Goal: Task Accomplishment & Management: Use online tool/utility

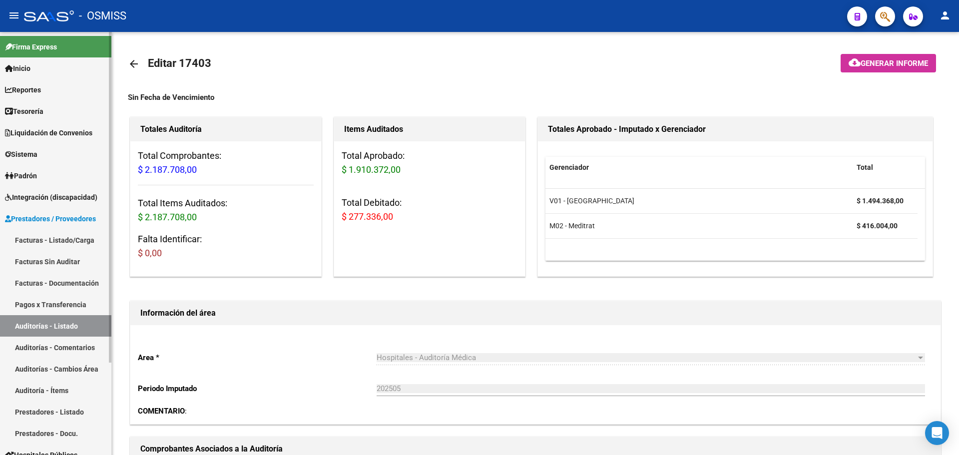
click at [95, 109] on link "Tesorería" at bounding box center [55, 110] width 111 height 21
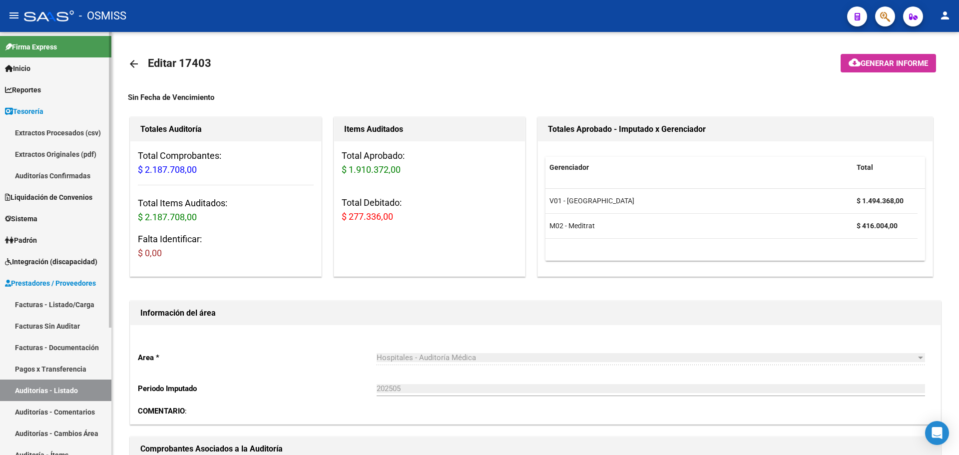
click at [80, 176] on link "Auditorías Confirmadas" at bounding box center [55, 175] width 111 height 21
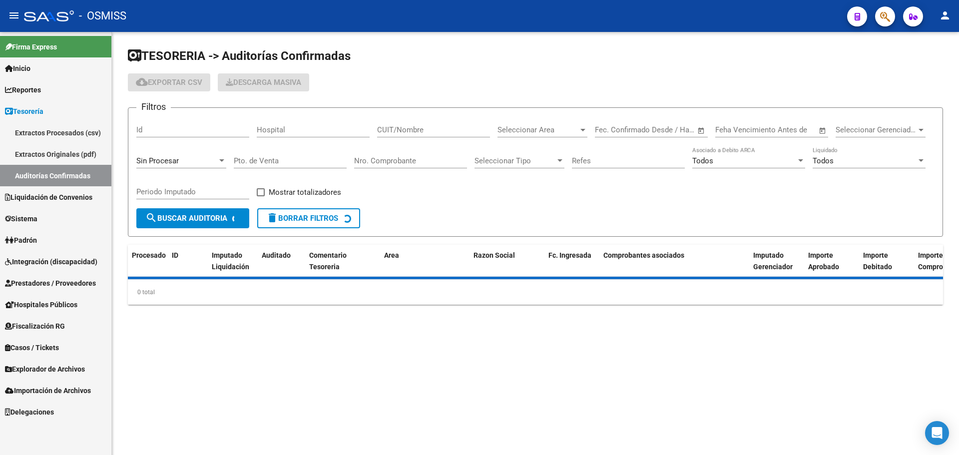
click at [191, 159] on div "Sin Procesar" at bounding box center [176, 160] width 81 height 9
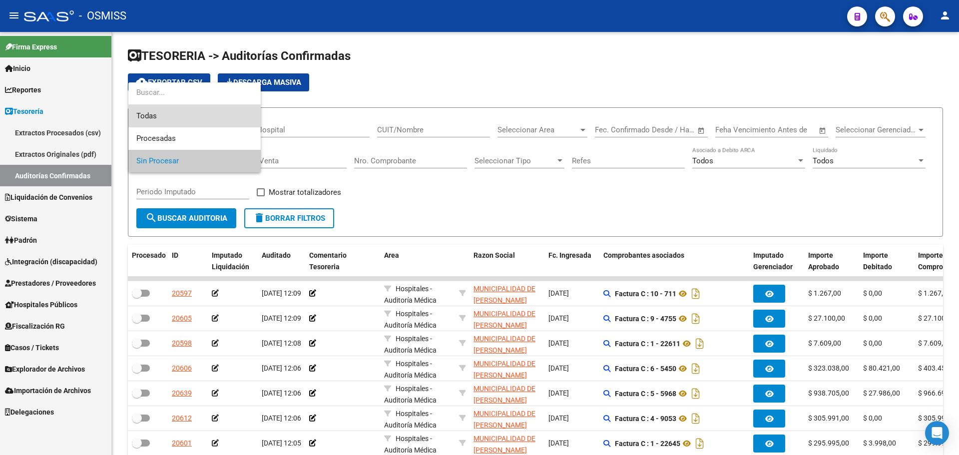
click at [176, 119] on span "Todas" at bounding box center [194, 116] width 116 height 22
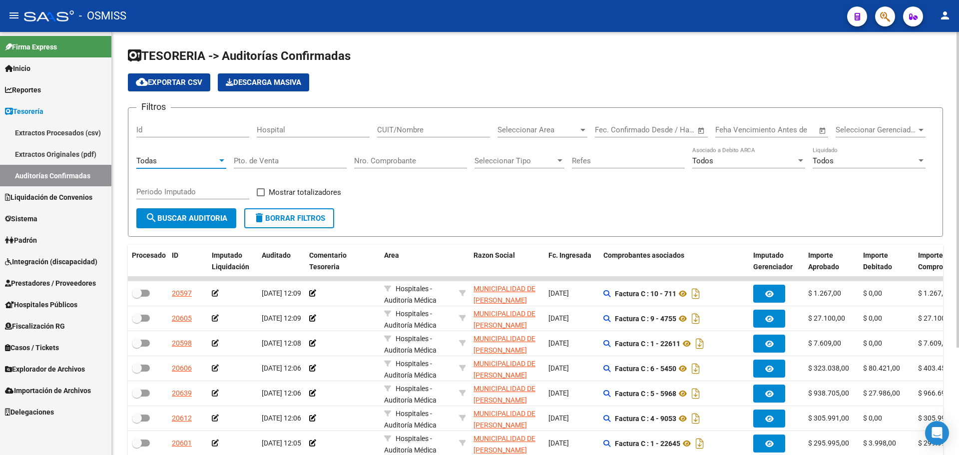
click at [394, 153] on div "Nro. Comprobante" at bounding box center [410, 157] width 113 height 21
type input "8339"
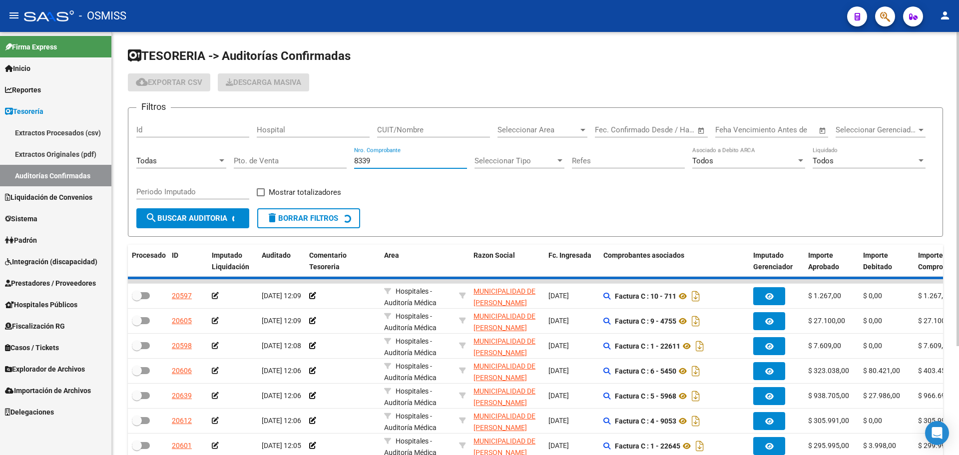
checkbox input "true"
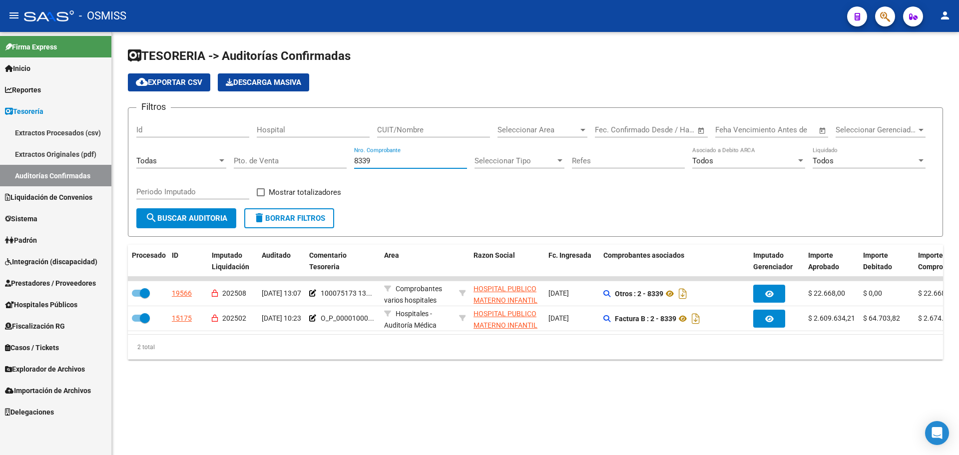
drag, startPoint x: 372, startPoint y: 163, endPoint x: 268, endPoint y: 162, distance: 104.4
click at [268, 162] on div "Filtros Id Hospital CUIT/Nombre Seleccionar Area Seleccionar Area Fecha inicio …" at bounding box center [535, 162] width 798 height 92
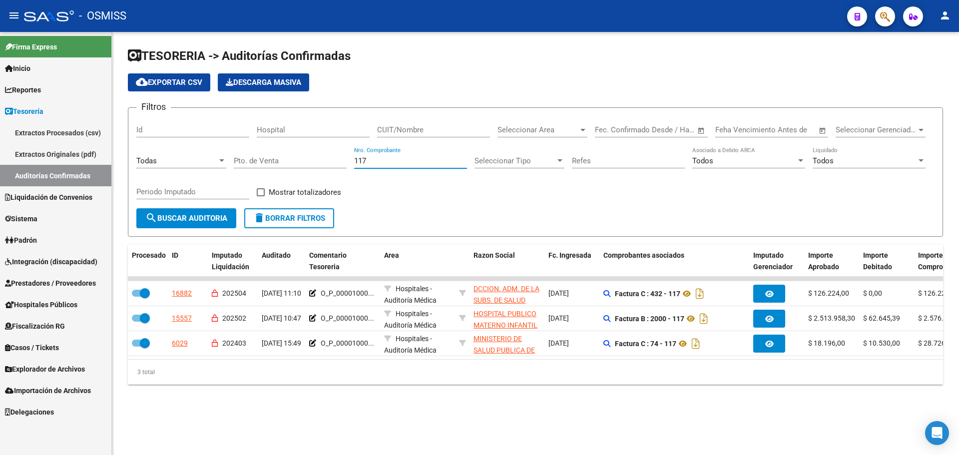
type input "117"
click at [453, 402] on div "TESORERIA -> Auditorías Confirmadas cloud_download Exportar CSV Descarga Masiva…" at bounding box center [535, 224] width 847 height 384
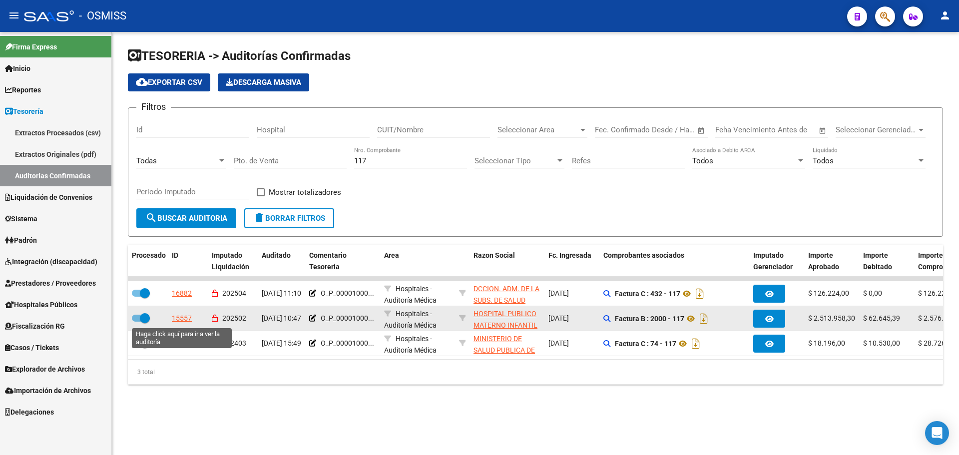
click at [181, 316] on div "15557" at bounding box center [182, 318] width 20 height 11
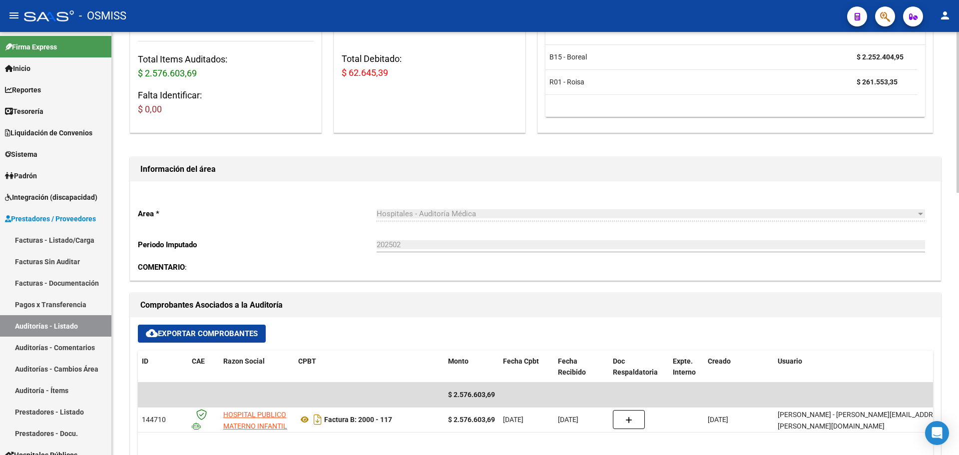
scroll to position [200, 0]
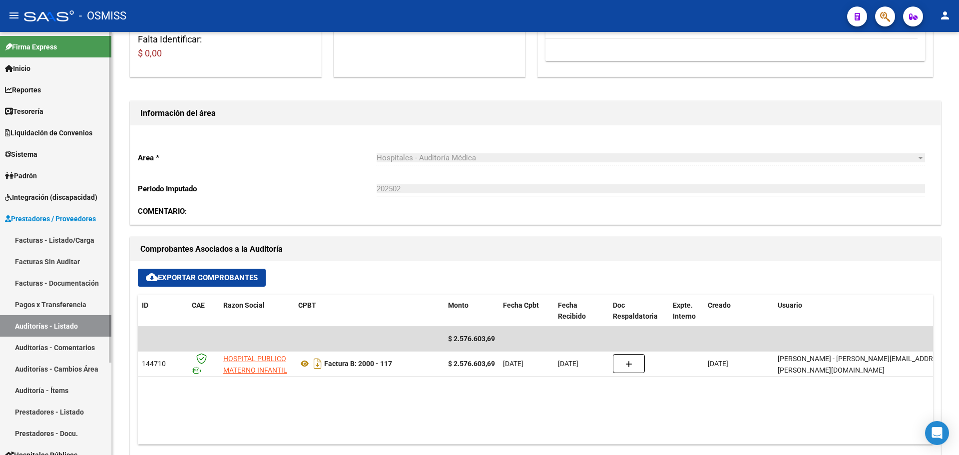
click at [43, 106] on span "Tesorería" at bounding box center [24, 111] width 38 height 11
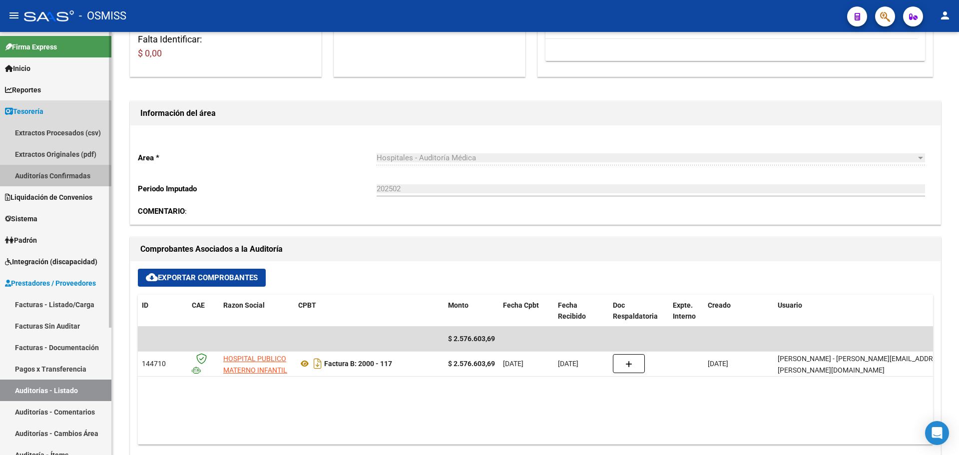
click at [35, 178] on link "Auditorías Confirmadas" at bounding box center [55, 175] width 111 height 21
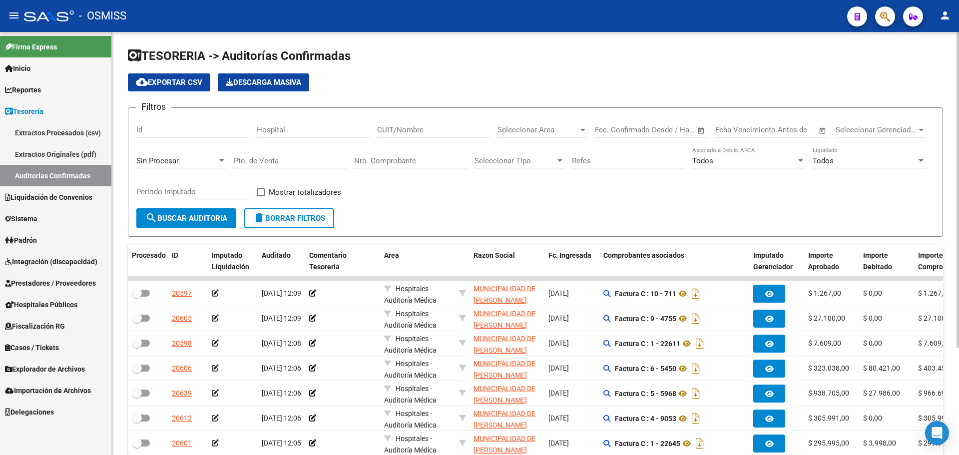
click at [202, 153] on div "Sin Procesar" at bounding box center [181, 157] width 90 height 21
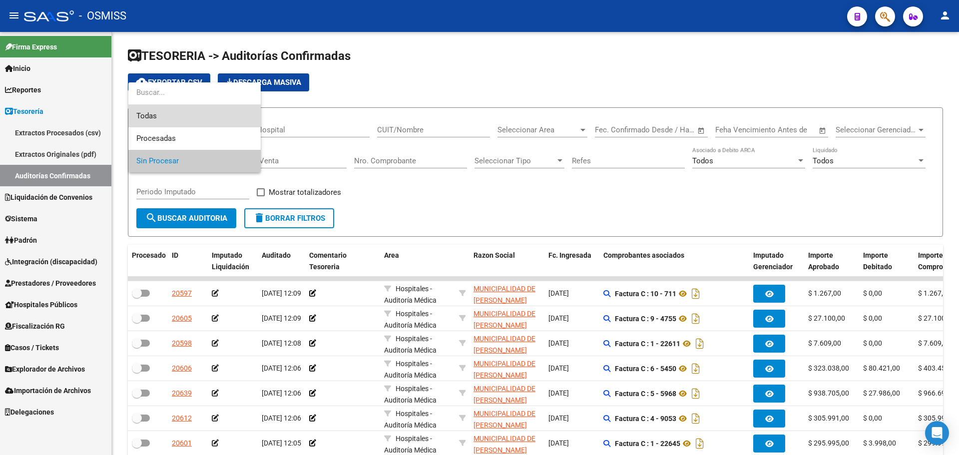
click at [172, 118] on span "Todas" at bounding box center [194, 116] width 116 height 22
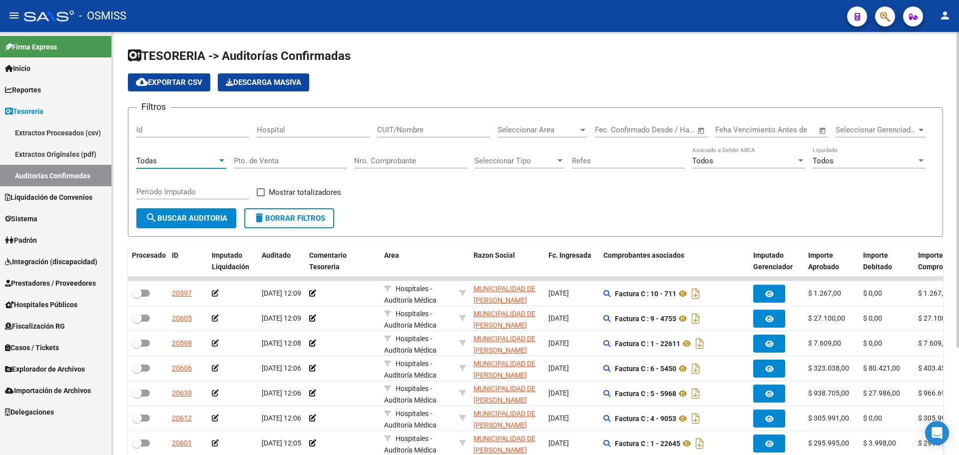
click at [385, 159] on input "Nro. Comprobante" at bounding box center [410, 160] width 113 height 9
type input "12015"
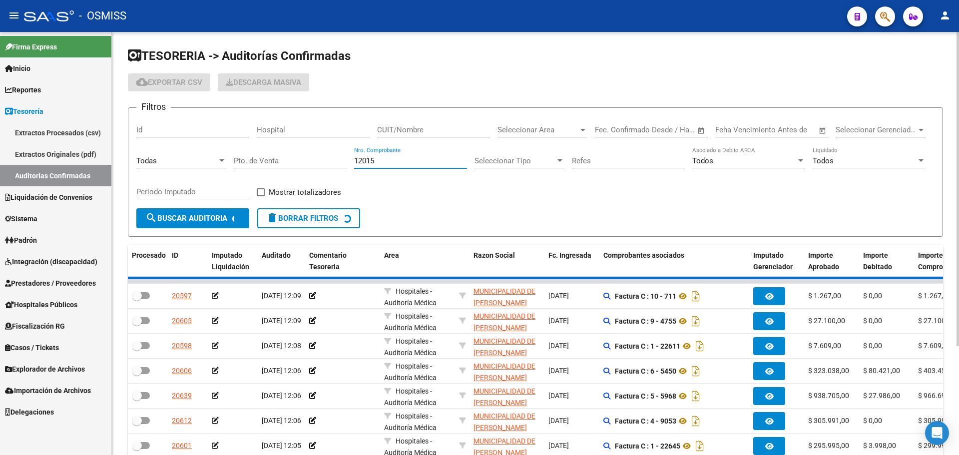
checkbox input "true"
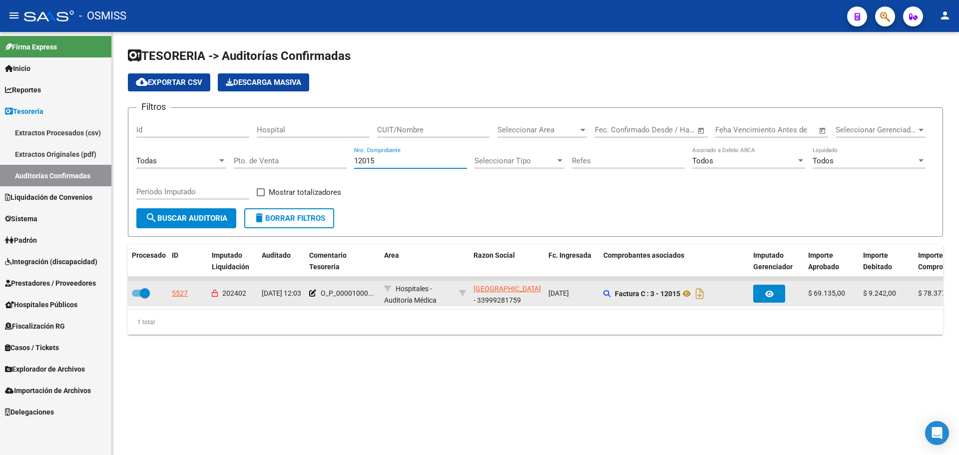
type input "12015"
click at [183, 295] on div "5527" at bounding box center [180, 293] width 16 height 11
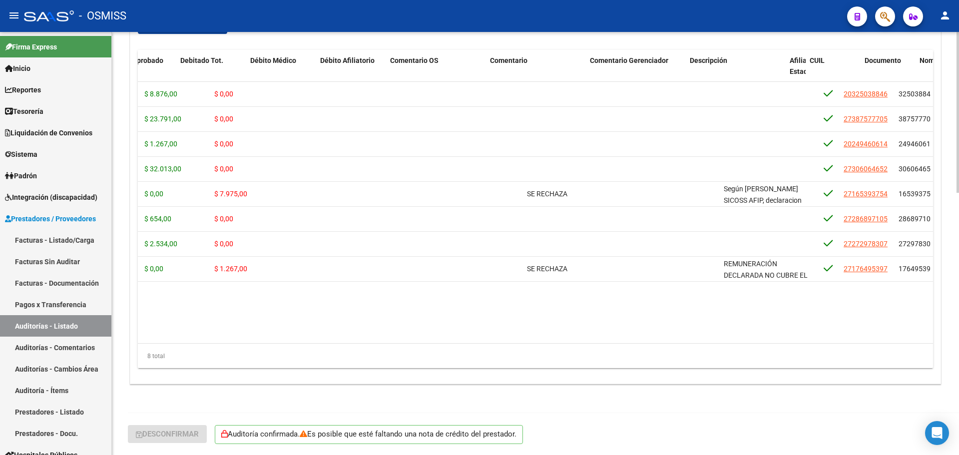
scroll to position [0, 212]
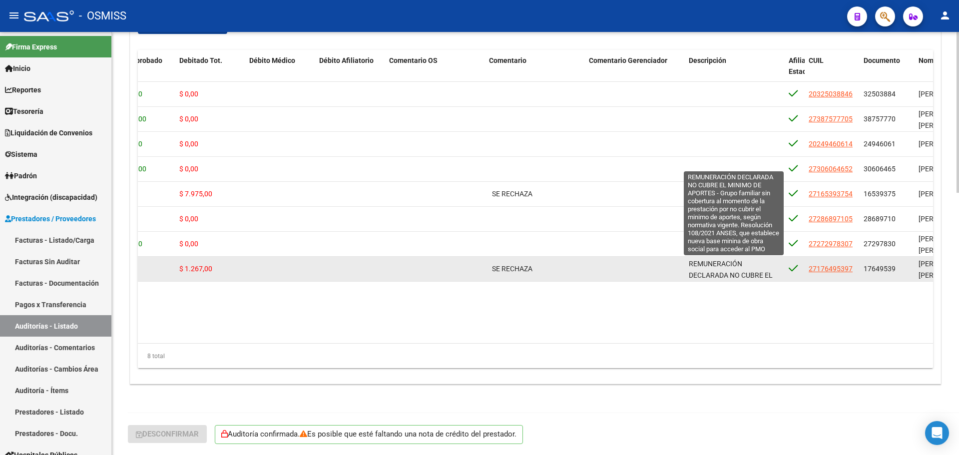
click at [701, 266] on span "REMUNERACIÓN DECLARADA NO CUBRE EL MINIMO DE APORTES - Grupo familiar sin cober…" at bounding box center [735, 326] width 92 height 133
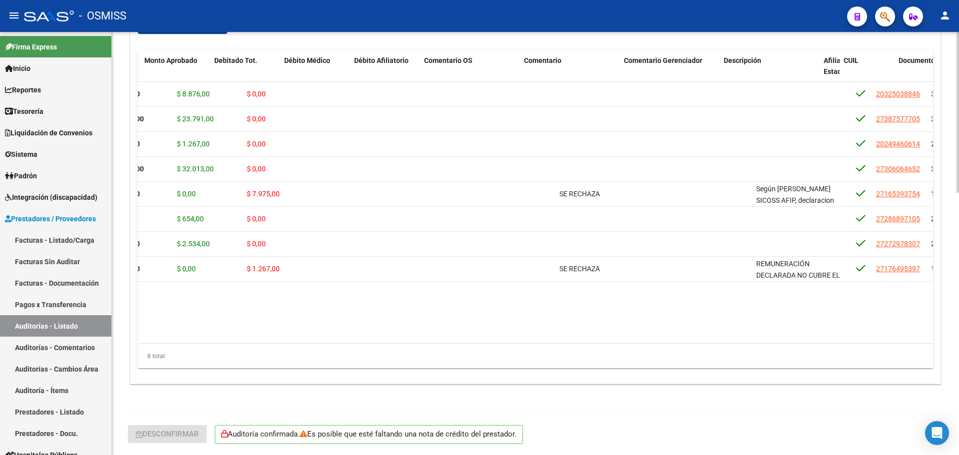
scroll to position [0, 290]
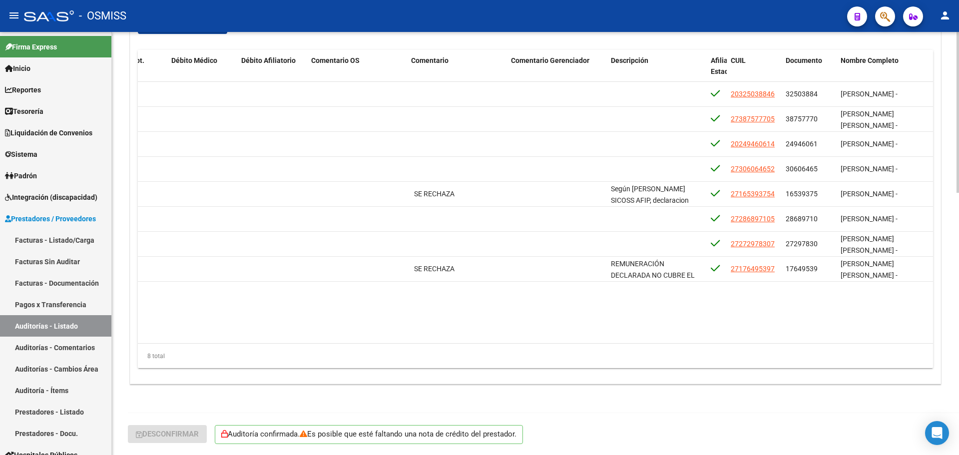
drag, startPoint x: 503, startPoint y: 345, endPoint x: 565, endPoint y: 345, distance: 61.4
click at [565, 345] on div "8 total" at bounding box center [535, 356] width 795 height 25
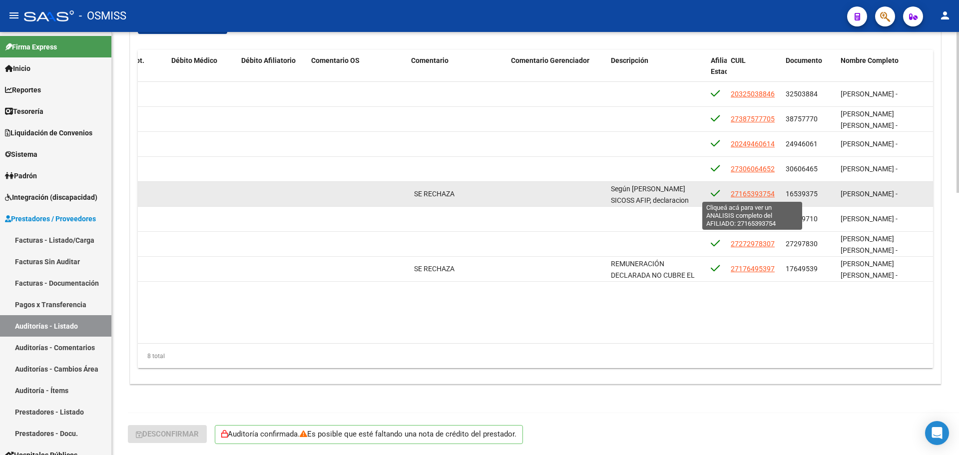
click at [764, 197] on span "27165393754" at bounding box center [752, 194] width 44 height 8
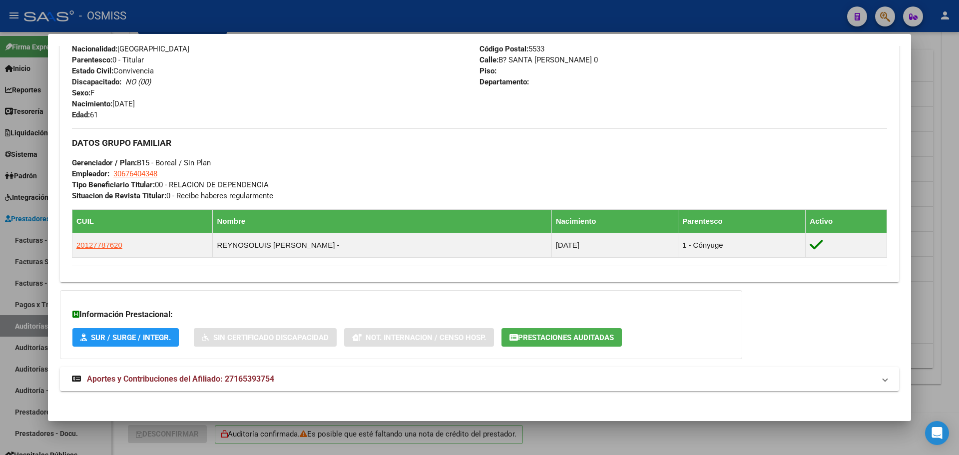
scroll to position [400, 0]
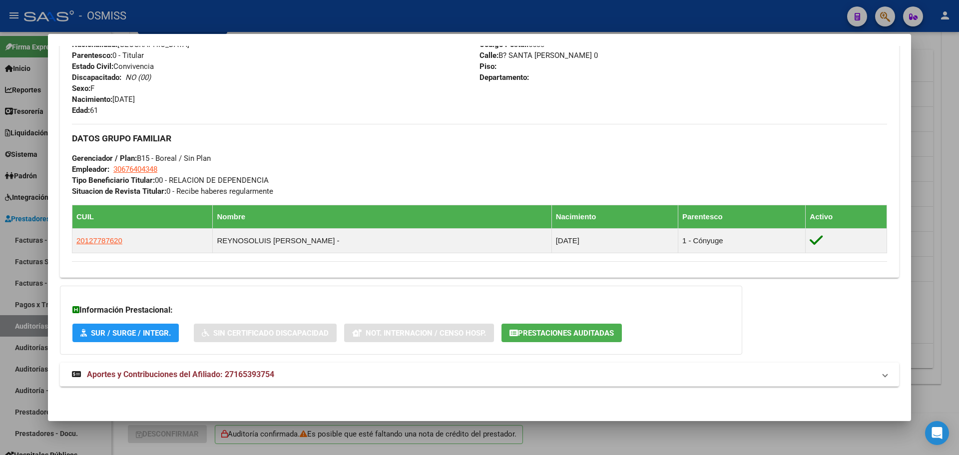
click at [533, 324] on button "Prestaciones Auditadas" at bounding box center [561, 333] width 120 height 18
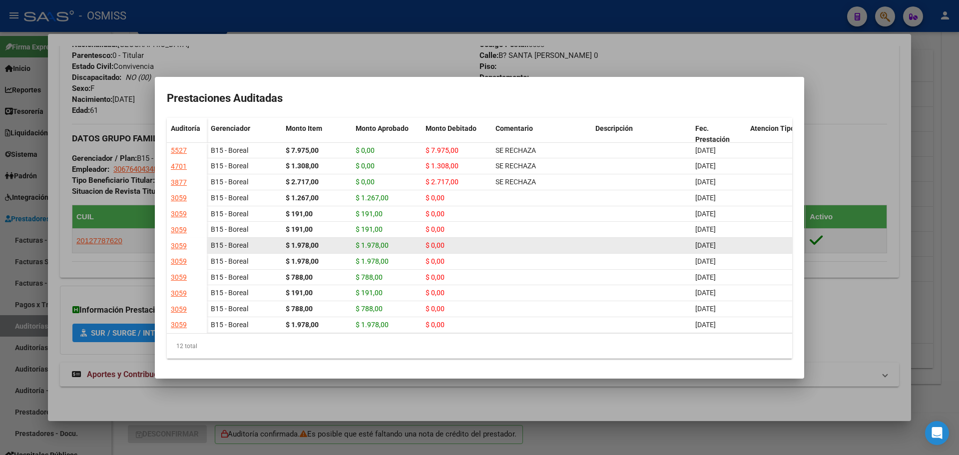
scroll to position [0, 0]
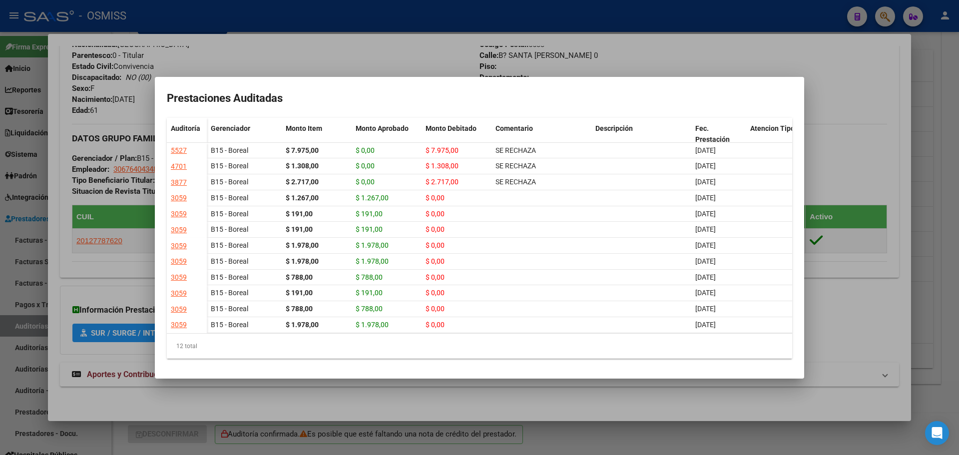
click at [881, 212] on div at bounding box center [479, 227] width 959 height 455
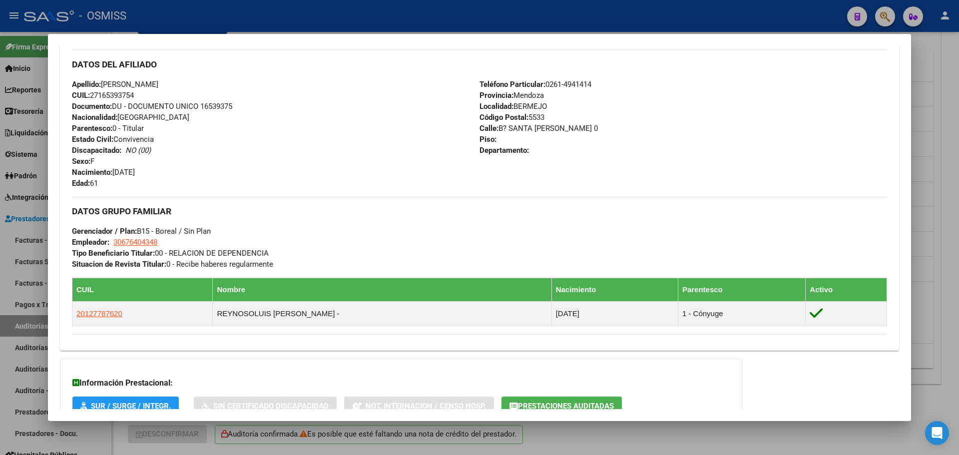
scroll to position [301, 0]
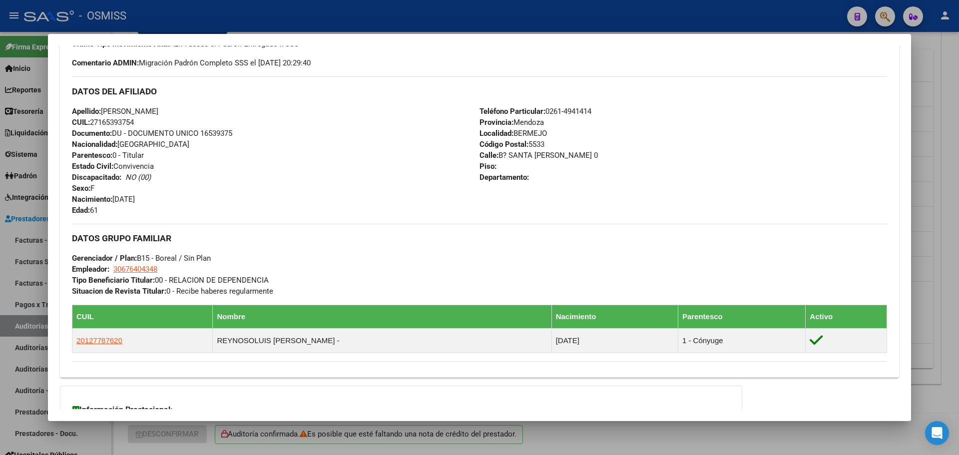
click at [0, 236] on div at bounding box center [479, 227] width 959 height 455
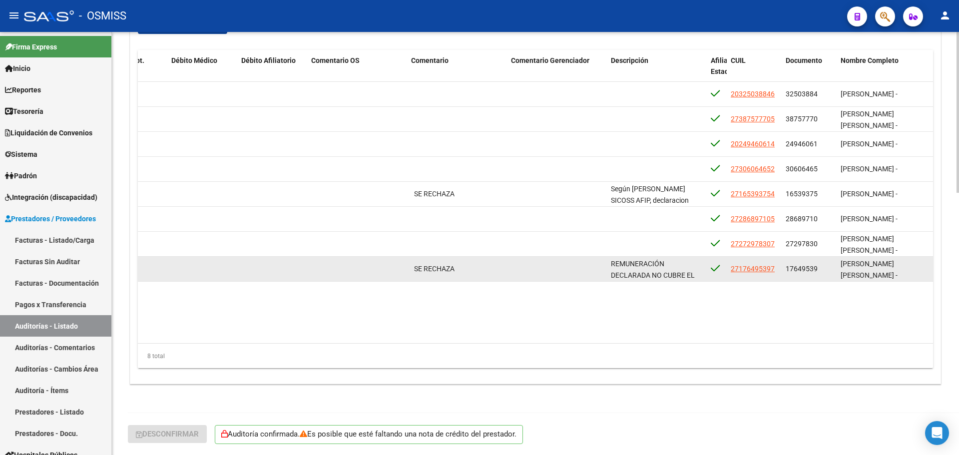
click at [747, 262] on datatable-body-cell "27176495397" at bounding box center [753, 269] width 55 height 24
click at [747, 267] on span "27176495397" at bounding box center [752, 269] width 44 height 8
type textarea "27176495397"
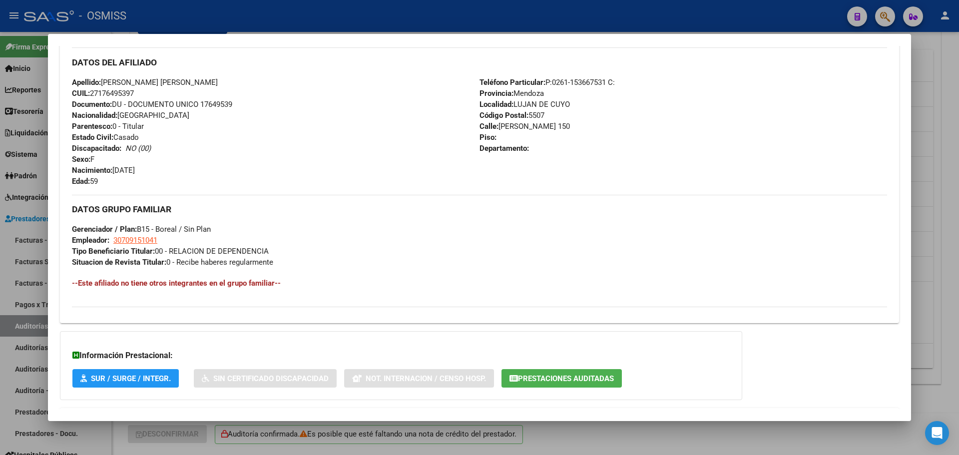
scroll to position [375, 0]
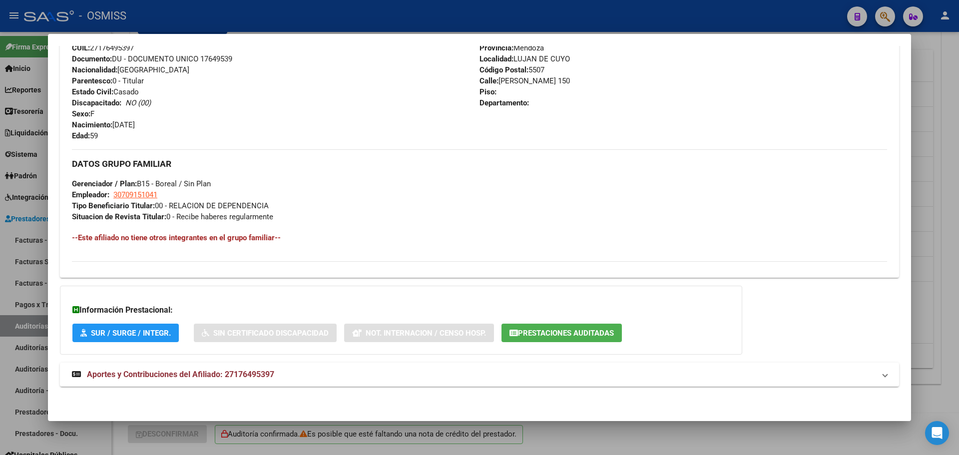
click at [541, 335] on span "Prestaciones Auditadas" at bounding box center [566, 333] width 96 height 9
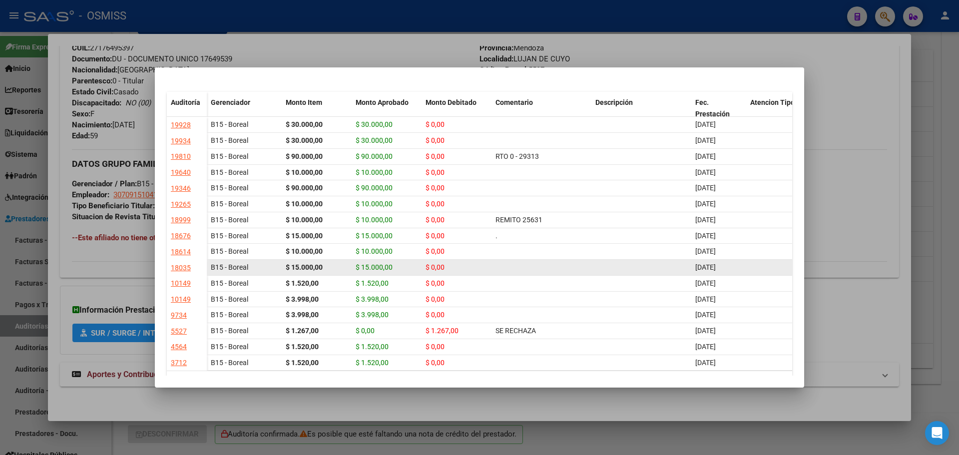
scroll to position [0, 0]
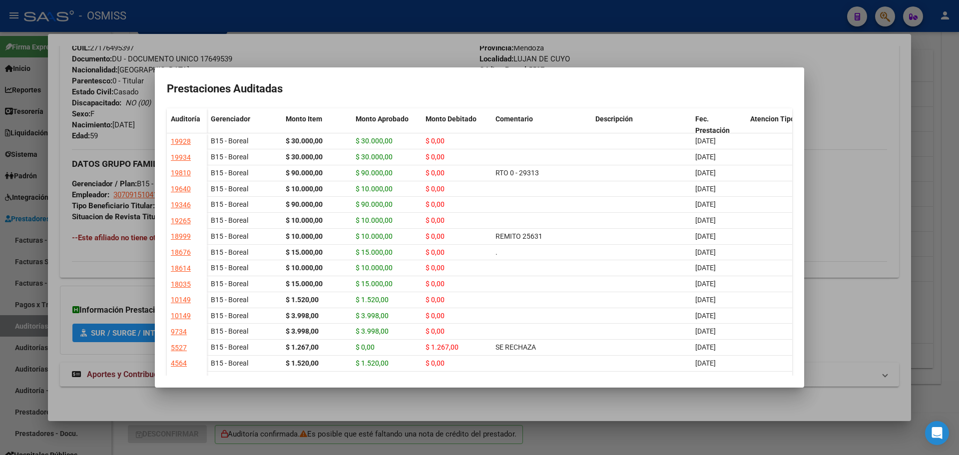
click at [358, 51] on div at bounding box center [479, 227] width 959 height 455
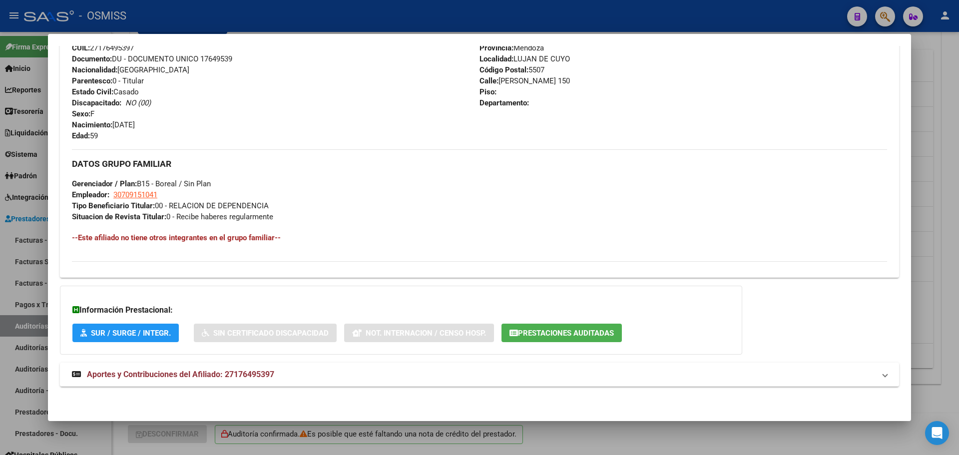
click at [942, 216] on div at bounding box center [479, 227] width 959 height 455
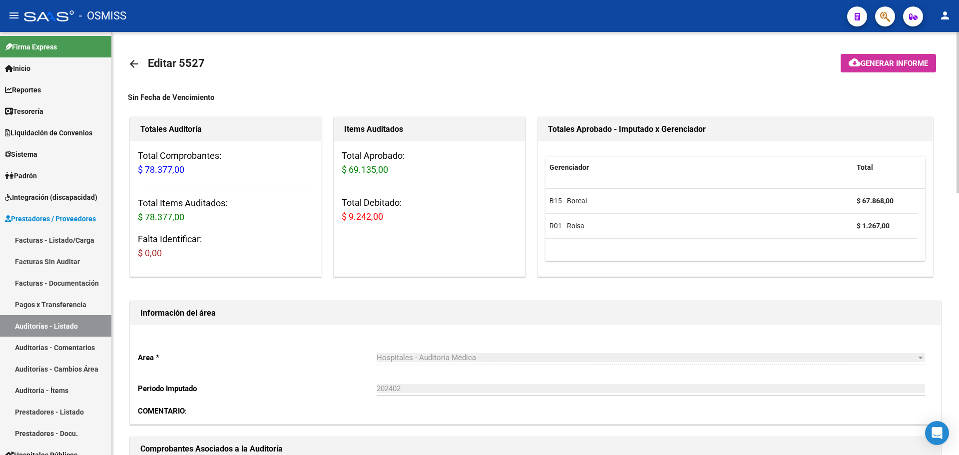
click at [883, 70] on button "cloud_download Generar informe" at bounding box center [887, 63] width 95 height 18
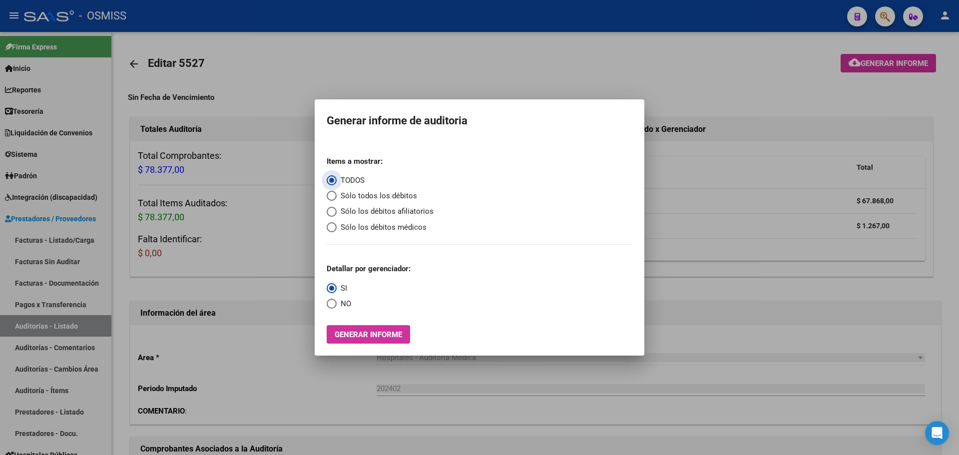
click at [402, 196] on span "Sólo todos los débitos" at bounding box center [377, 195] width 80 height 11
click at [337, 196] on input "Sólo todos los débitos" at bounding box center [332, 196] width 10 height 10
radio input "true"
click at [373, 337] on span "Generar informe" at bounding box center [368, 334] width 67 height 9
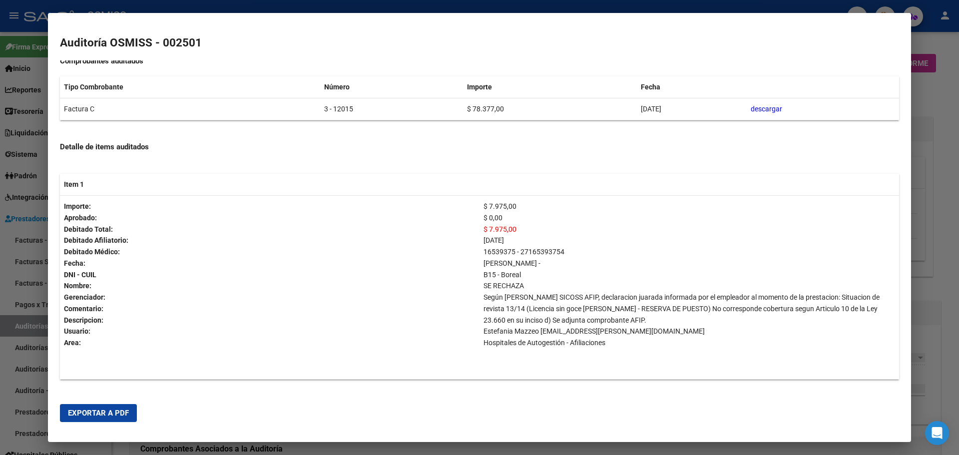
scroll to position [189, 0]
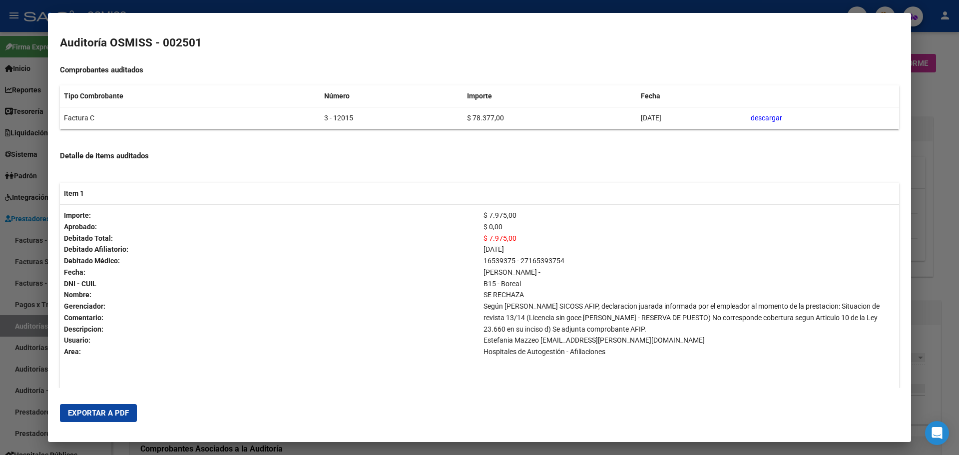
click at [108, 408] on span "Exportar a PDF" at bounding box center [98, 412] width 61 height 9
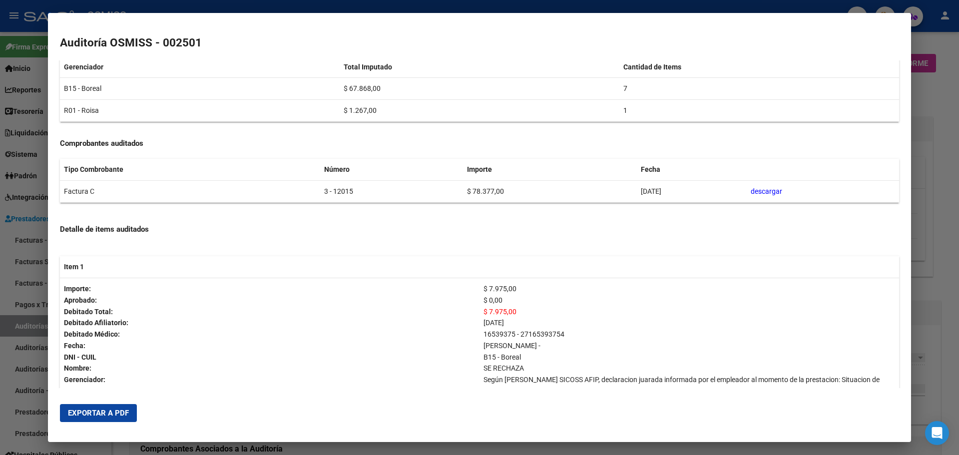
scroll to position [0, 0]
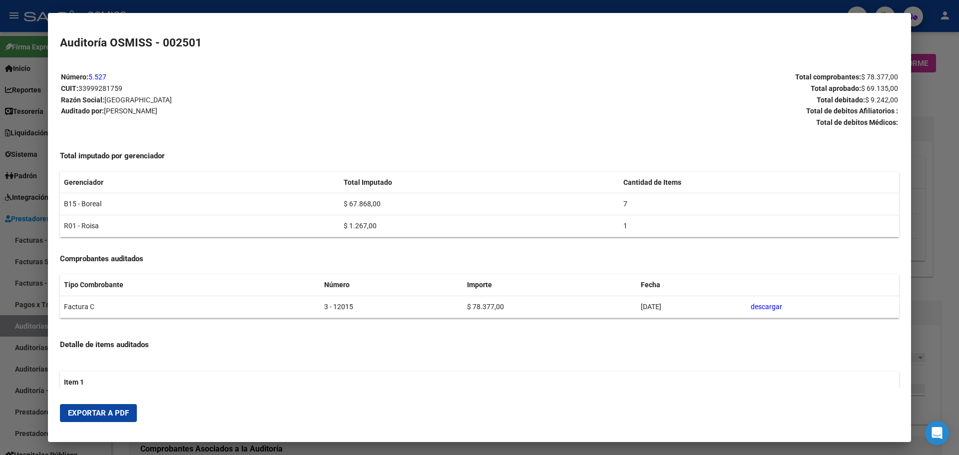
click at [0, 202] on div at bounding box center [479, 227] width 959 height 455
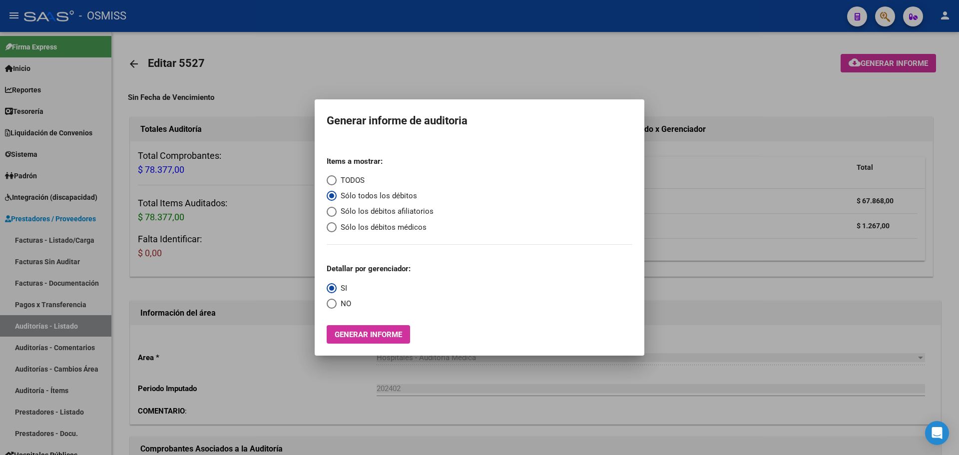
click at [229, 152] on div at bounding box center [479, 227] width 959 height 455
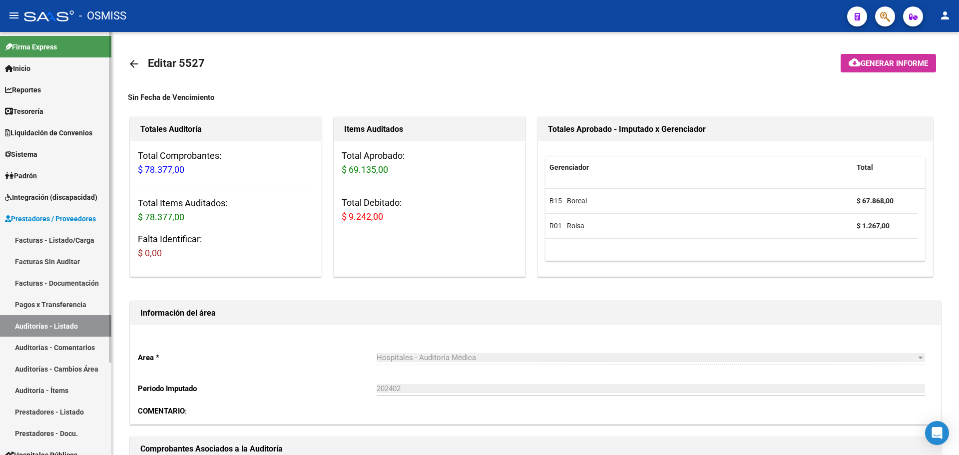
click at [58, 113] on link "Tesorería" at bounding box center [55, 110] width 111 height 21
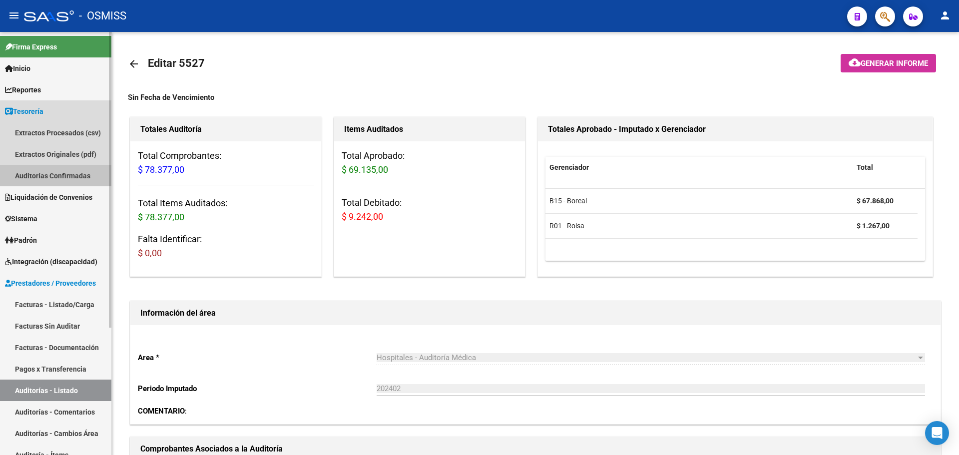
click at [75, 180] on link "Auditorías Confirmadas" at bounding box center [55, 175] width 111 height 21
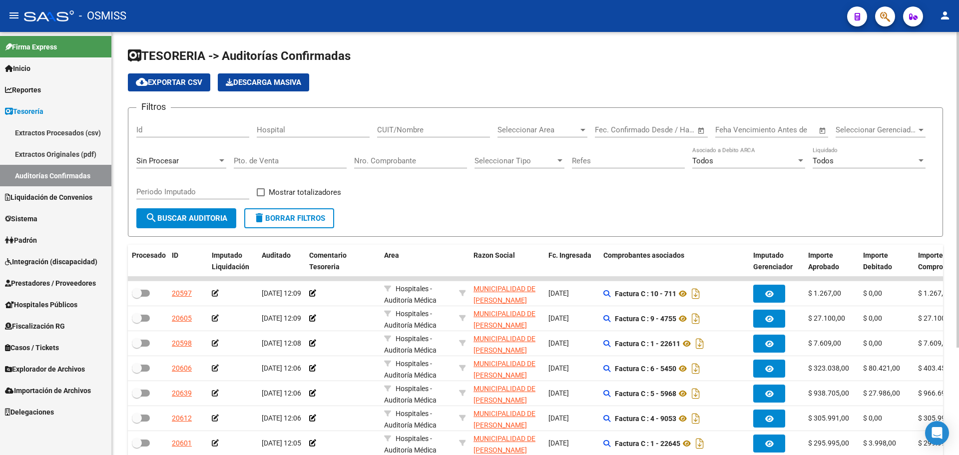
click at [194, 165] on div "Sin Procesar" at bounding box center [176, 160] width 81 height 9
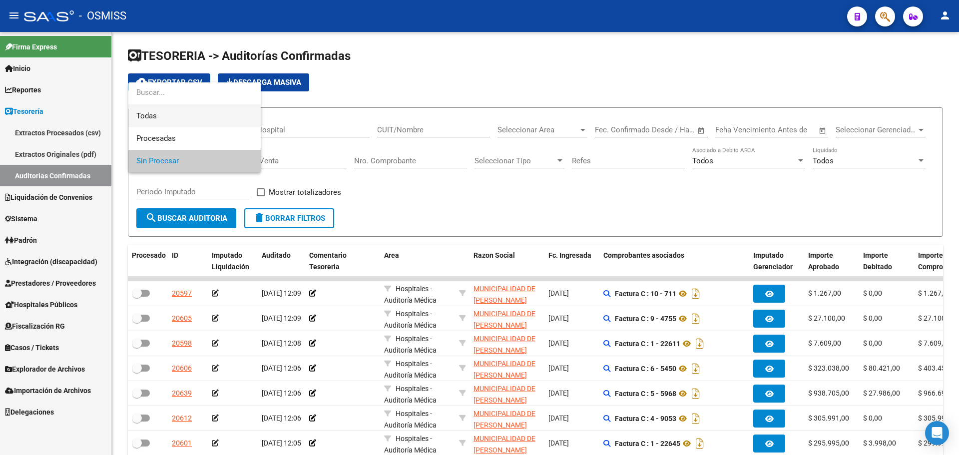
click at [176, 121] on span "Todas" at bounding box center [194, 116] width 116 height 22
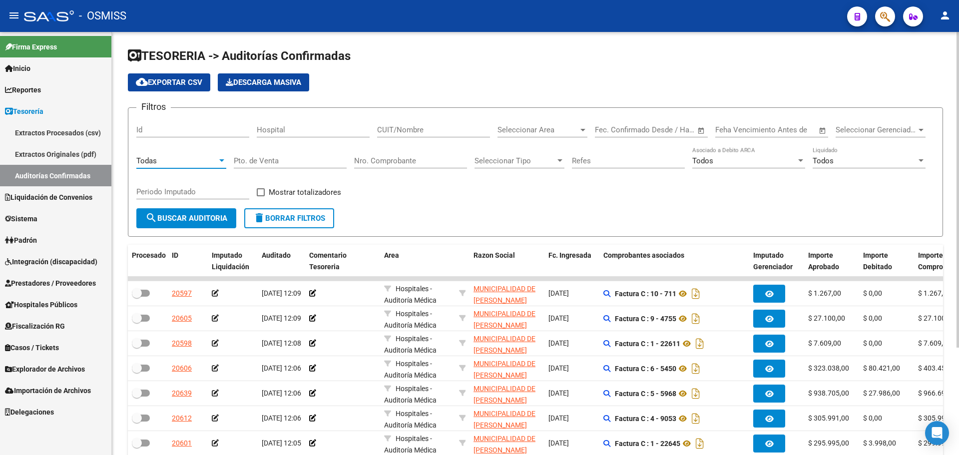
click at [376, 161] on input "Nro. Comprobante" at bounding box center [410, 160] width 113 height 9
type input "4316"
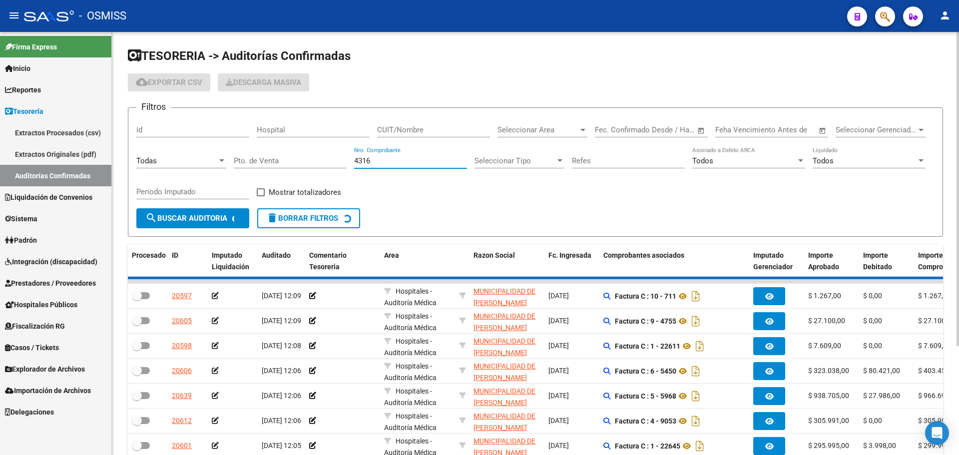
checkbox input "true"
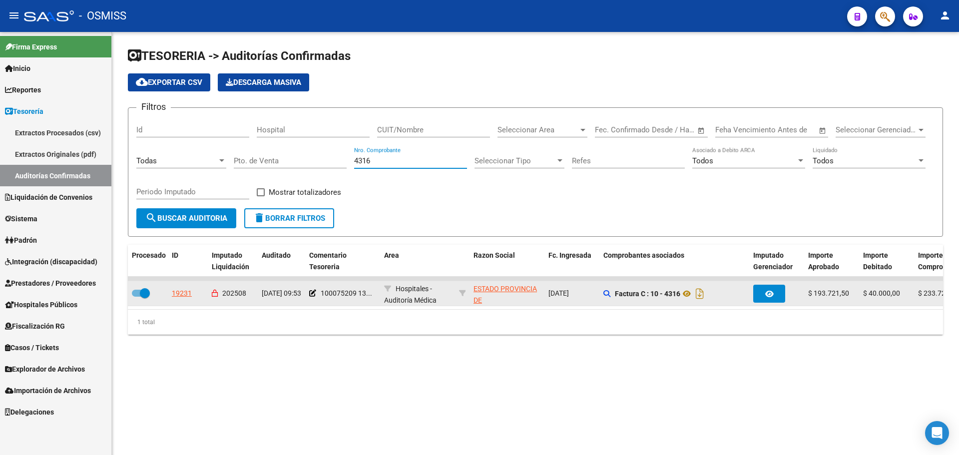
type input "4316"
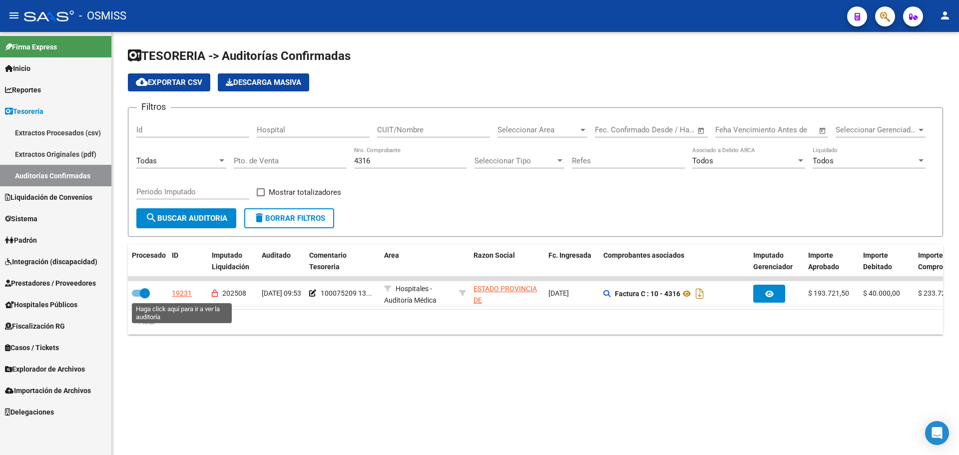
click at [179, 293] on div "19231" at bounding box center [182, 293] width 20 height 11
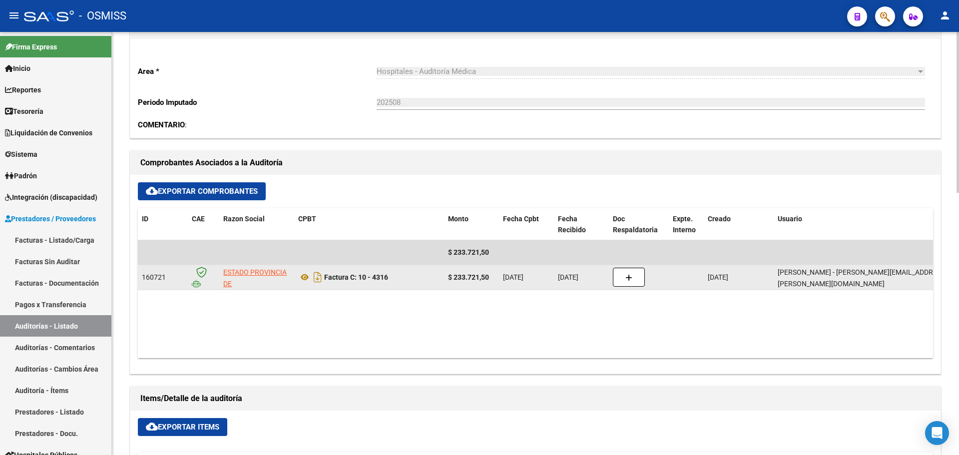
scroll to position [300, 0]
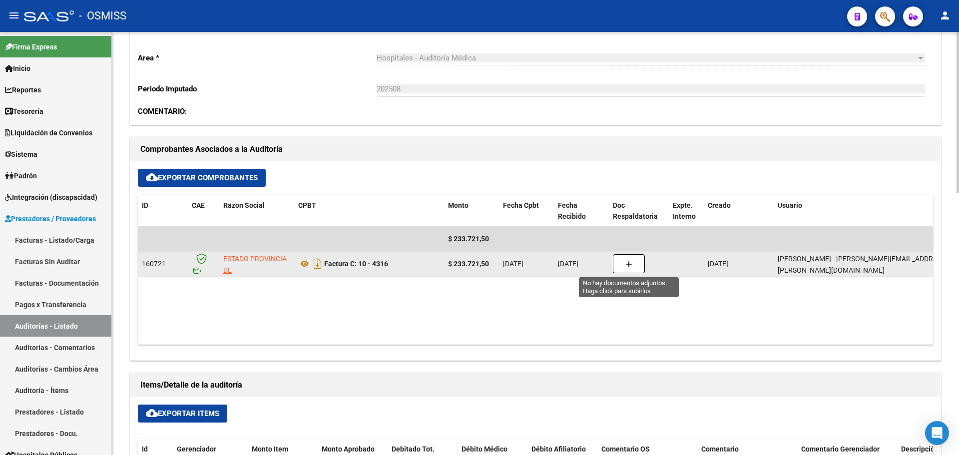
click at [639, 265] on button "button" at bounding box center [629, 263] width 32 height 19
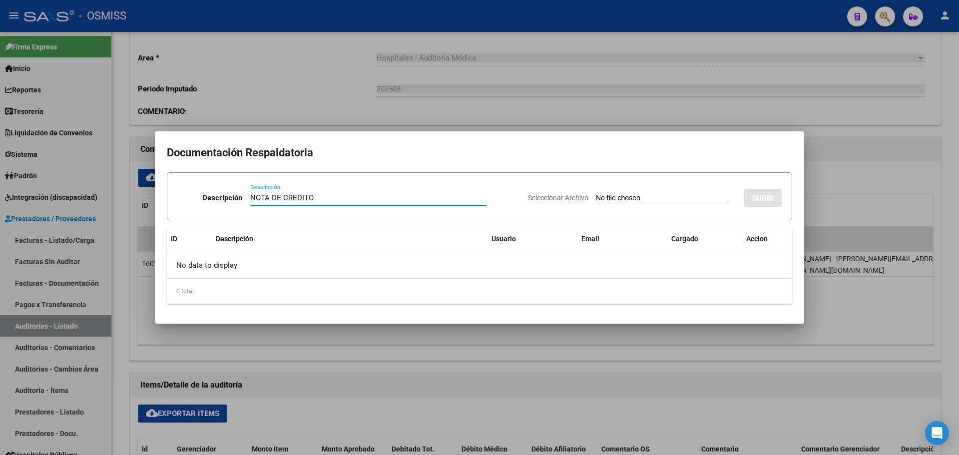
type input "NOTA DE CREDITO"
click at [637, 189] on div "Seleccionar Archivo SUBIR" at bounding box center [655, 196] width 254 height 30
click at [636, 203] on input "Seleccionar Archivo" at bounding box center [662, 198] width 132 height 9
type input "C:\fakepath\NC. MINISTERIO DE SAN [PERSON_NAME] FC. 4316.pdf"
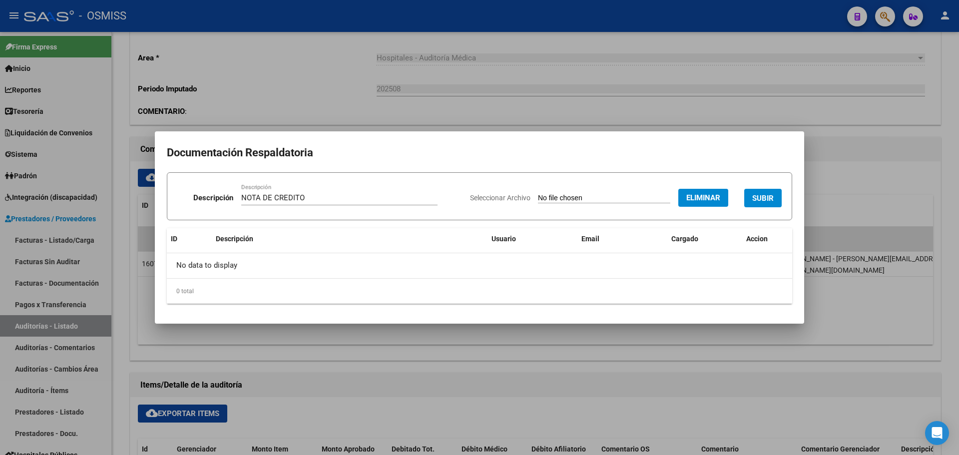
click at [772, 200] on span "SUBIR" at bounding box center [762, 198] width 21 height 9
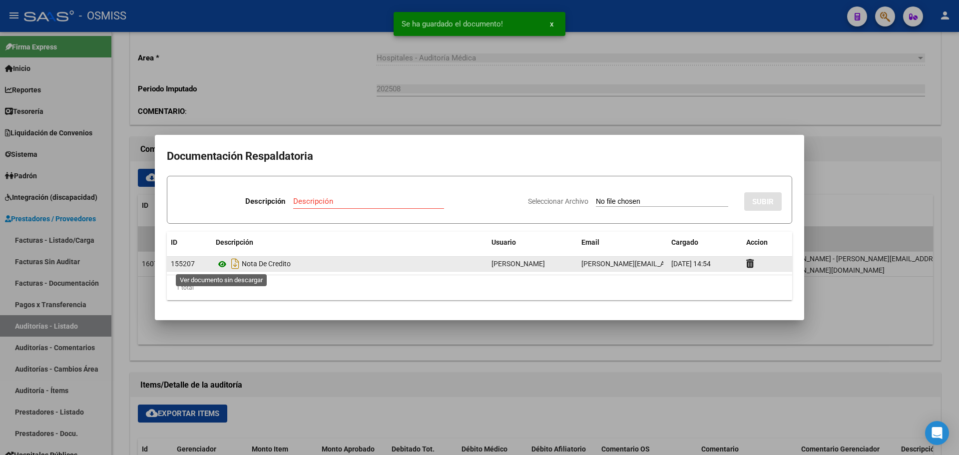
click at [223, 267] on icon at bounding box center [222, 264] width 13 height 12
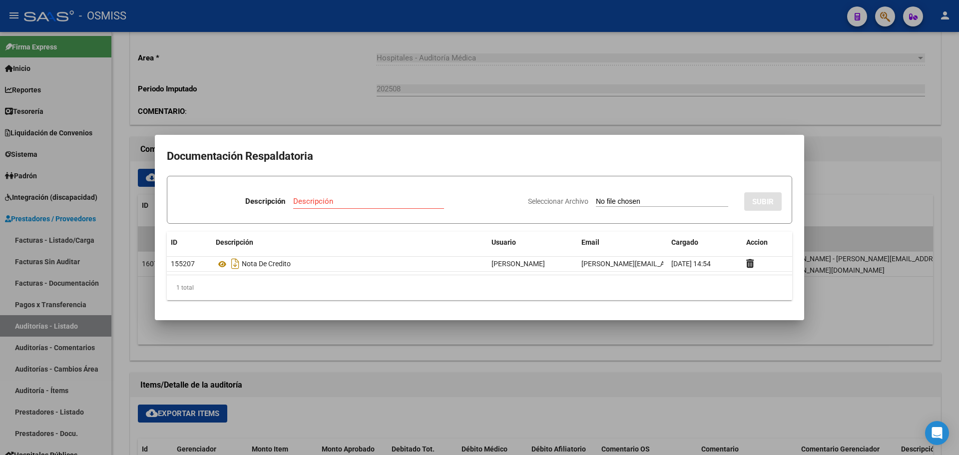
click at [335, 110] on div at bounding box center [479, 227] width 959 height 455
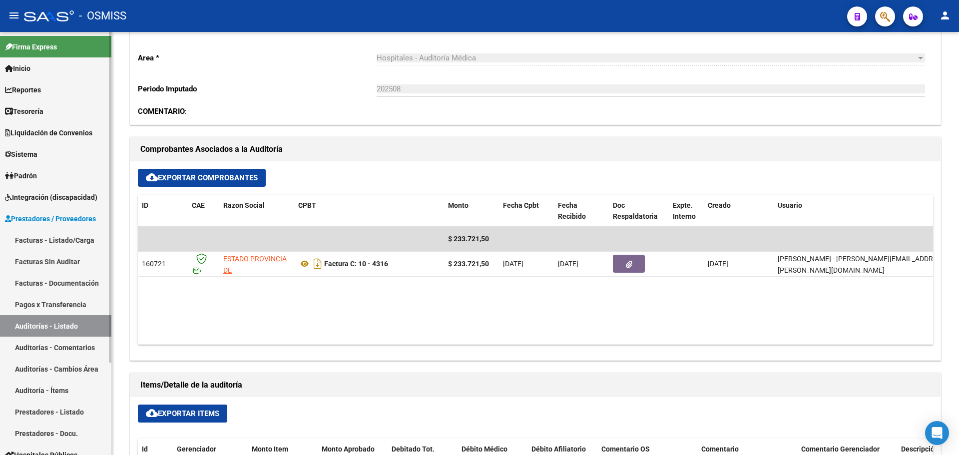
click at [66, 119] on link "Tesorería" at bounding box center [55, 110] width 111 height 21
click at [65, 119] on link "Tesorería" at bounding box center [55, 110] width 111 height 21
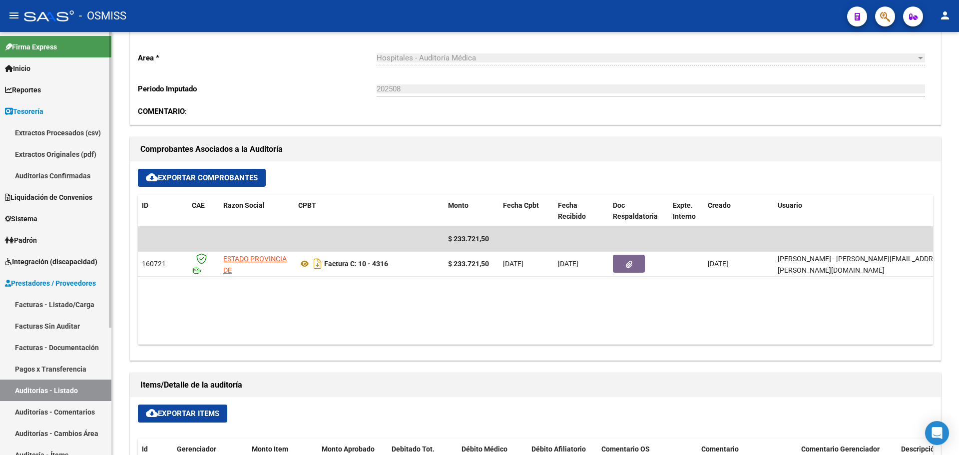
click at [29, 175] on link "Auditorías Confirmadas" at bounding box center [55, 175] width 111 height 21
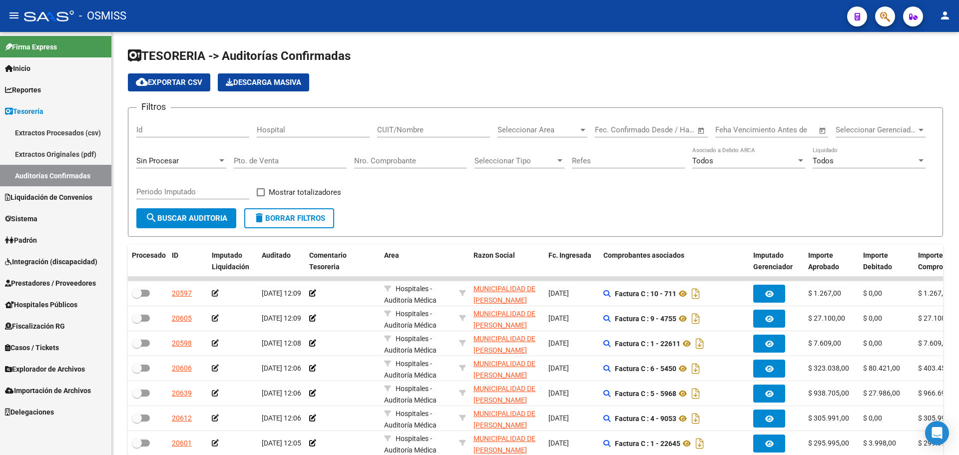
click at [156, 160] on span "Sin Procesar" at bounding box center [157, 160] width 42 height 9
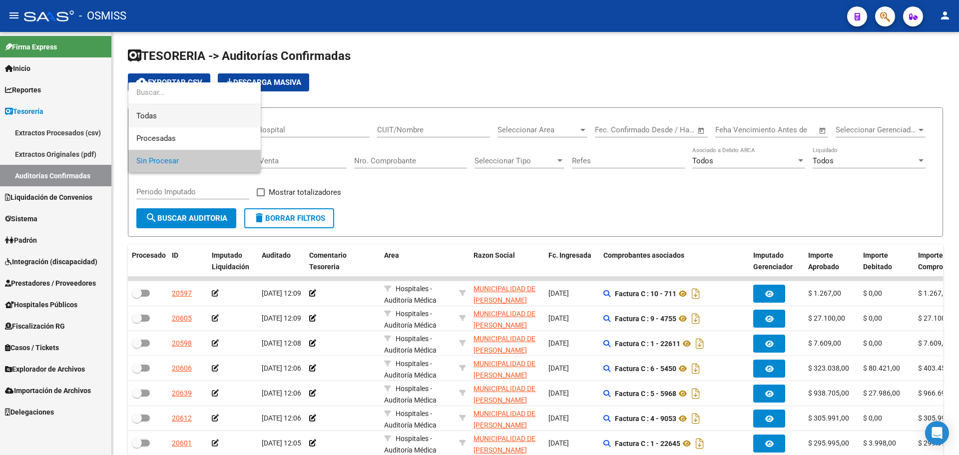
click at [157, 113] on span "Todas" at bounding box center [194, 116] width 116 height 22
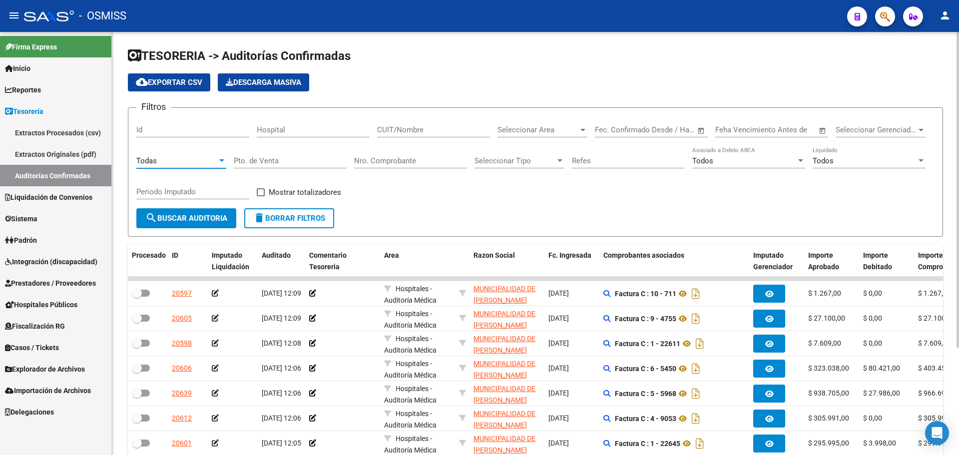
click at [413, 162] on input "Nro. Comprobante" at bounding box center [410, 160] width 113 height 9
type input "392"
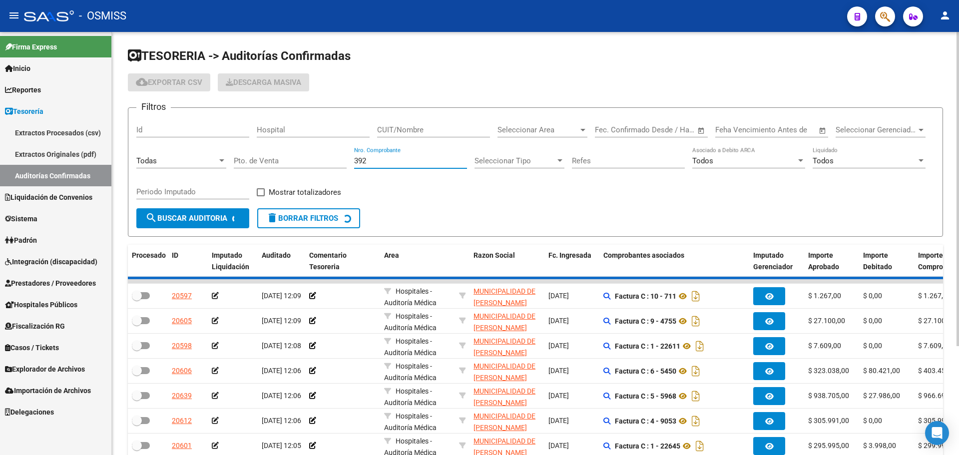
checkbox input "true"
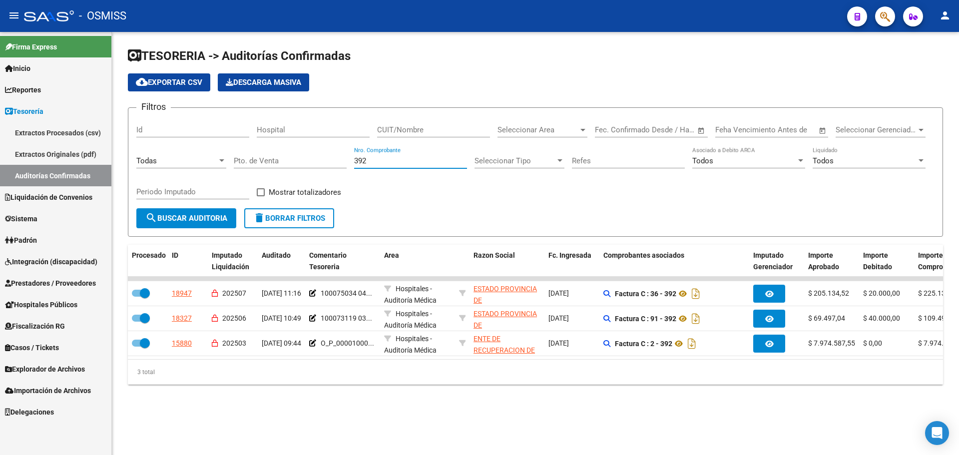
type input "392"
click at [483, 223] on form "Filtros Id Hospital CUIT/Nombre Seleccionar Area Seleccionar Area Fecha inicio …" at bounding box center [535, 171] width 815 height 129
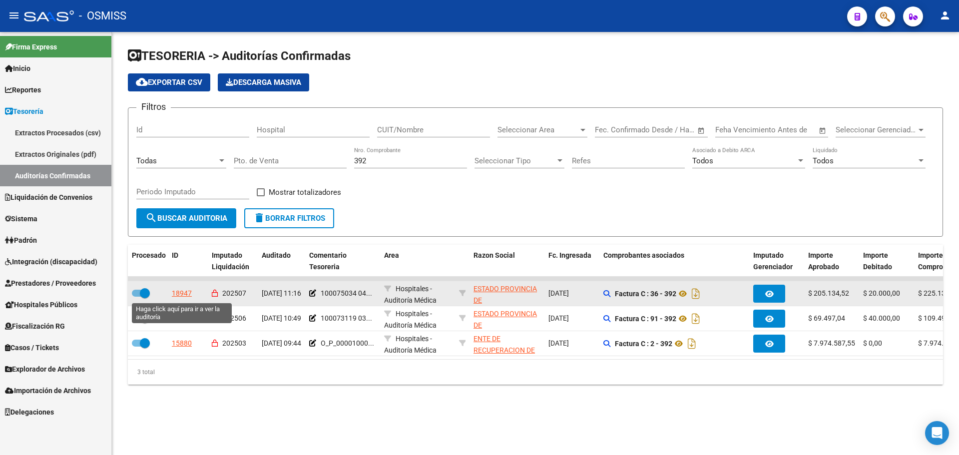
click at [183, 292] on div "18947" at bounding box center [182, 293] width 20 height 11
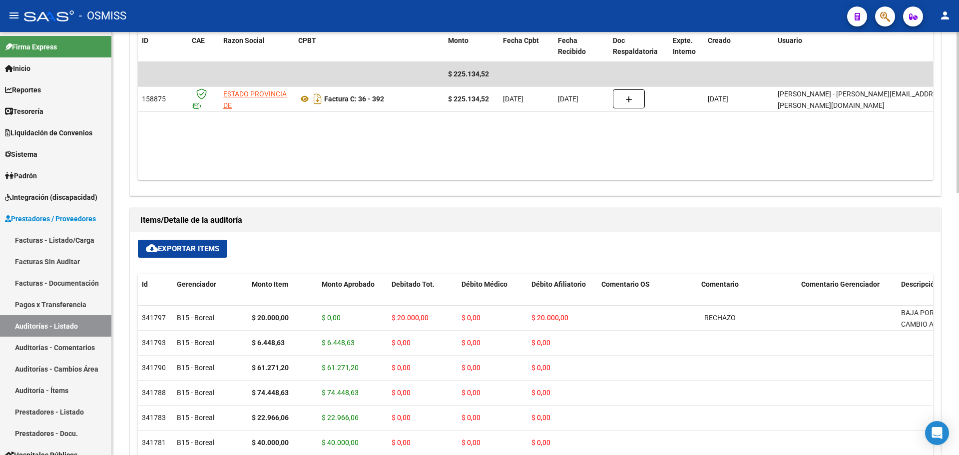
scroll to position [449, 0]
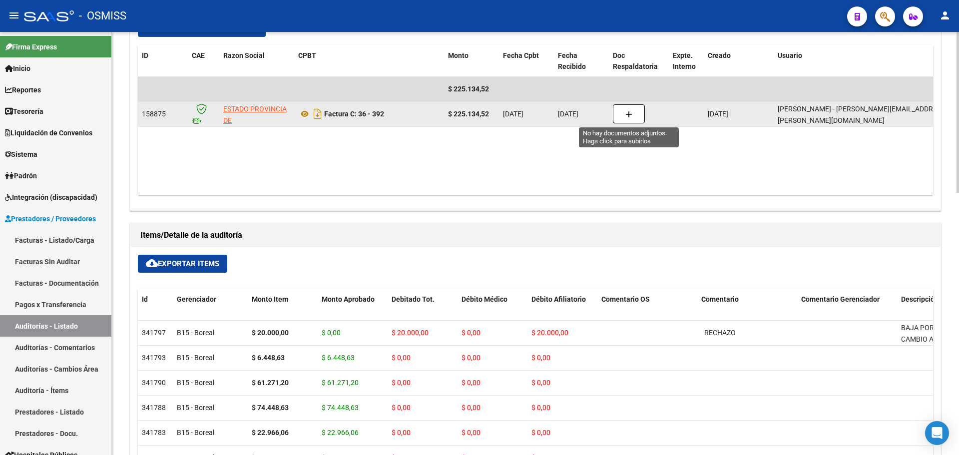
click at [614, 117] on button "button" at bounding box center [629, 113] width 32 height 19
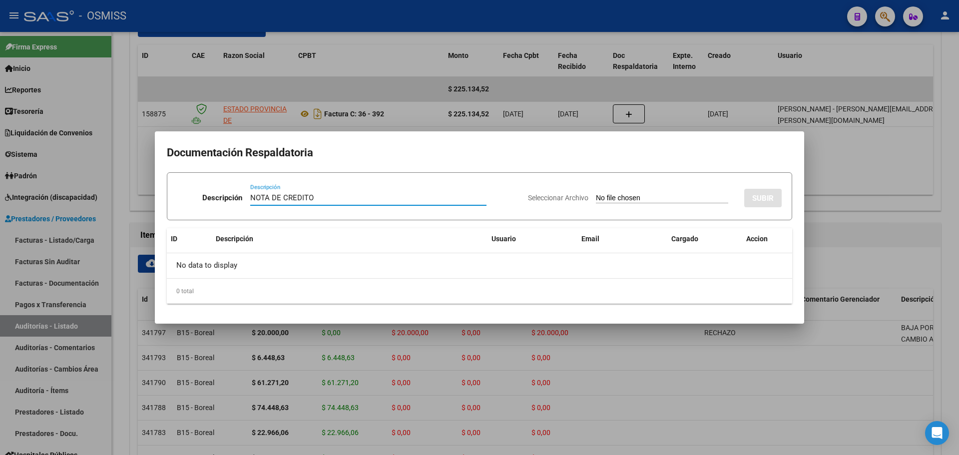
type input "NOTA DE CREDITO"
click at [611, 195] on input "Seleccionar Archivo" at bounding box center [662, 198] width 132 height 9
type input "C:\fakepath\NC. MINISTERIO DE SAN [PERSON_NAME] FC. 392.pdf"
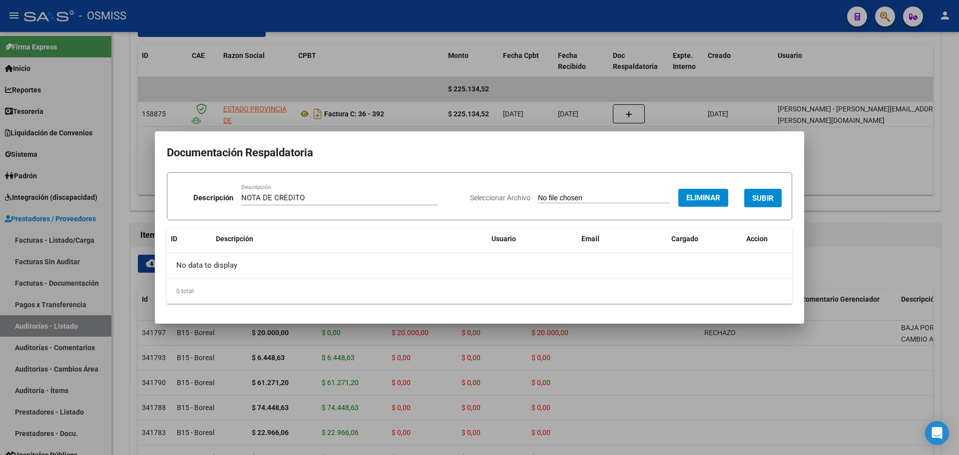
click at [759, 199] on span "SUBIR" at bounding box center [762, 198] width 21 height 9
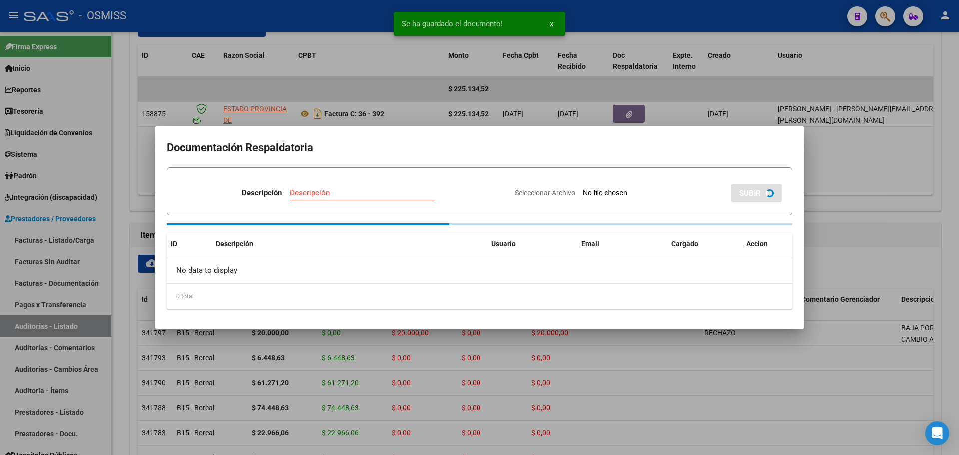
click at [341, 78] on div at bounding box center [479, 227] width 959 height 455
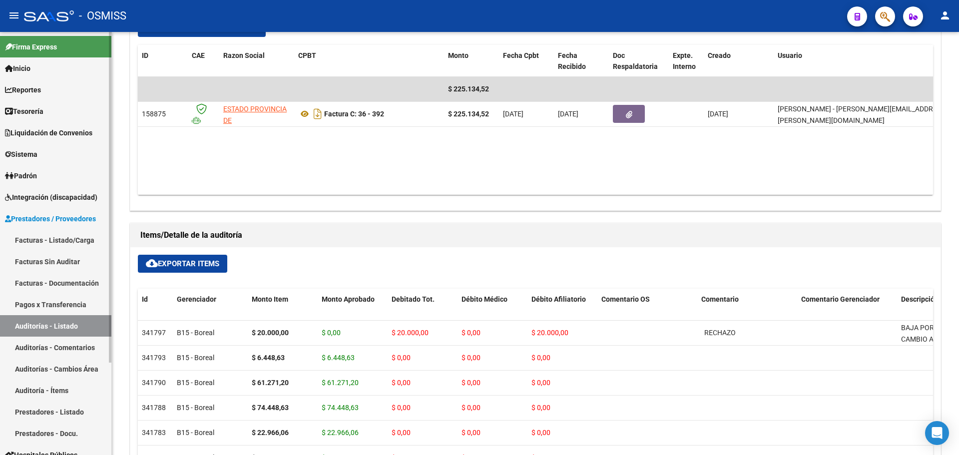
click at [97, 105] on link "Tesorería" at bounding box center [55, 110] width 111 height 21
click at [92, 110] on link "Tesorería" at bounding box center [55, 110] width 111 height 21
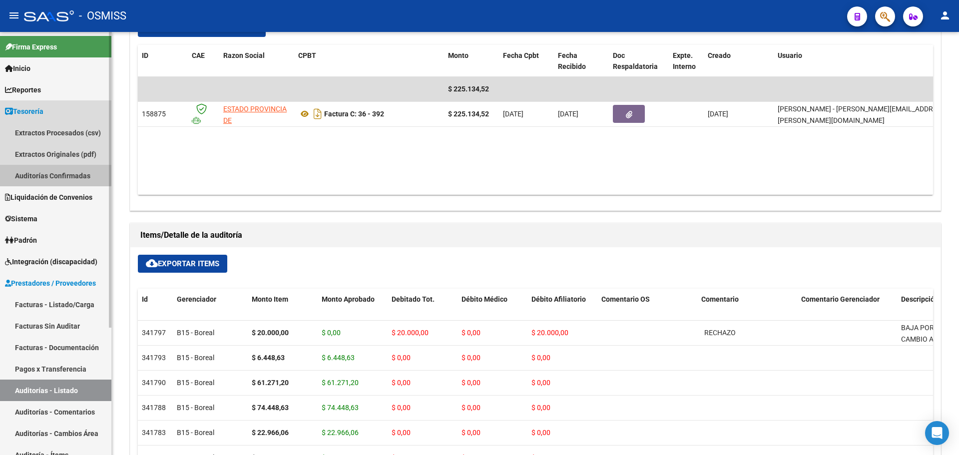
click at [45, 174] on link "Auditorías Confirmadas" at bounding box center [55, 175] width 111 height 21
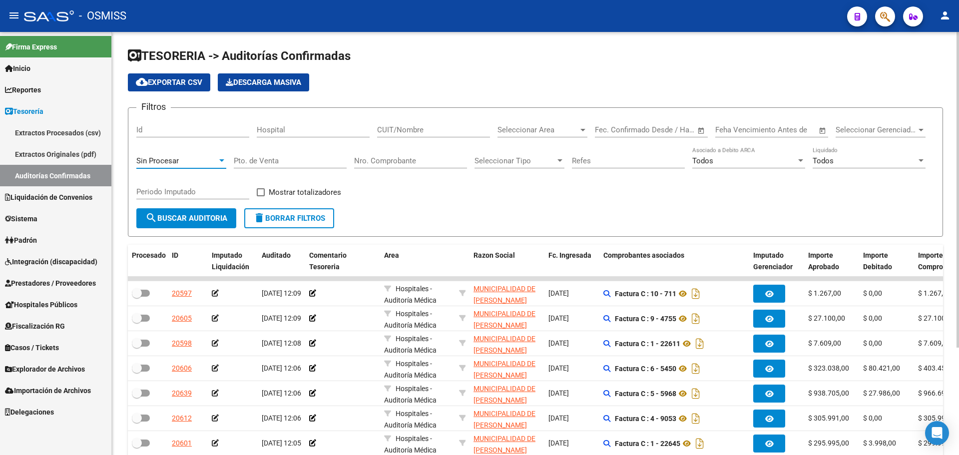
click at [208, 158] on div "Sin Procesar" at bounding box center [176, 160] width 81 height 9
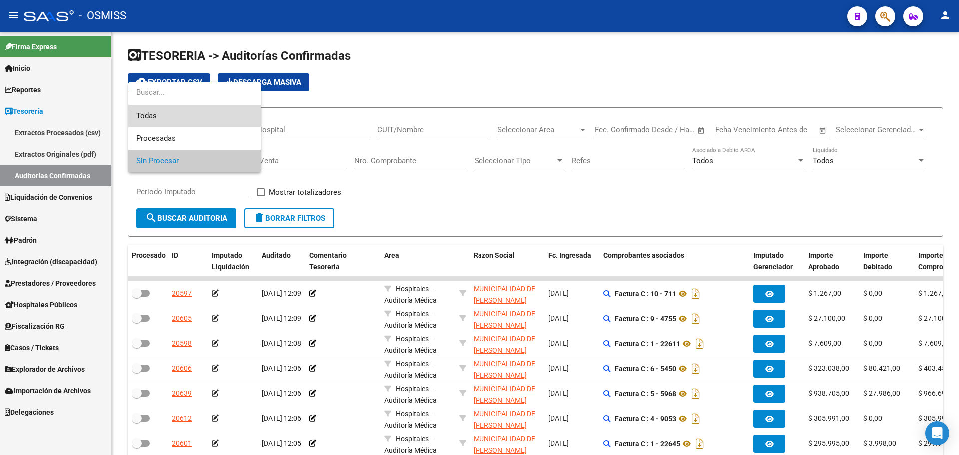
click at [188, 115] on span "Todas" at bounding box center [194, 116] width 116 height 22
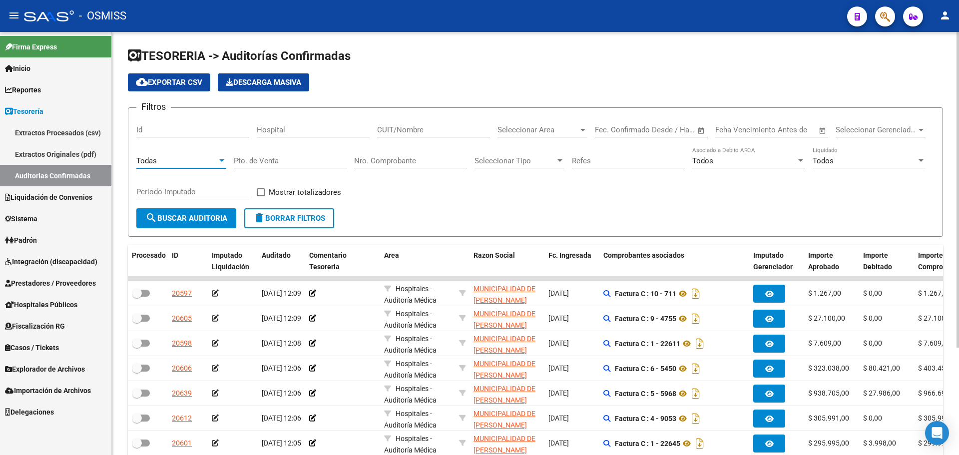
click at [390, 155] on div "Nro. Comprobante" at bounding box center [410, 157] width 113 height 21
type input "4540"
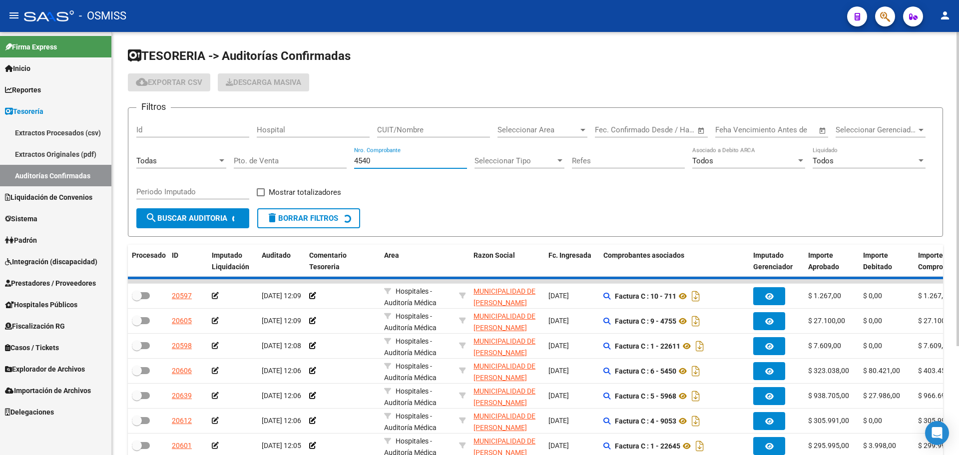
checkbox input "true"
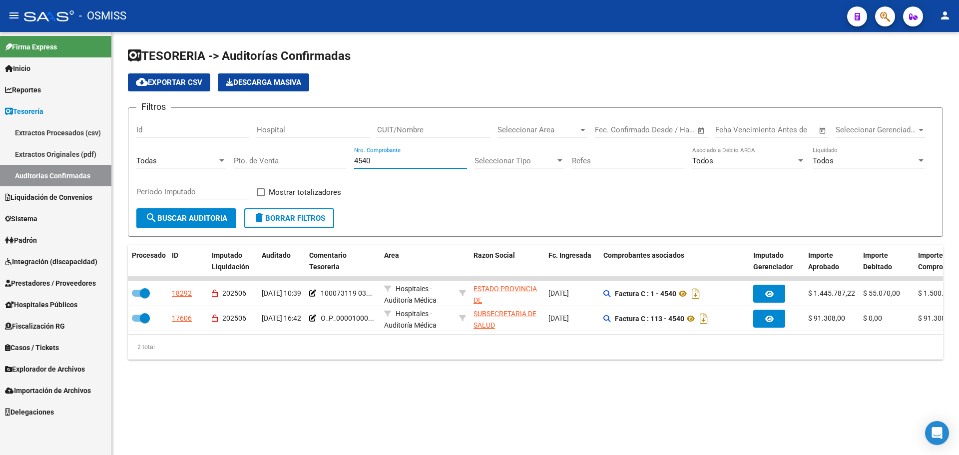
type input "4540"
click at [415, 432] on mat-sidenav-content "TESORERIA -> Auditorías Confirmadas cloud_download Exportar CSV Descarga Masiva…" at bounding box center [535, 243] width 847 height 423
click at [414, 374] on div "TESORERIA -> Auditorías Confirmadas cloud_download Exportar CSV Descarga Masiva…" at bounding box center [535, 211] width 847 height 359
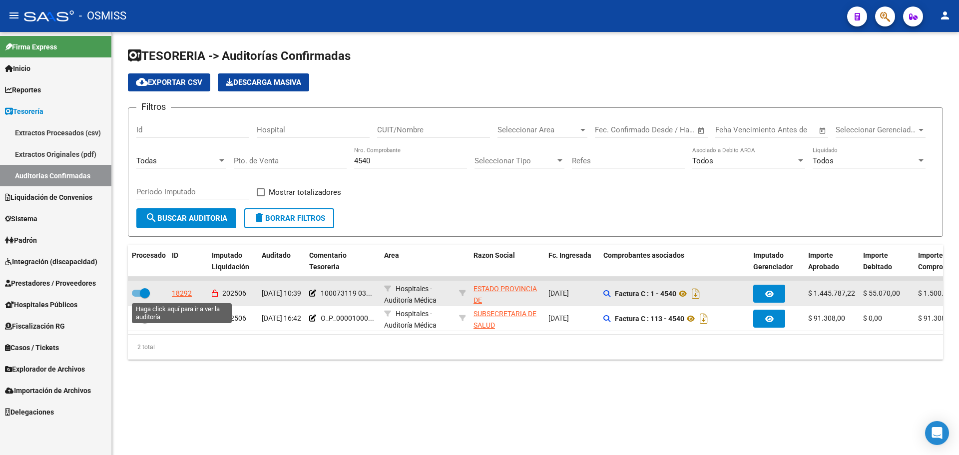
click at [188, 292] on div "18292" at bounding box center [182, 293] width 20 height 11
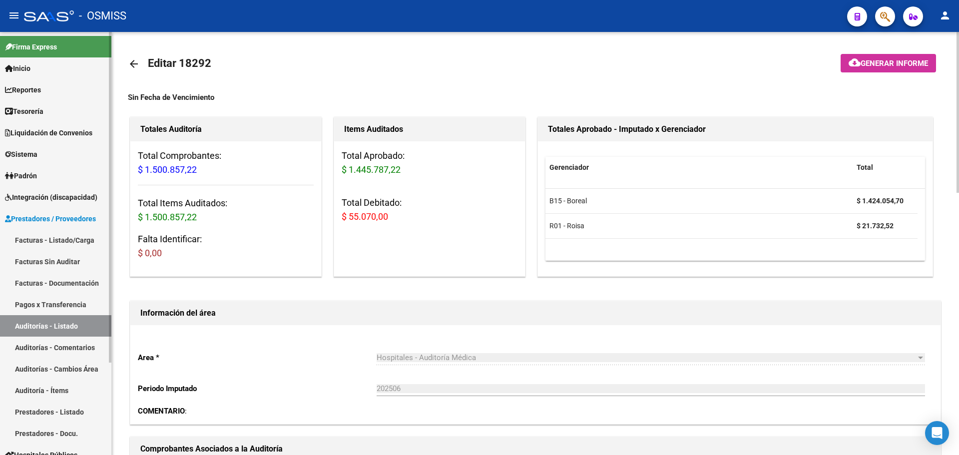
scroll to position [250, 0]
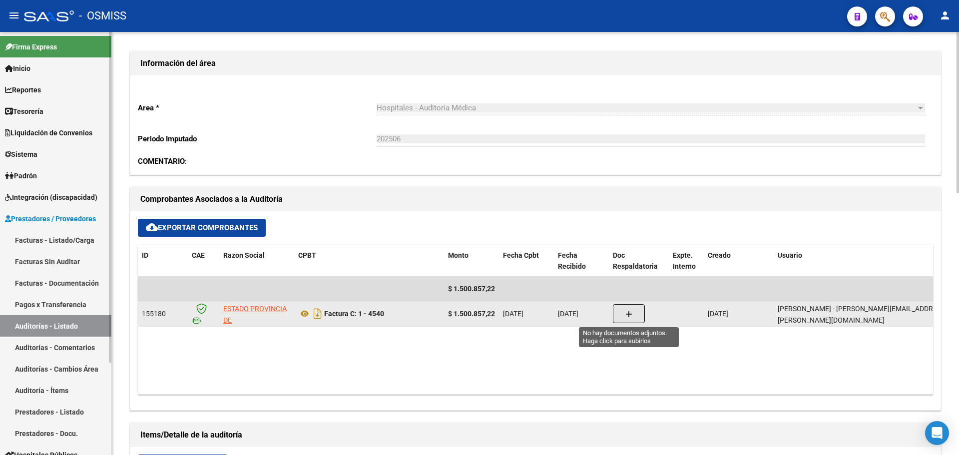
click at [643, 320] on button "button" at bounding box center [629, 313] width 32 height 19
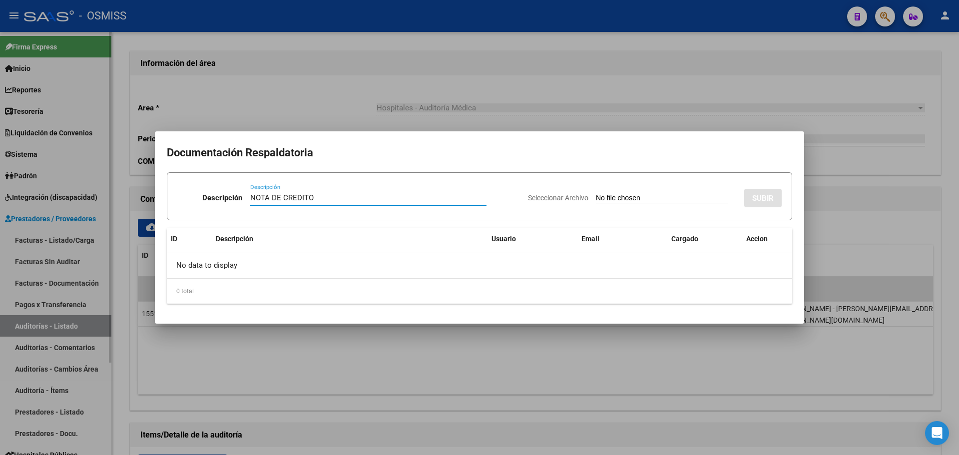
type input "NOTA DE CREDITO"
click at [611, 200] on input "Seleccionar Archivo" at bounding box center [662, 198] width 132 height 9
type input "C:\fakepath\NC. MINISTERIO DE SAN [PERSON_NAME] FC. 4540.pdf"
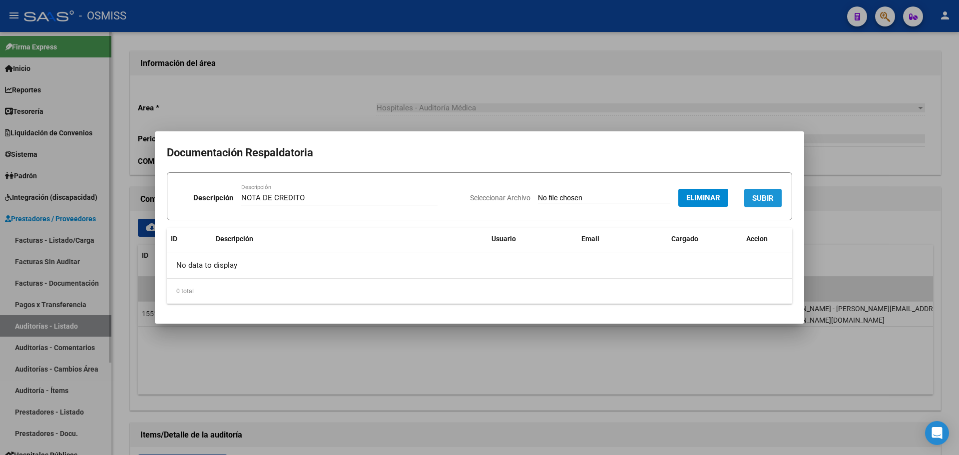
click at [772, 194] on span "SUBIR" at bounding box center [762, 198] width 21 height 9
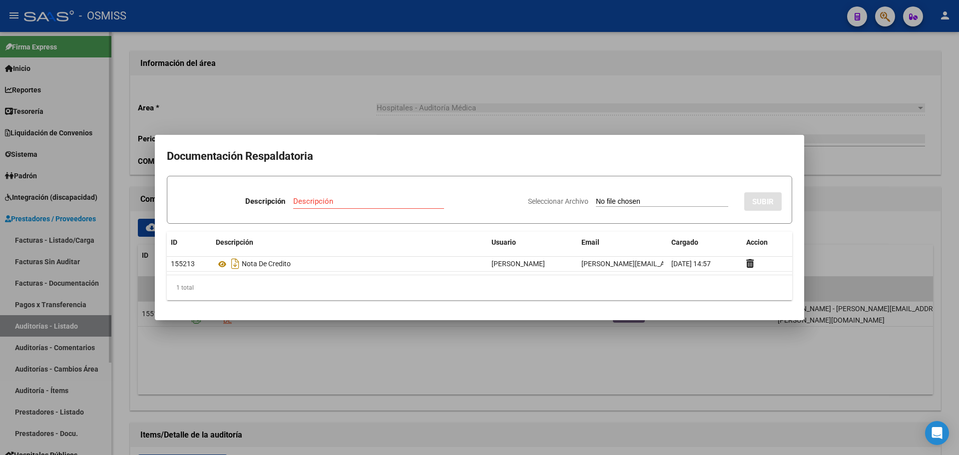
click at [310, 104] on div at bounding box center [479, 227] width 959 height 455
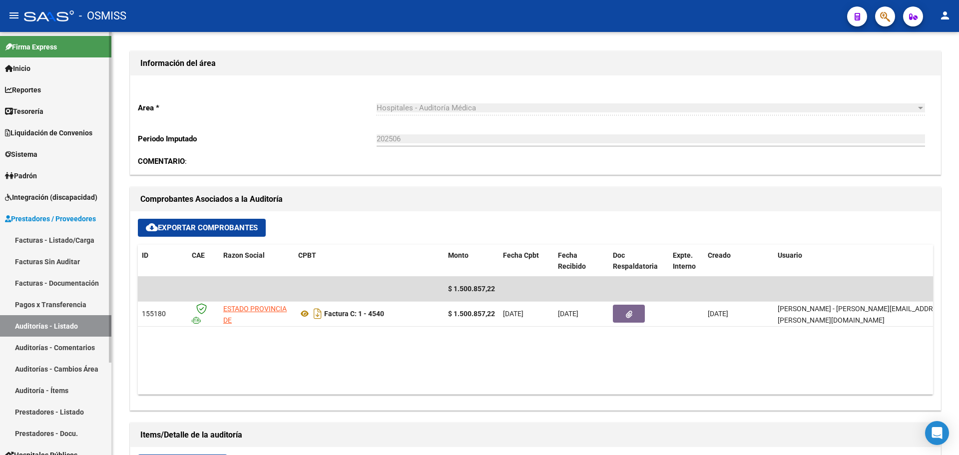
click at [29, 114] on span "Tesorería" at bounding box center [24, 111] width 38 height 11
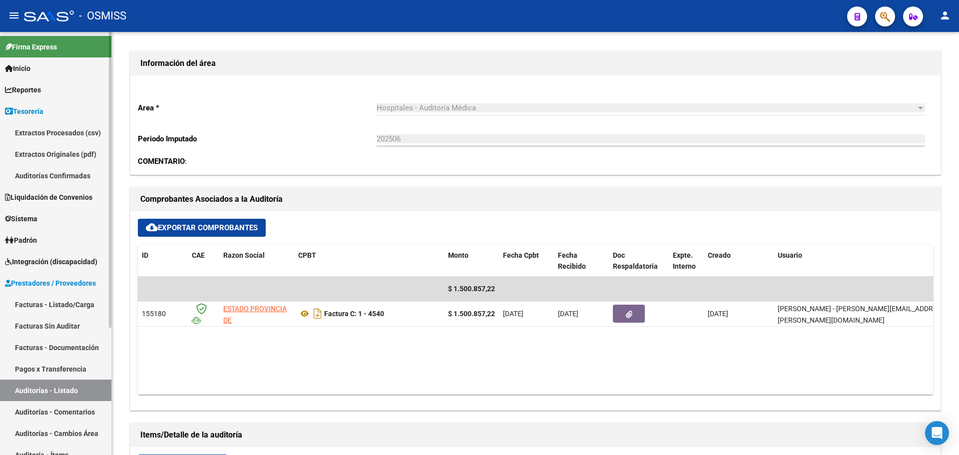
click at [50, 180] on link "Auditorías Confirmadas" at bounding box center [55, 175] width 111 height 21
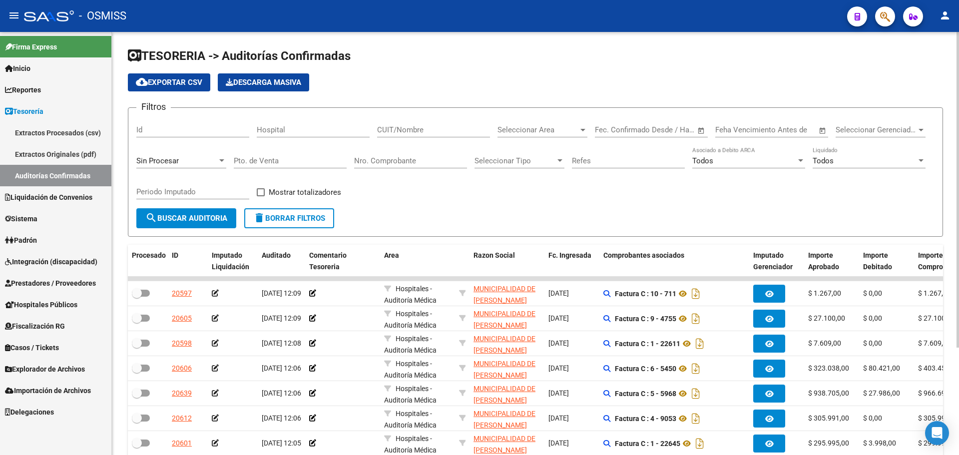
click at [162, 161] on span "Sin Procesar" at bounding box center [157, 160] width 42 height 9
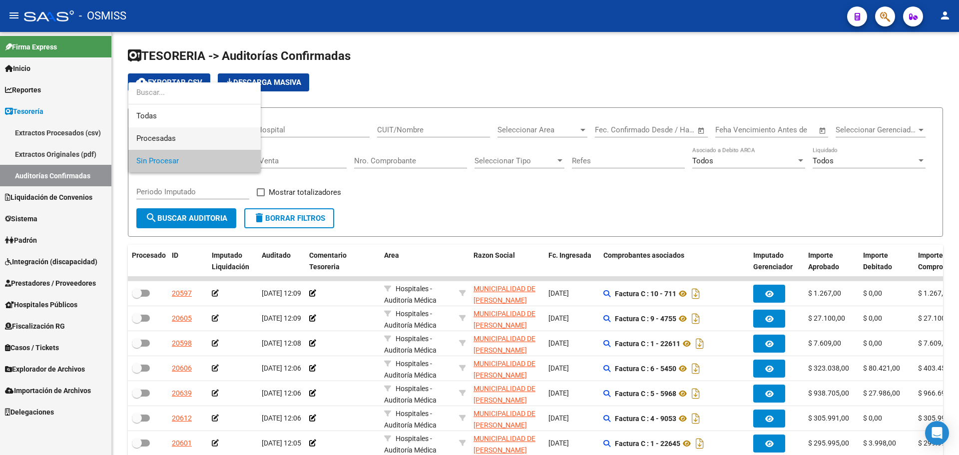
click at [165, 129] on span "Procesadas" at bounding box center [194, 138] width 116 height 22
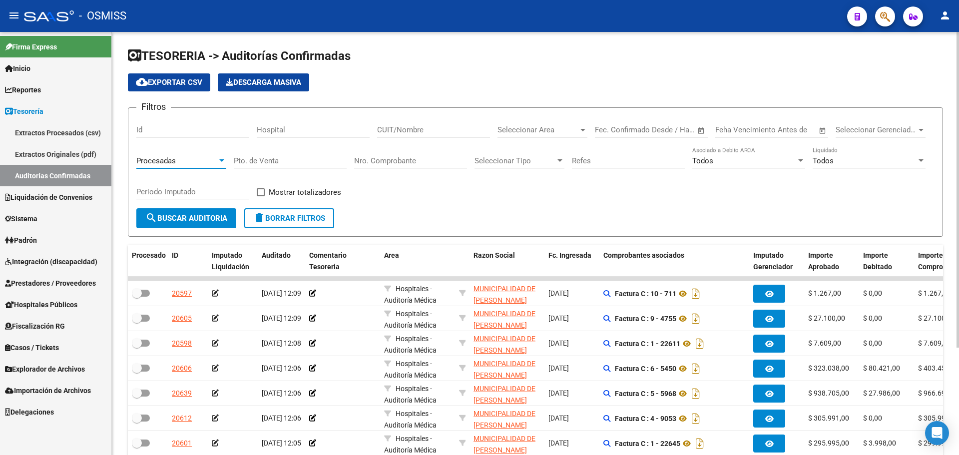
click at [169, 160] on span "Procesadas" at bounding box center [155, 160] width 39 height 9
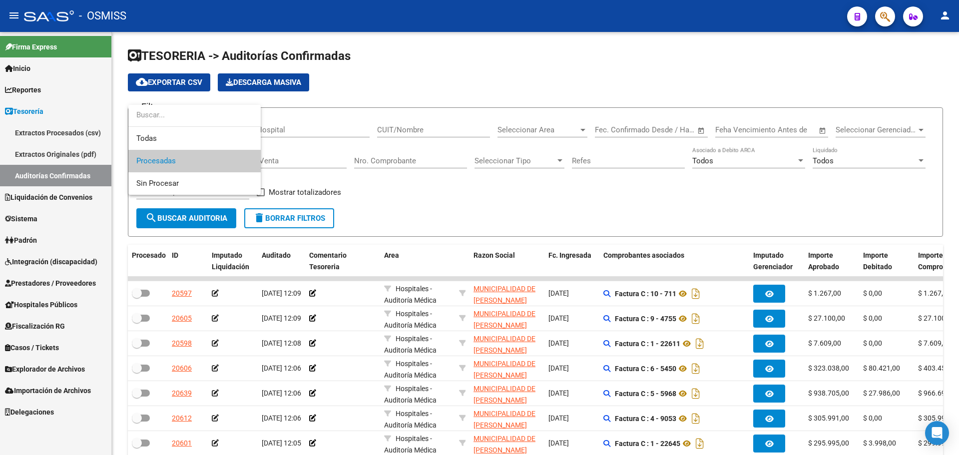
click at [160, 126] on input "dropdown search" at bounding box center [194, 115] width 132 height 22
click at [163, 134] on span "Todas" at bounding box center [194, 138] width 116 height 22
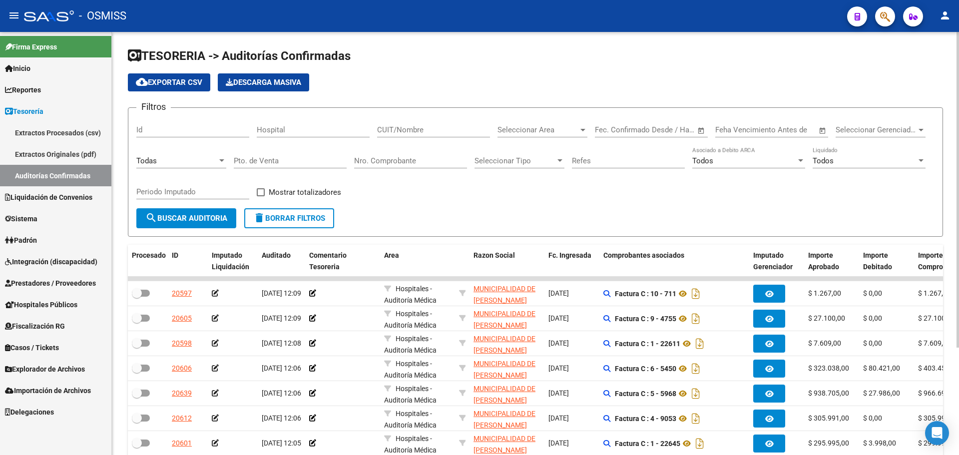
click at [366, 154] on div "Nro. Comprobante" at bounding box center [410, 157] width 113 height 21
type input "3349"
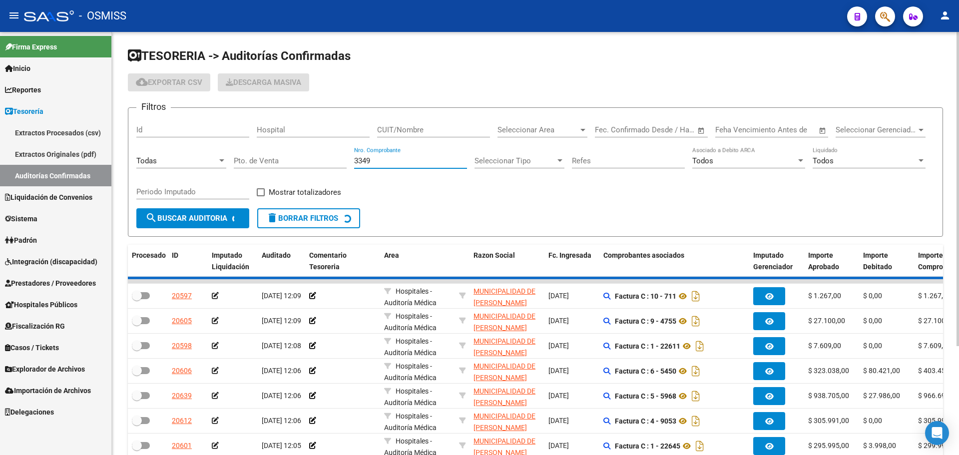
checkbox input "true"
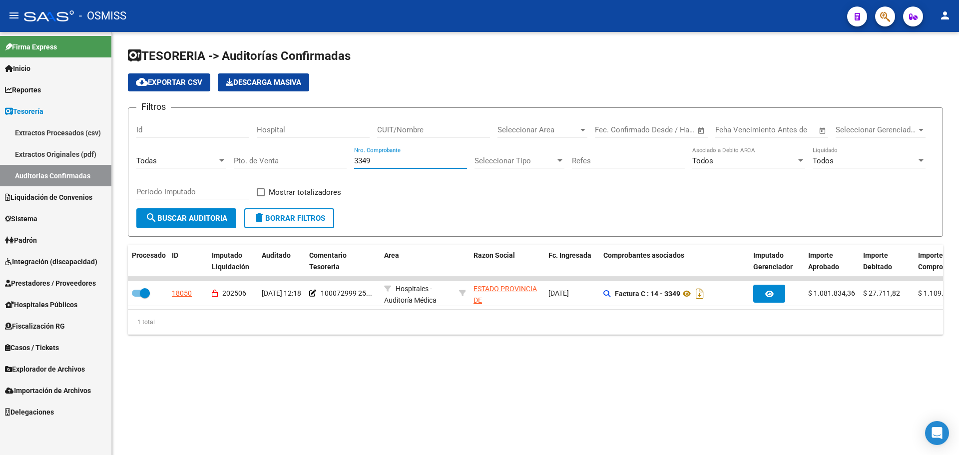
type input "3349"
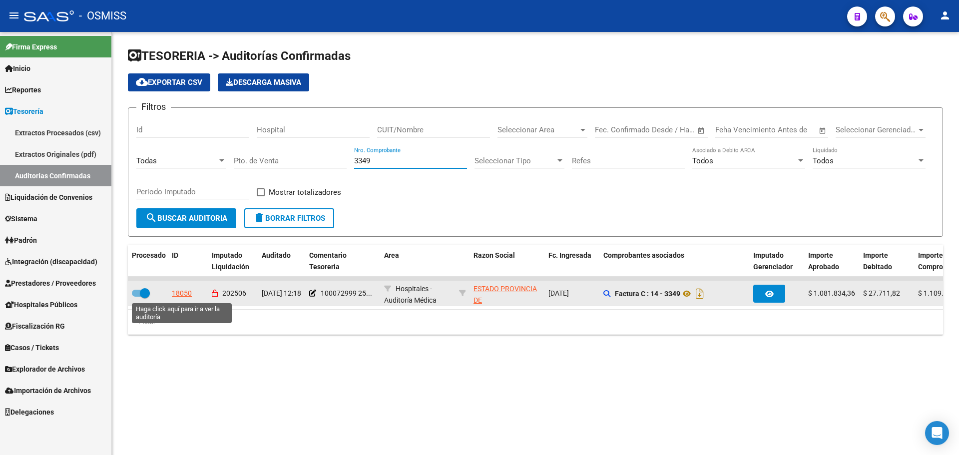
click at [176, 300] on datatable-body-cell "18050" at bounding box center [188, 293] width 40 height 24
click at [192, 284] on datatable-body-cell "18050" at bounding box center [188, 293] width 40 height 24
click at [184, 293] on div "18050" at bounding box center [182, 293] width 20 height 11
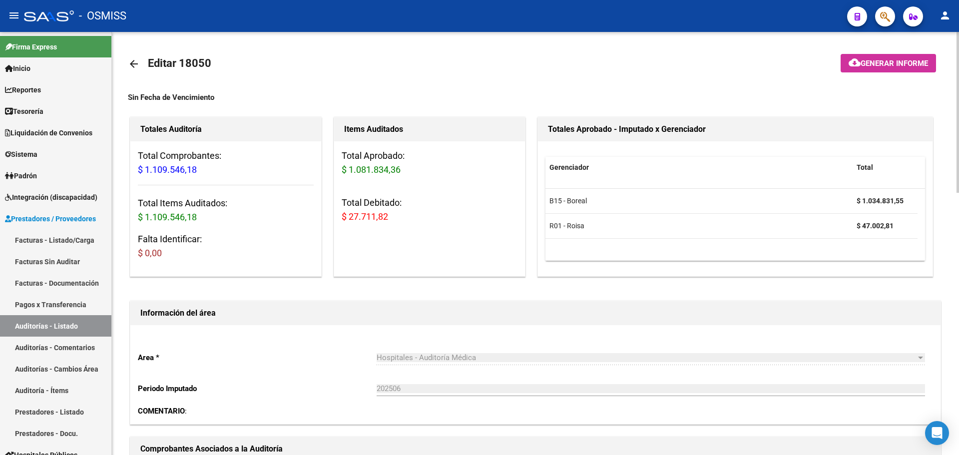
scroll to position [250, 0]
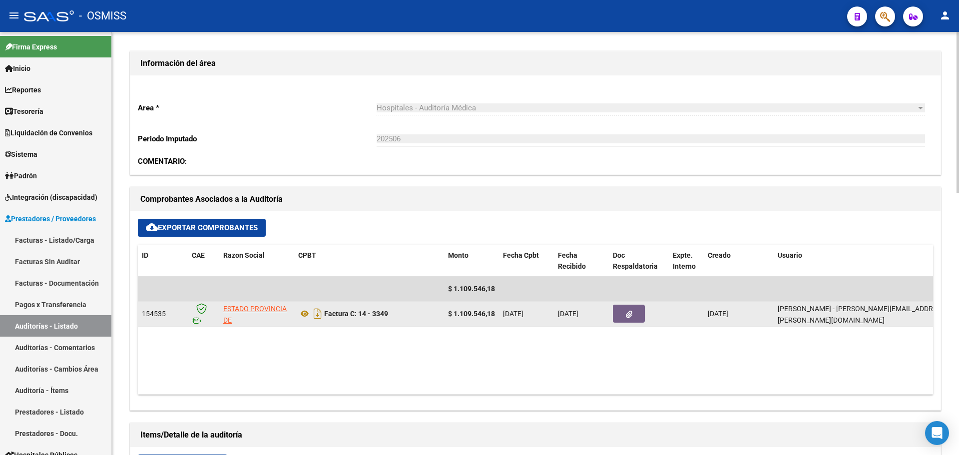
click at [612, 316] on datatable-body-cell at bounding box center [639, 314] width 60 height 24
click at [621, 323] on datatable-body-cell at bounding box center [639, 314] width 60 height 24
click at [624, 318] on button "button" at bounding box center [629, 314] width 32 height 18
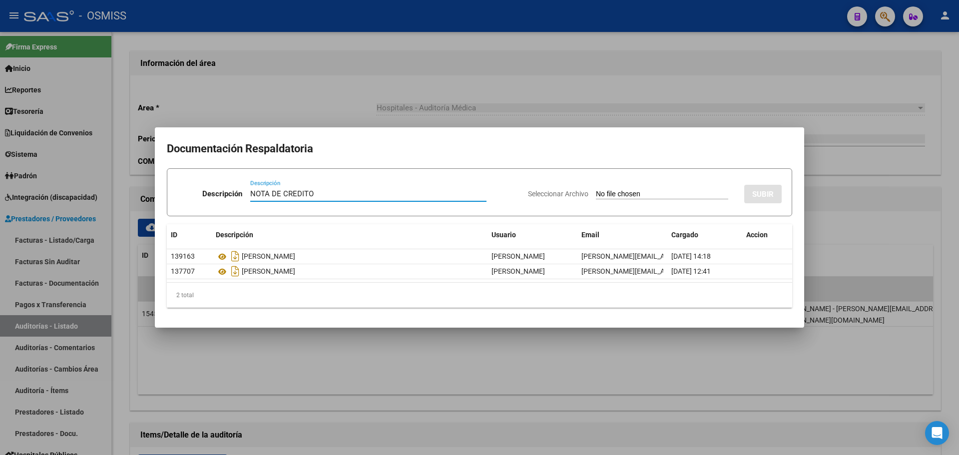
type input "NOTA DE CREDITO"
click at [627, 190] on input "Seleccionar Archivo" at bounding box center [662, 194] width 132 height 9
type input "C:\fakepath\NC. MINISTERIO DE SAN [PERSON_NAME] FC. 3349.pdf"
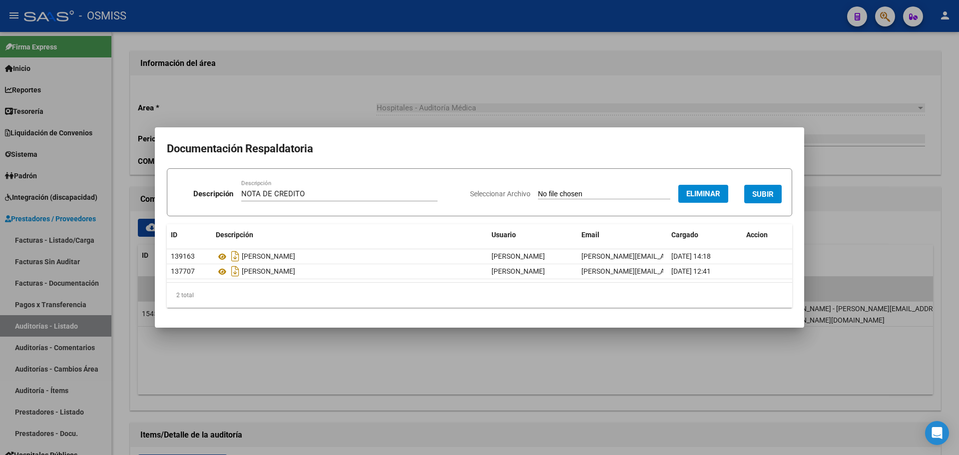
click at [756, 192] on span "SUBIR" at bounding box center [762, 194] width 21 height 9
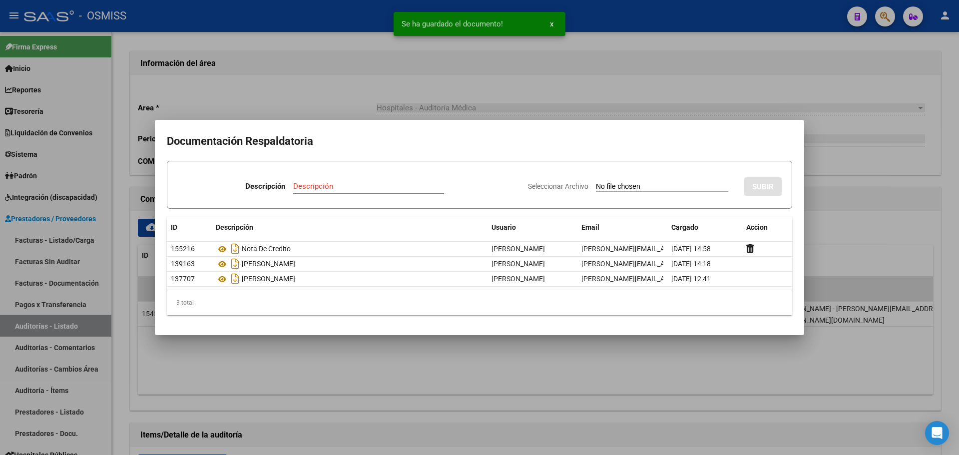
click at [401, 124] on mat-dialog-container "Documentación Respaldatoria Descripción Descripción Seleccionar Archivo SUBIR I…" at bounding box center [479, 227] width 649 height 215
click at [73, 104] on div at bounding box center [479, 227] width 959 height 455
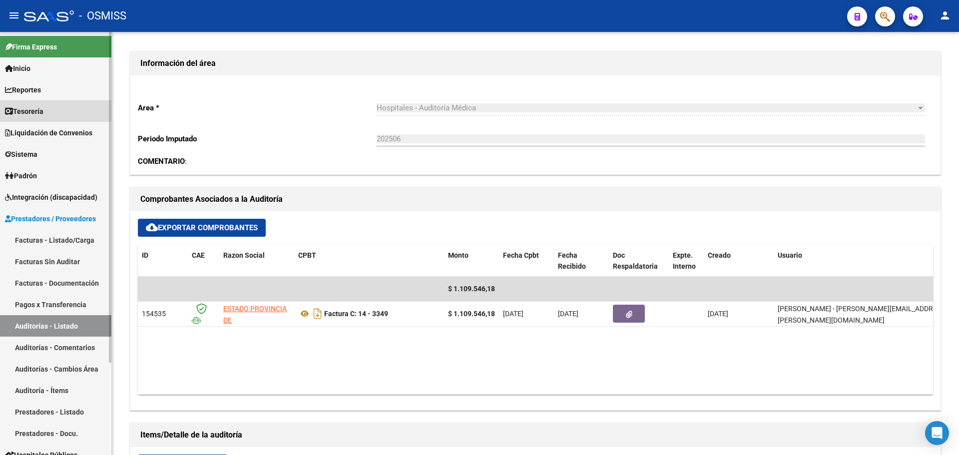
click at [69, 101] on link "Tesorería" at bounding box center [55, 110] width 111 height 21
click at [68, 105] on link "Tesorería" at bounding box center [55, 110] width 111 height 21
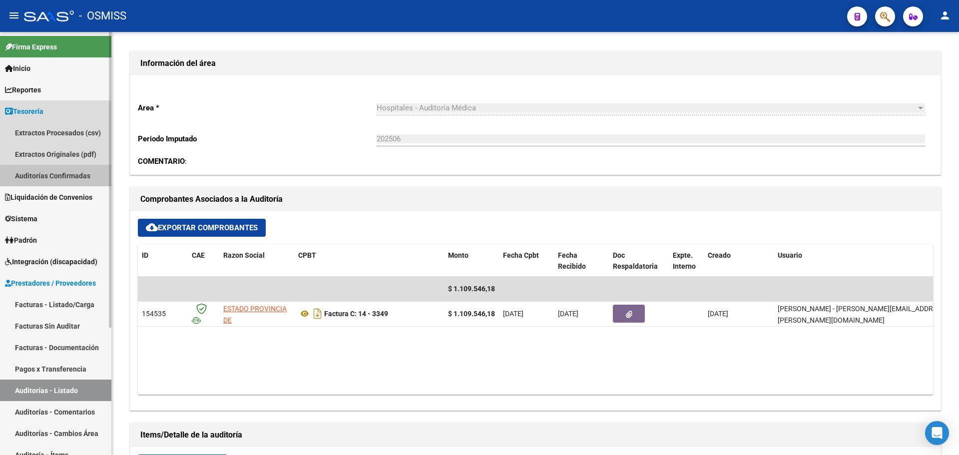
click at [59, 169] on link "Auditorías Confirmadas" at bounding box center [55, 175] width 111 height 21
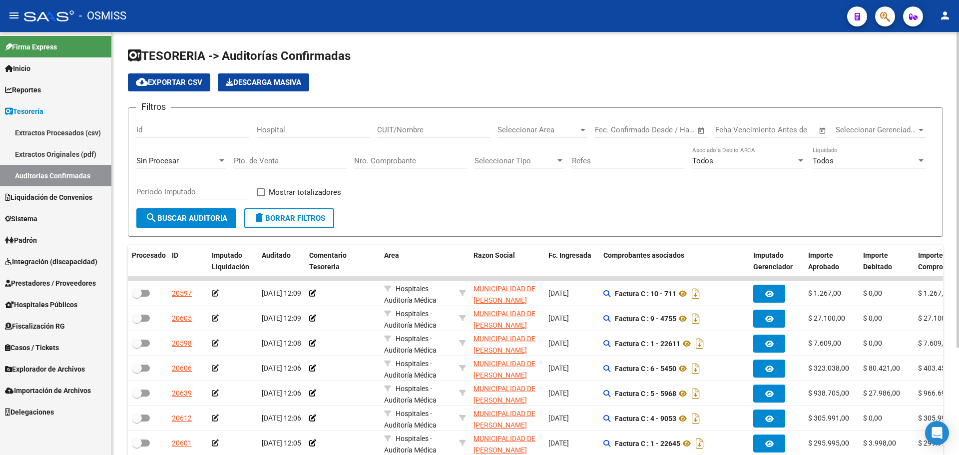
click at [176, 159] on span "Sin Procesar" at bounding box center [157, 160] width 42 height 9
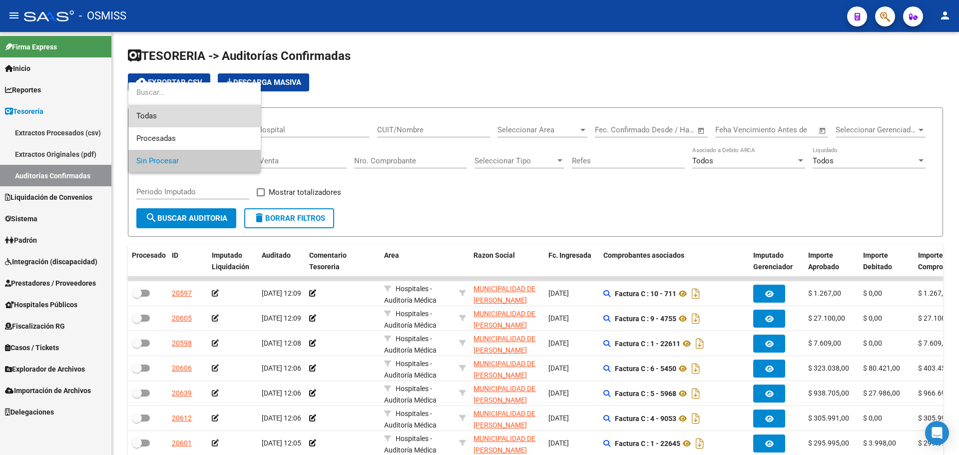
click at [171, 124] on span "Todas" at bounding box center [194, 116] width 116 height 22
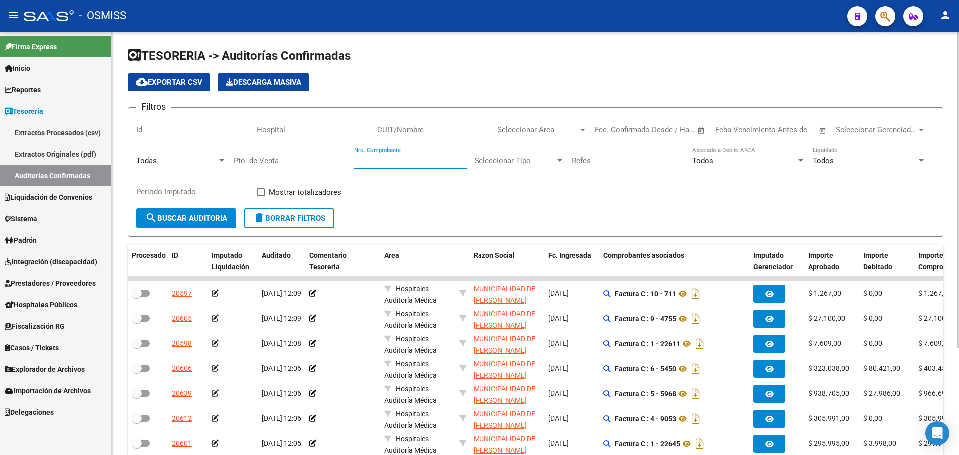
click at [377, 159] on input "Nro. Comprobante" at bounding box center [410, 160] width 113 height 9
type input "291"
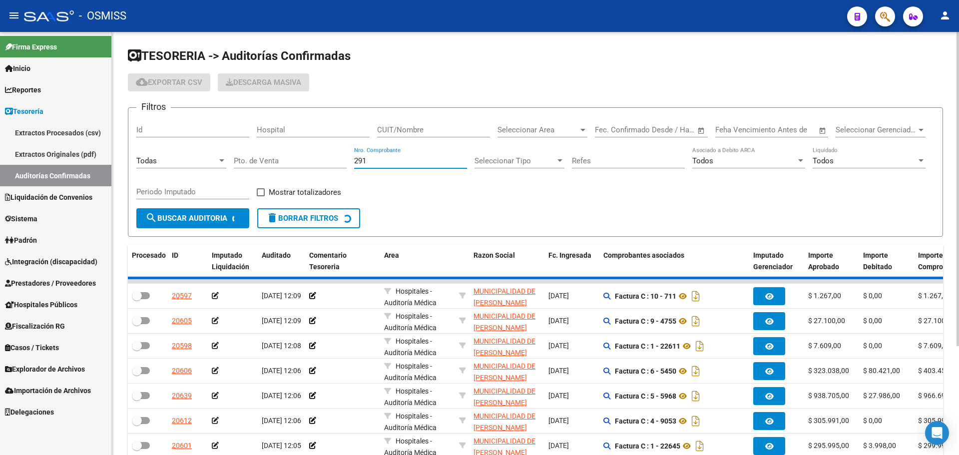
checkbox input "true"
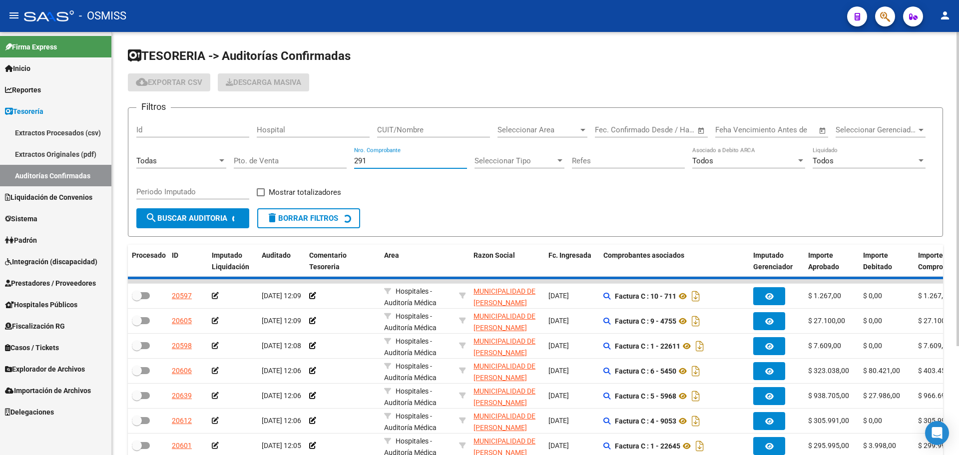
checkbox input "true"
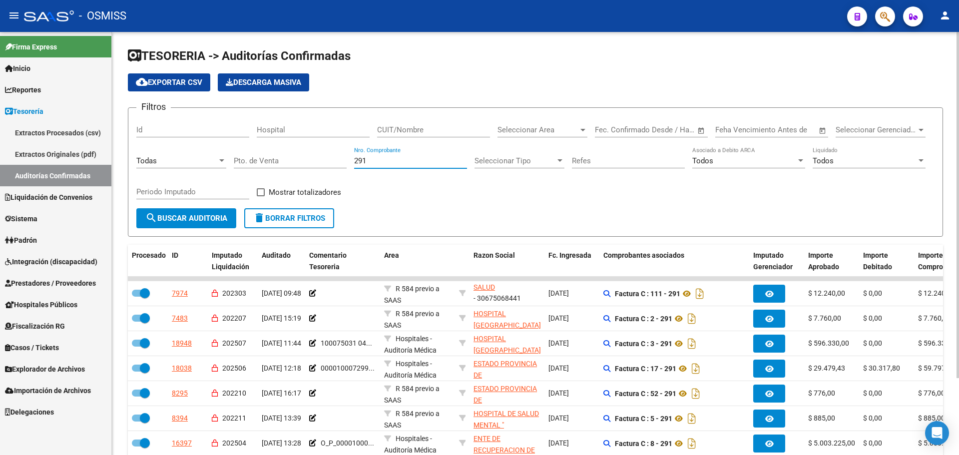
scroll to position [94, 0]
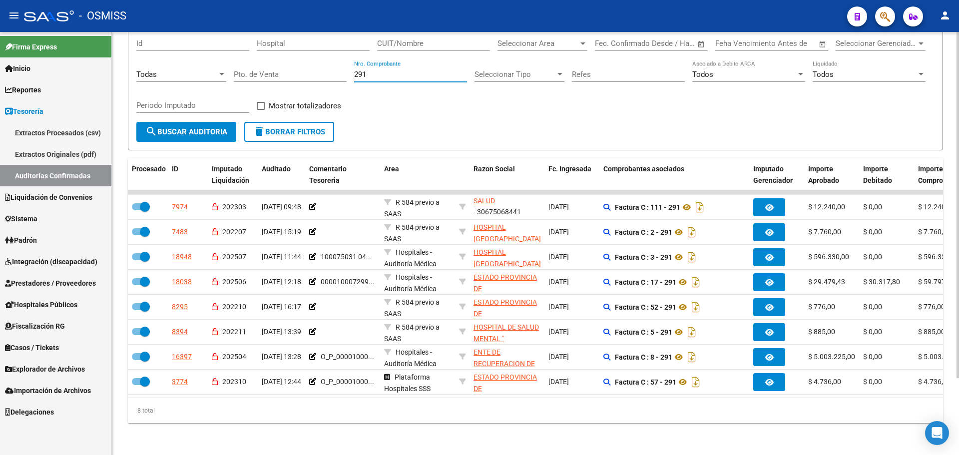
type input "291"
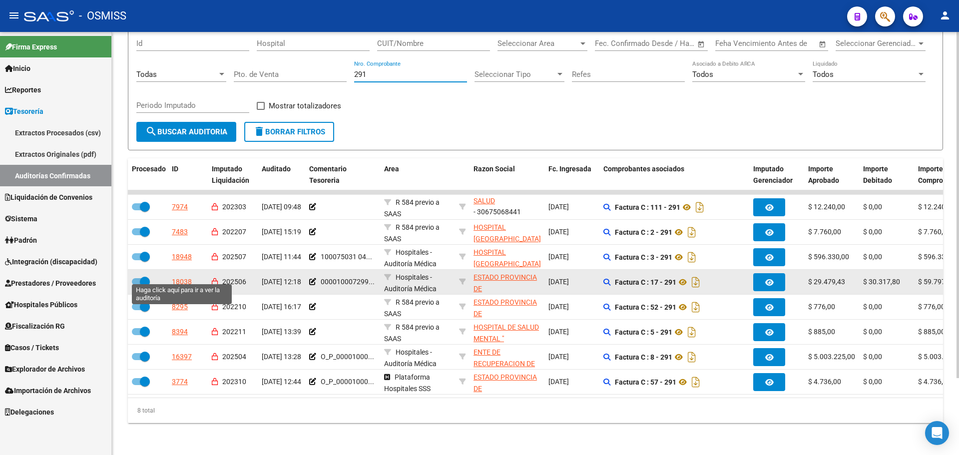
click at [185, 276] on div "18038" at bounding box center [182, 281] width 20 height 11
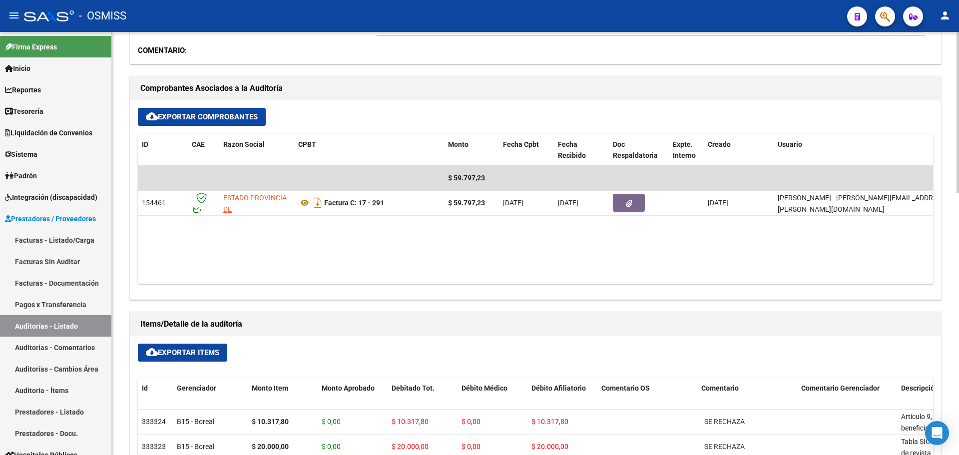
scroll to position [449, 0]
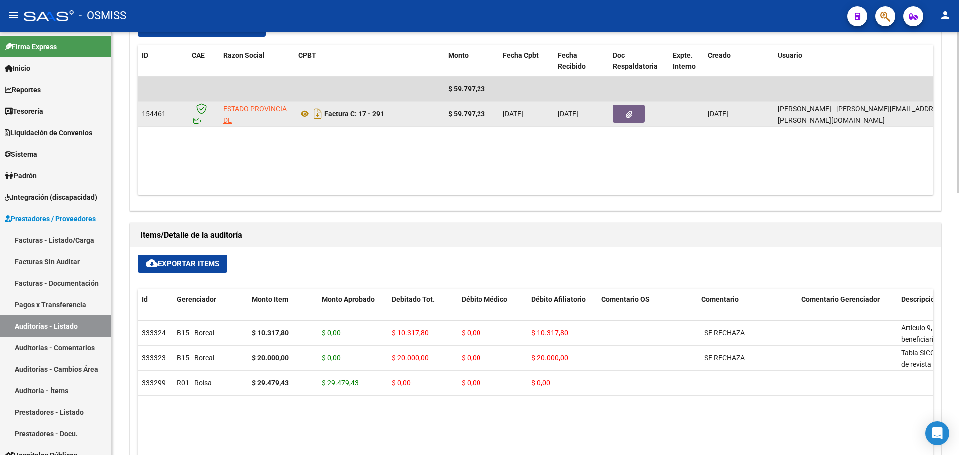
click at [629, 124] on datatable-body-cell at bounding box center [639, 114] width 60 height 24
click at [628, 121] on button "button" at bounding box center [629, 114] width 32 height 18
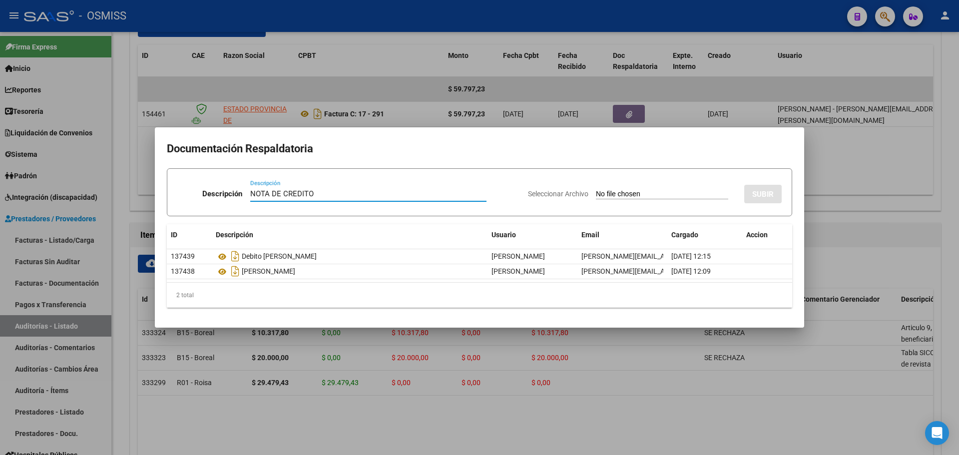
type input "NOTA DE CREDITO"
click at [621, 182] on div "Seleccionar Archivo SUBIR" at bounding box center [655, 192] width 254 height 30
click at [616, 192] on input "Seleccionar Archivo" at bounding box center [662, 194] width 132 height 9
type input "C:\fakepath\NC. MINISTERIO DE SAN [PERSON_NAME] FC. 291.pdf"
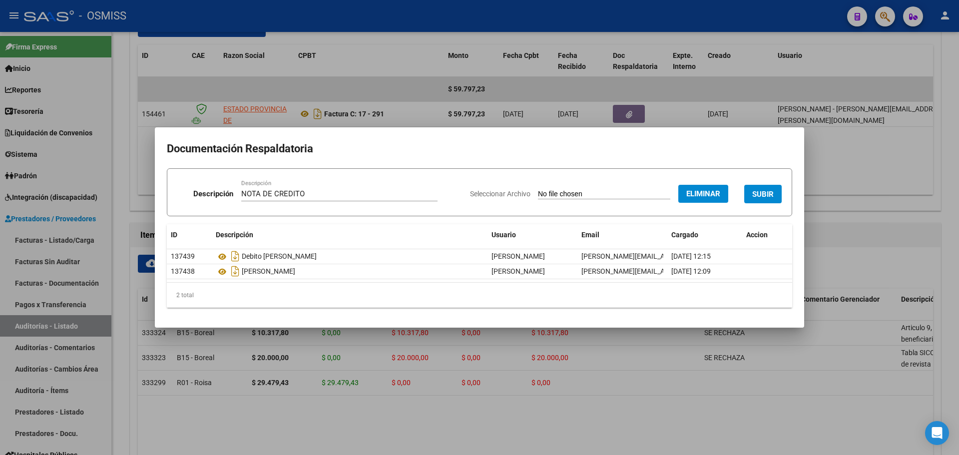
click at [752, 190] on span "SUBIR" at bounding box center [762, 194] width 21 height 9
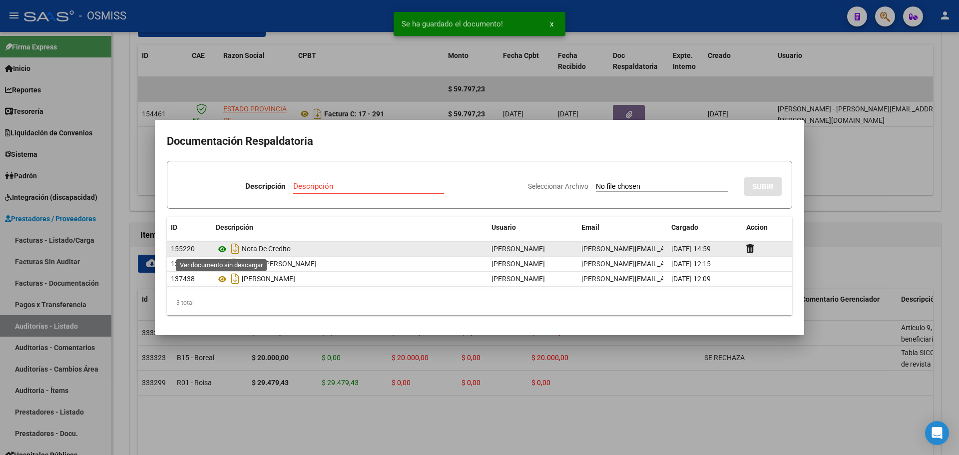
click at [220, 249] on icon at bounding box center [222, 249] width 13 height 12
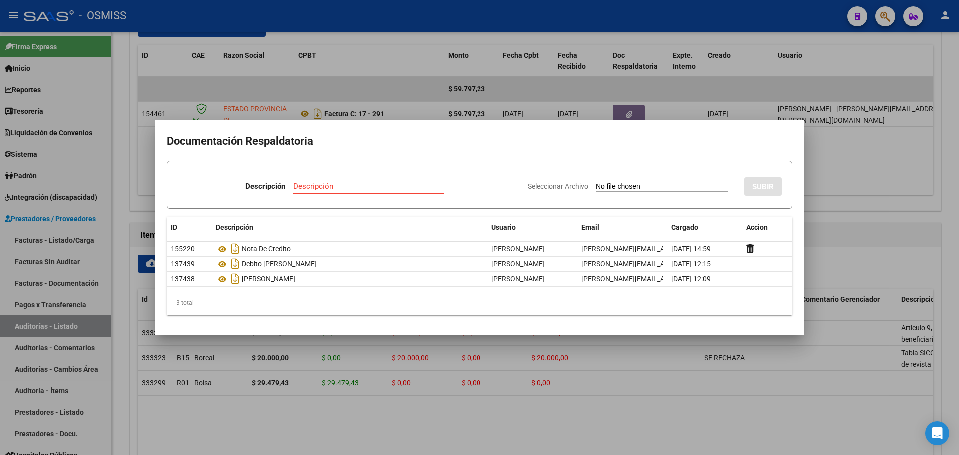
click at [254, 91] on div at bounding box center [479, 227] width 959 height 455
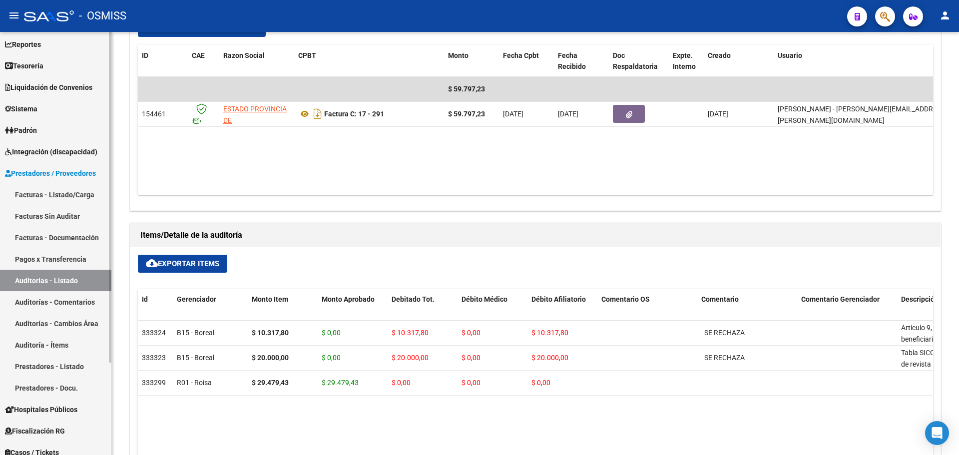
scroll to position [118, 0]
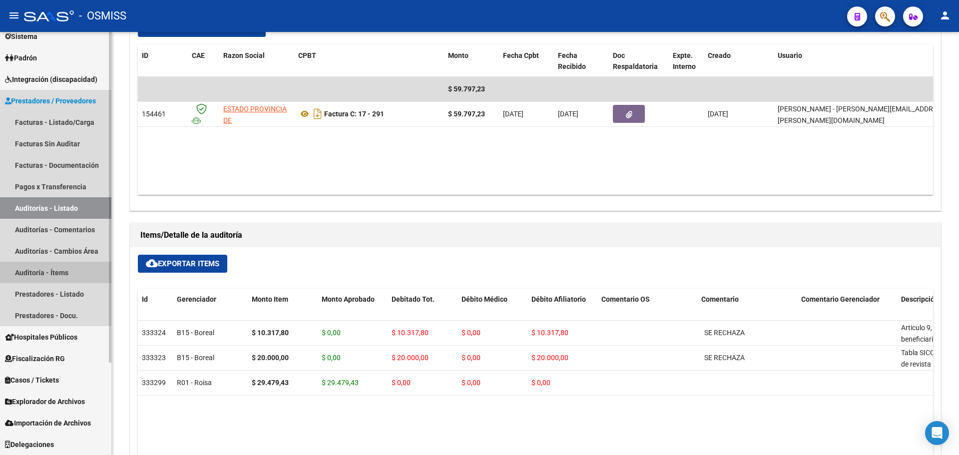
click at [58, 271] on link "Auditoría - Ítems" at bounding box center [55, 272] width 111 height 21
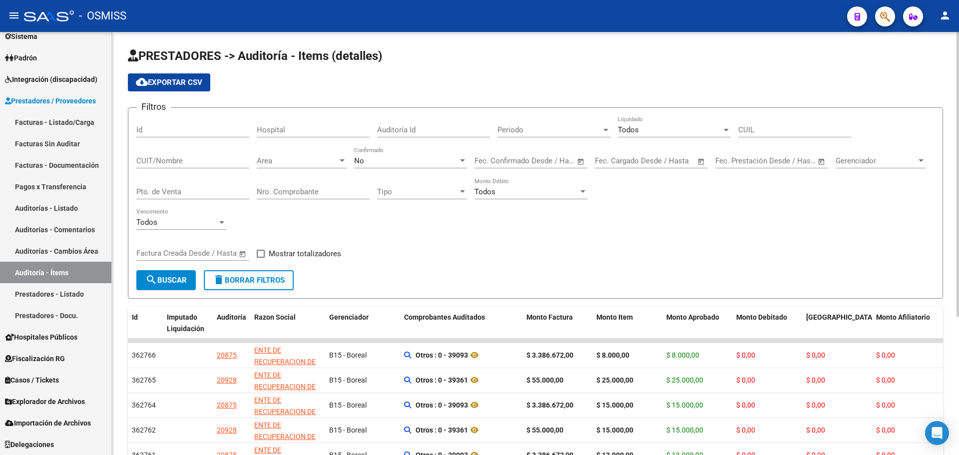
click at [390, 158] on div "No" at bounding box center [406, 160] width 104 height 9
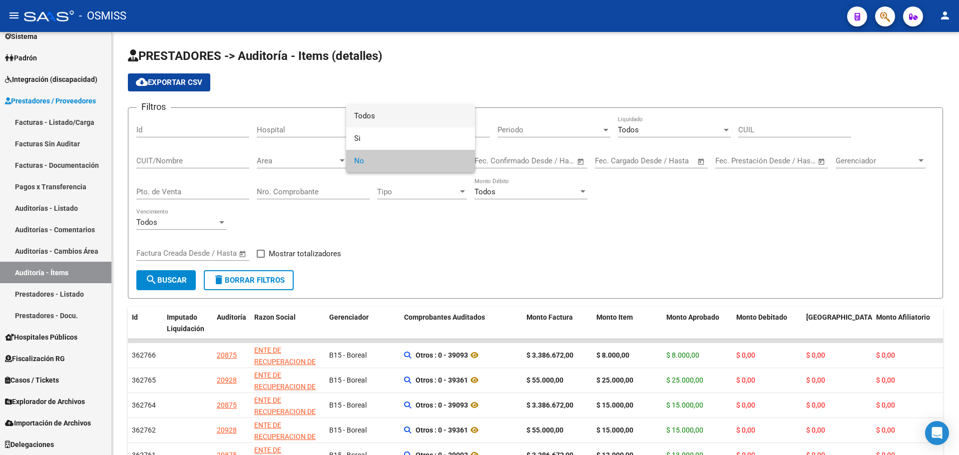
click at [392, 118] on span "Todos" at bounding box center [410, 116] width 113 height 22
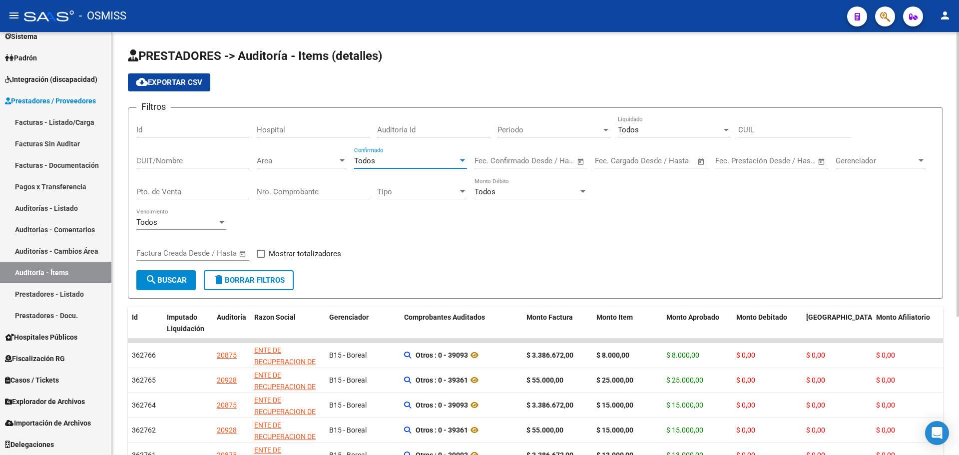
click at [653, 129] on div "Todos" at bounding box center [670, 129] width 104 height 9
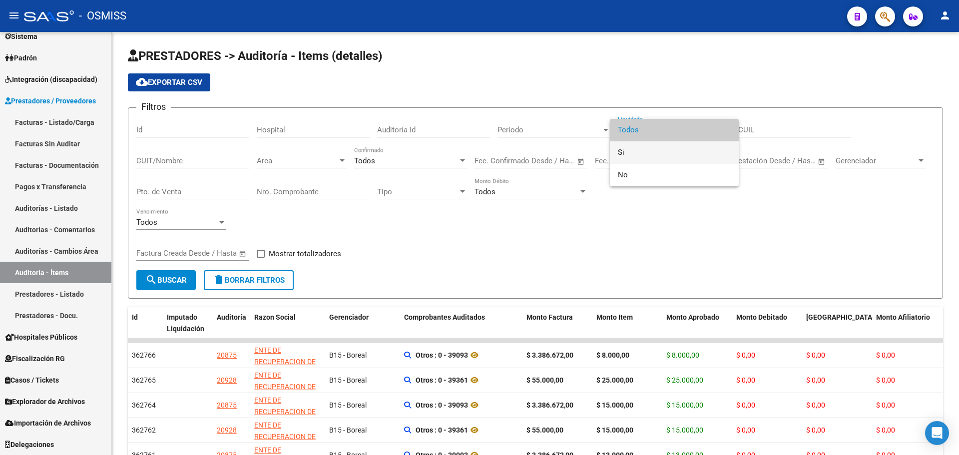
click at [639, 152] on span "Si" at bounding box center [674, 152] width 113 height 22
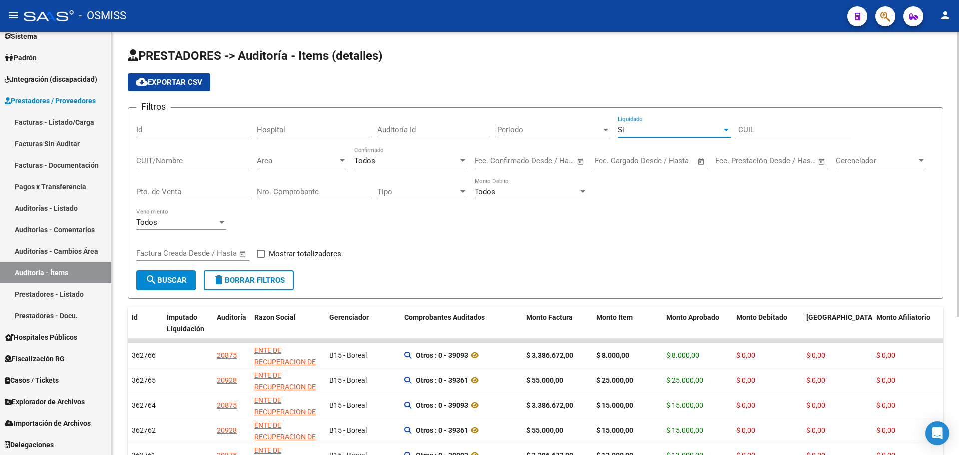
click at [372, 244] on div "Filtros Id Hospital Auditoría Id Periodo Periodo Si Liquidado CUIL CUIT/Nombre …" at bounding box center [535, 193] width 798 height 154
click at [504, 196] on div "Todos Monto Débito" at bounding box center [530, 188] width 113 height 21
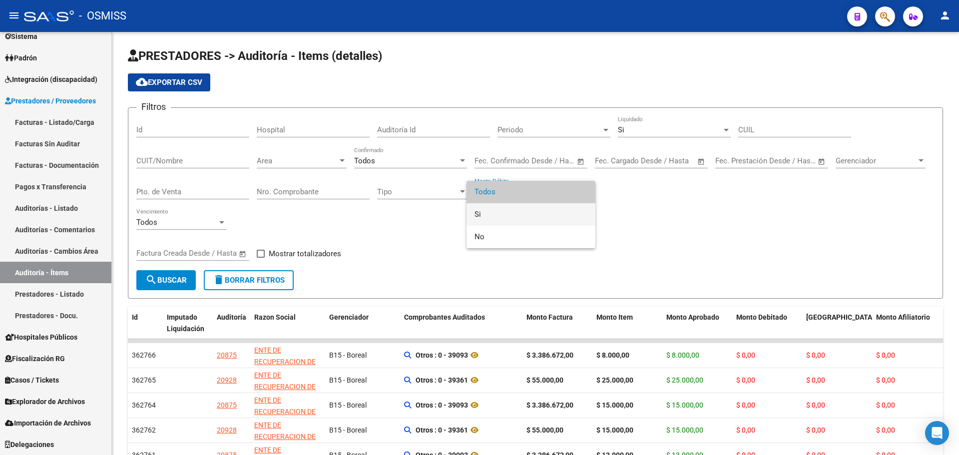
click at [502, 215] on span "Si" at bounding box center [530, 214] width 113 height 22
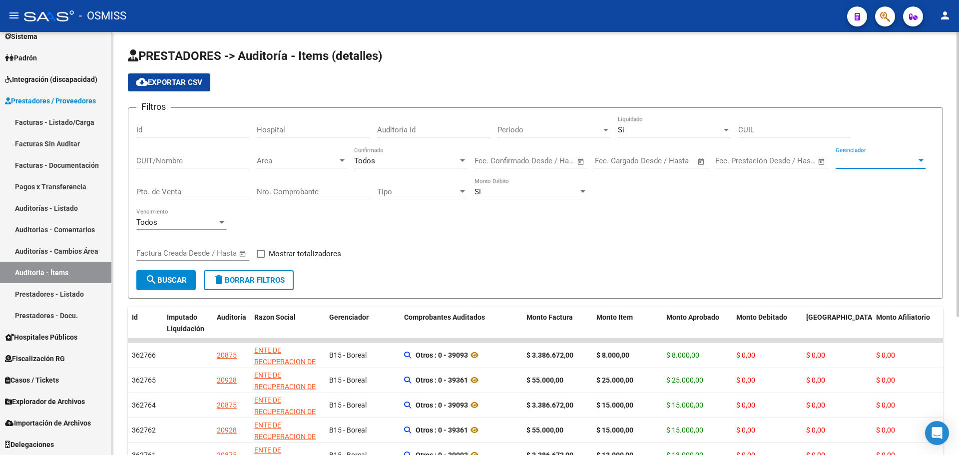
click at [863, 156] on span "Gerenciador" at bounding box center [875, 160] width 81 height 9
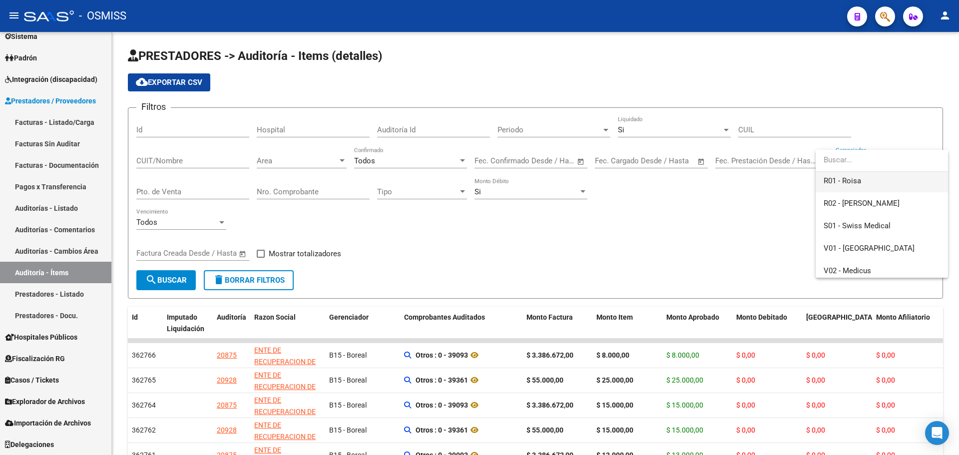
click at [890, 188] on span "R01 - Roisa" at bounding box center [881, 181] width 116 height 22
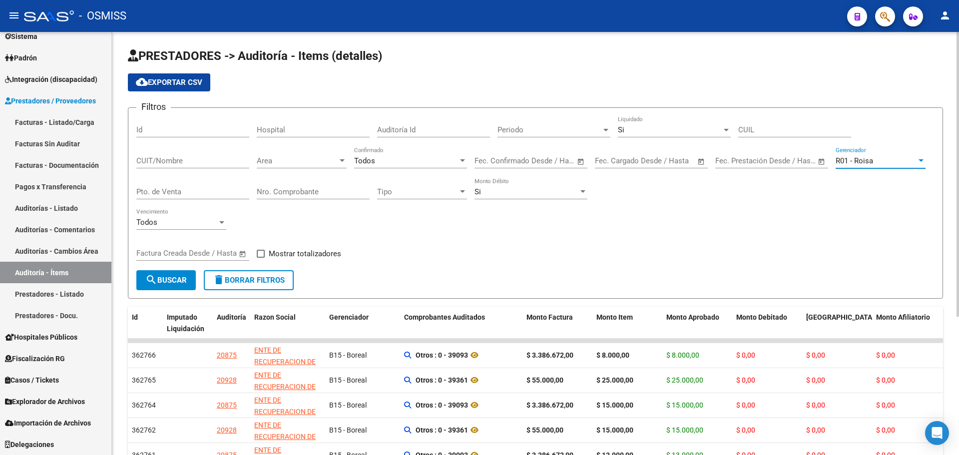
click at [171, 280] on span "search Buscar" at bounding box center [165, 280] width 41 height 9
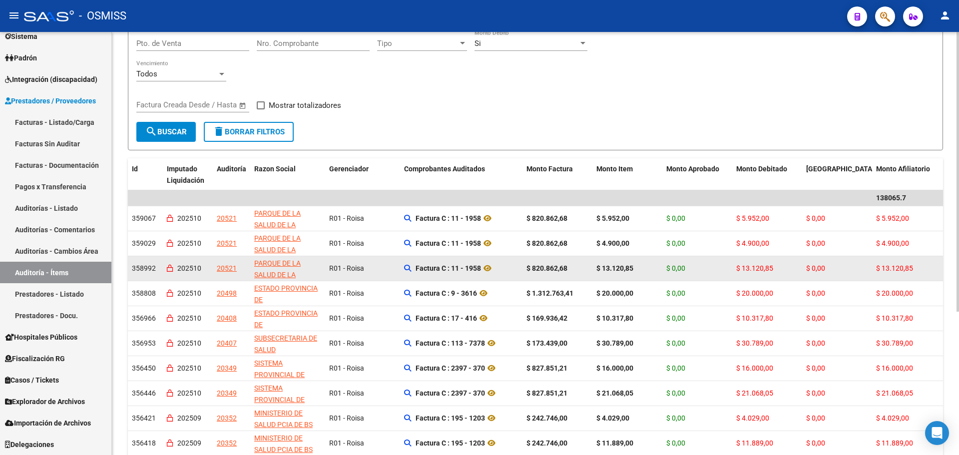
scroll to position [150, 0]
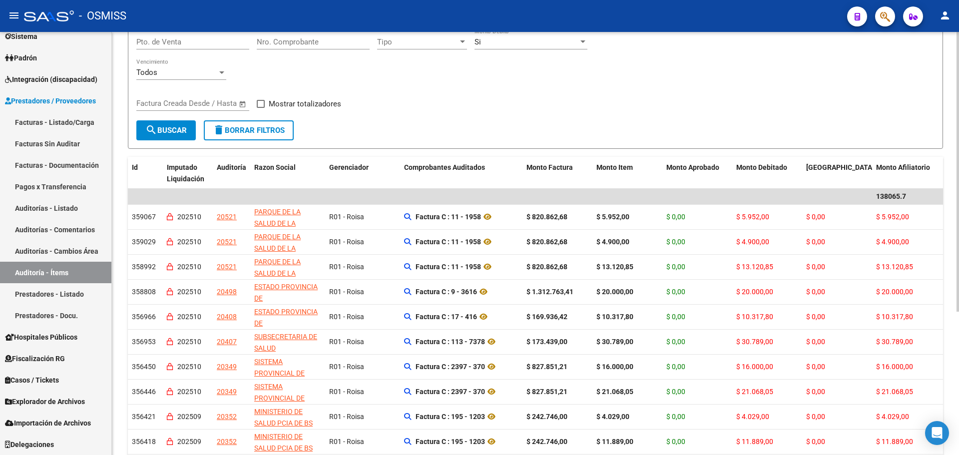
drag, startPoint x: 230, startPoint y: 215, endPoint x: 570, endPoint y: 126, distance: 351.0
click at [570, 126] on form "Filtros Id Hospital Auditoría Id Periodo Periodo Si Liquidado CUIL CUIT/Nombre …" at bounding box center [535, 53] width 815 height 191
click at [577, 104] on div "Filtros Id Hospital Auditoría Id Periodo Periodo Si Liquidado CUIL CUIT/Nombre …" at bounding box center [535, 43] width 798 height 154
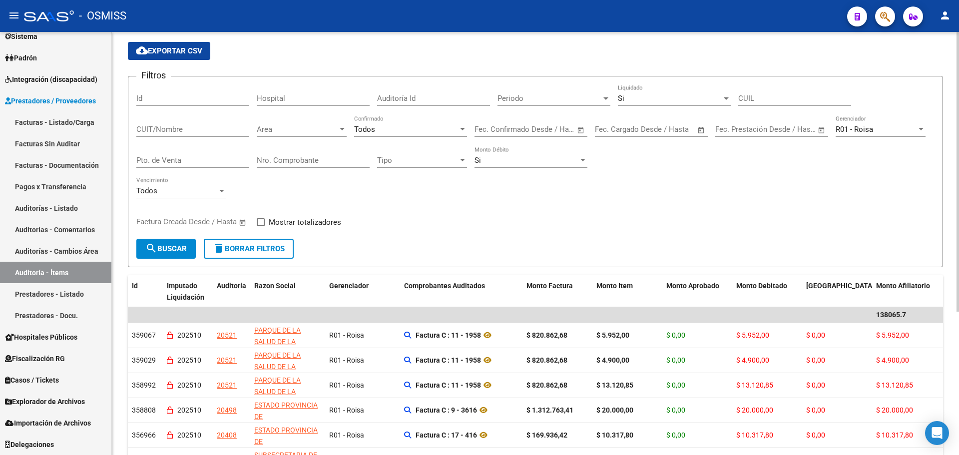
scroll to position [0, 0]
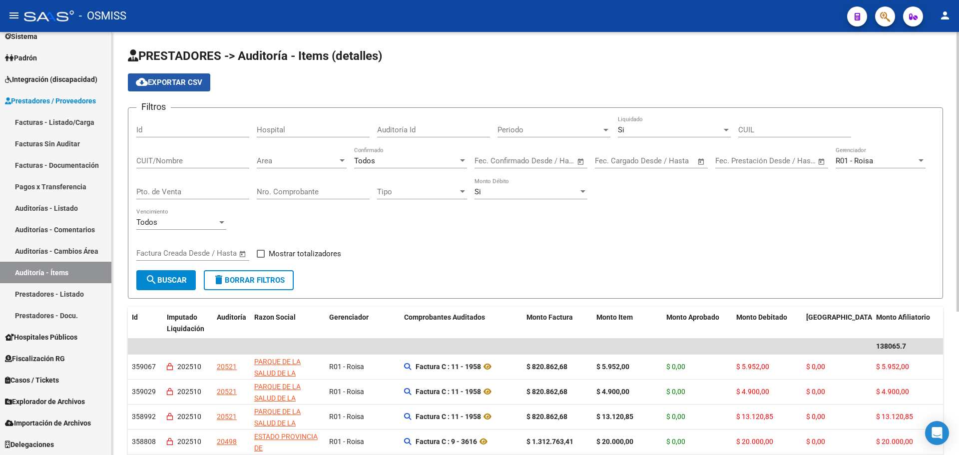
click at [193, 84] on span "cloud_download Exportar CSV" at bounding box center [169, 82] width 66 height 9
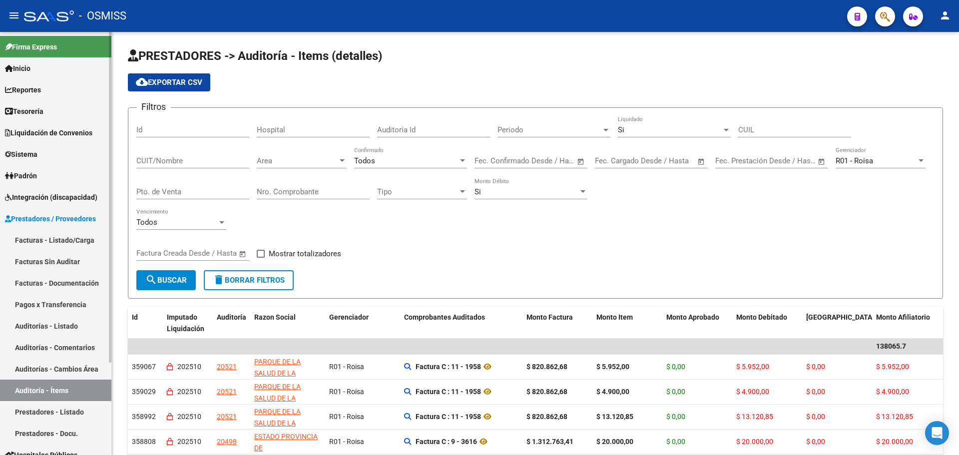
click at [36, 105] on link "Tesorería" at bounding box center [55, 110] width 111 height 21
click at [54, 110] on link "Tesorería" at bounding box center [55, 110] width 111 height 21
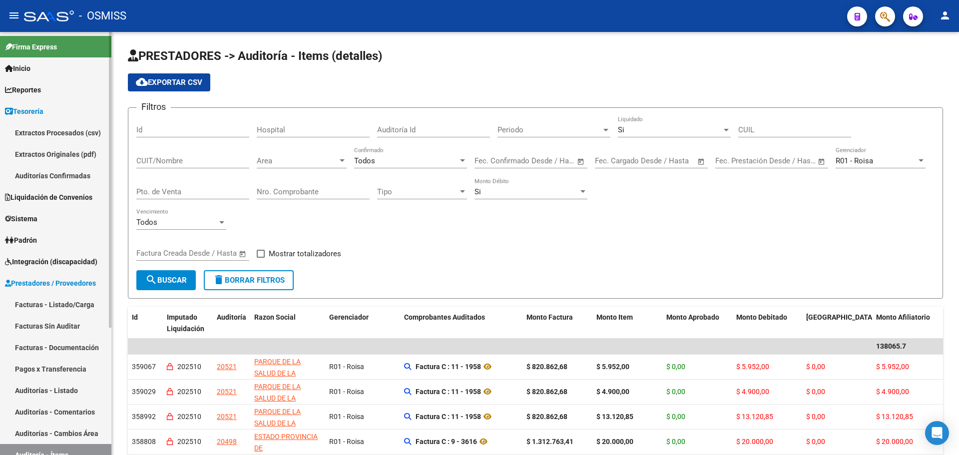
click at [48, 175] on link "Auditorías Confirmadas" at bounding box center [55, 175] width 111 height 21
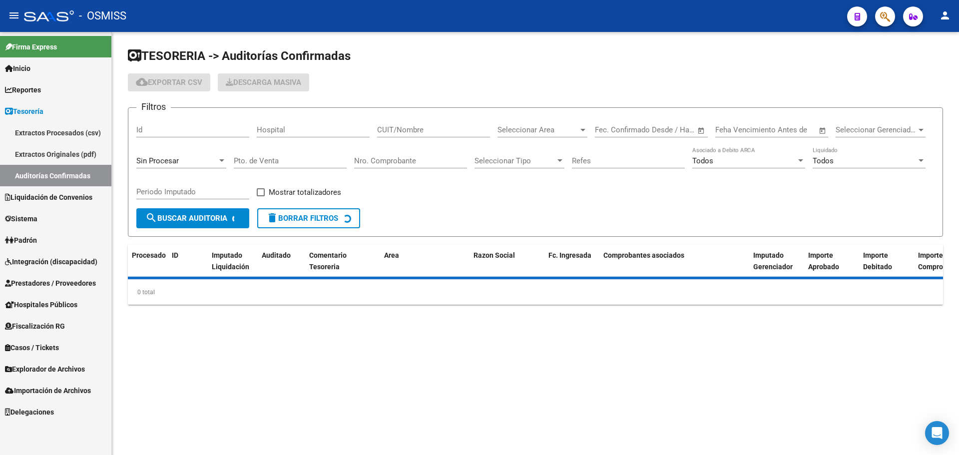
click at [150, 156] on span "Sin Procesar" at bounding box center [157, 160] width 42 height 9
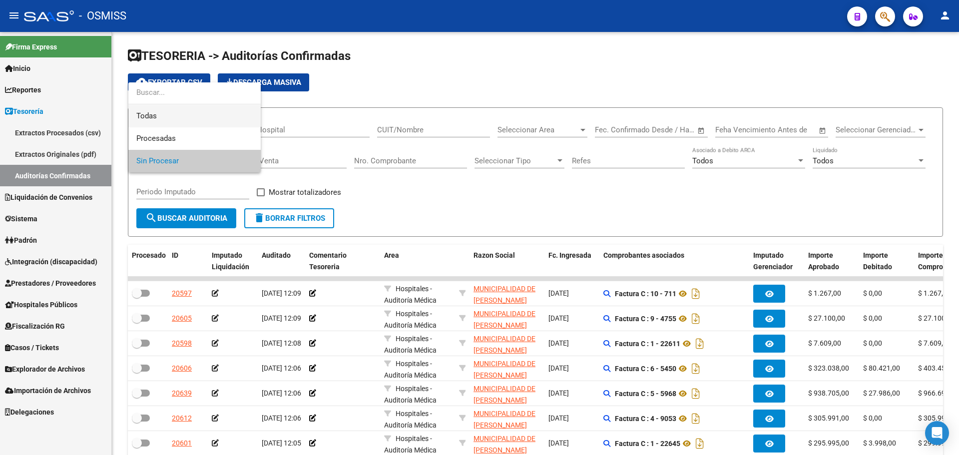
click at [166, 109] on span "Todas" at bounding box center [194, 116] width 116 height 22
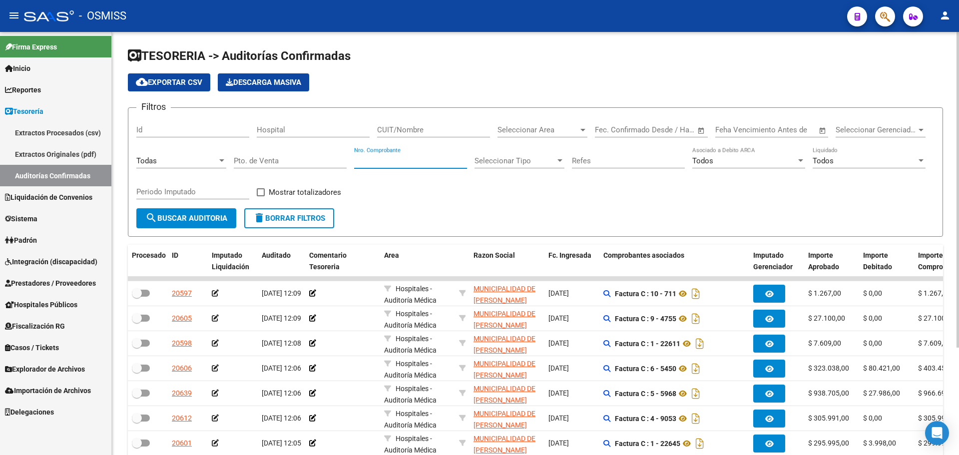
click at [379, 157] on input "Nro. Comprobante" at bounding box center [410, 160] width 113 height 9
type input "7941"
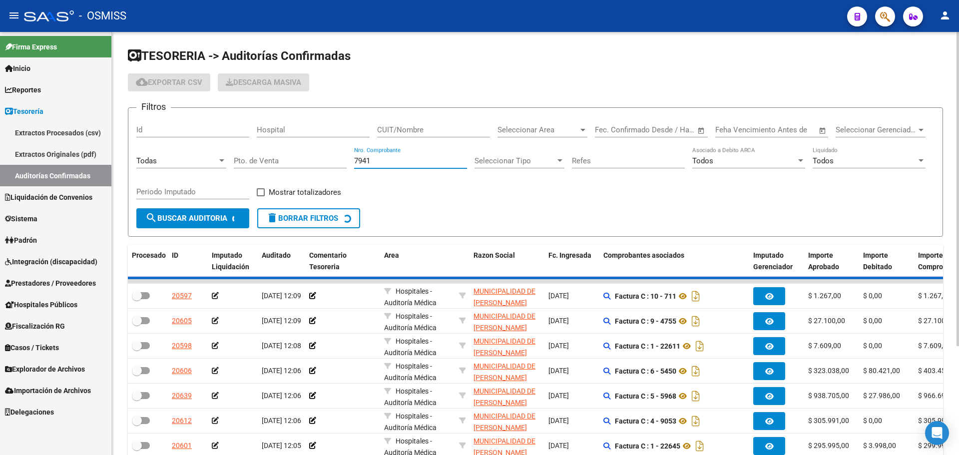
checkbox input "true"
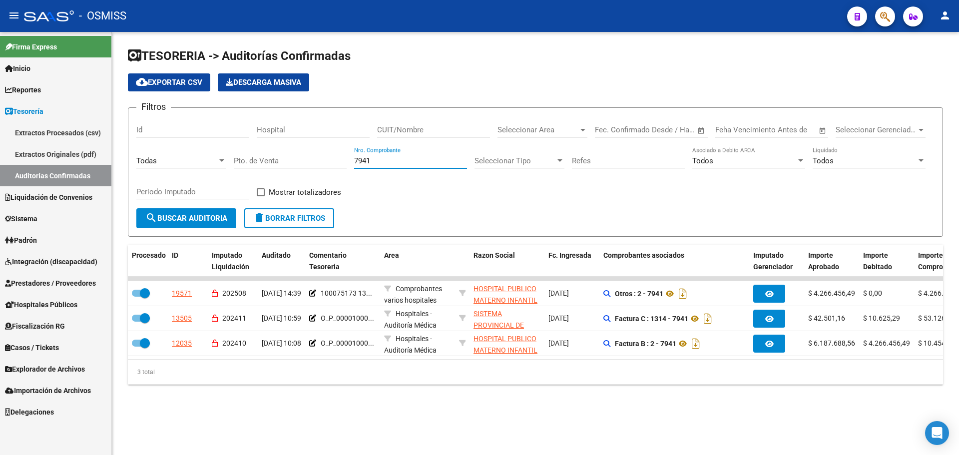
type input "7941"
click at [469, 416] on div "TESORERIA -> Auditorías Confirmadas cloud_download Exportar CSV Descarga Masiva…" at bounding box center [535, 224] width 847 height 384
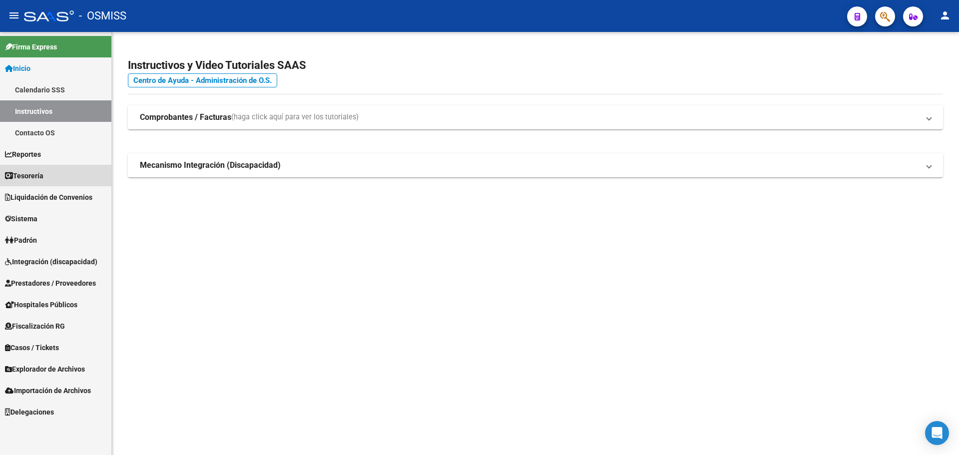
click at [62, 170] on link "Tesorería" at bounding box center [55, 175] width 111 height 21
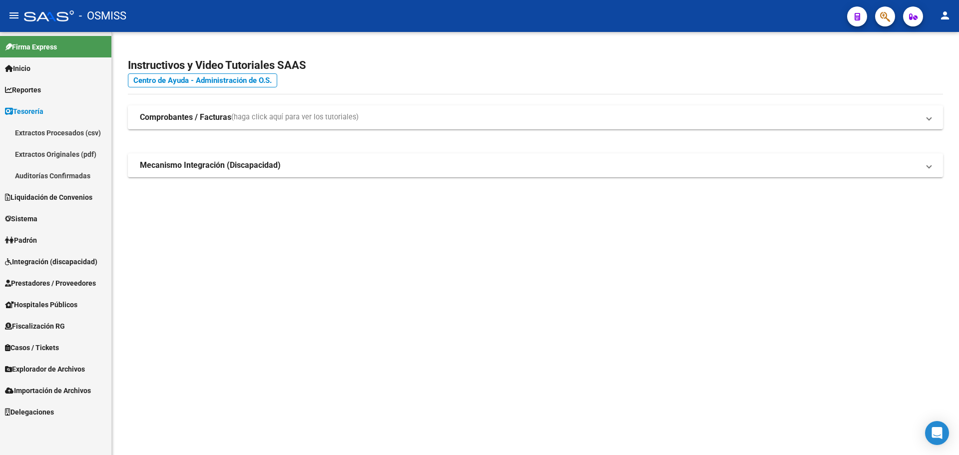
click at [61, 173] on link "Auditorías Confirmadas" at bounding box center [55, 175] width 111 height 21
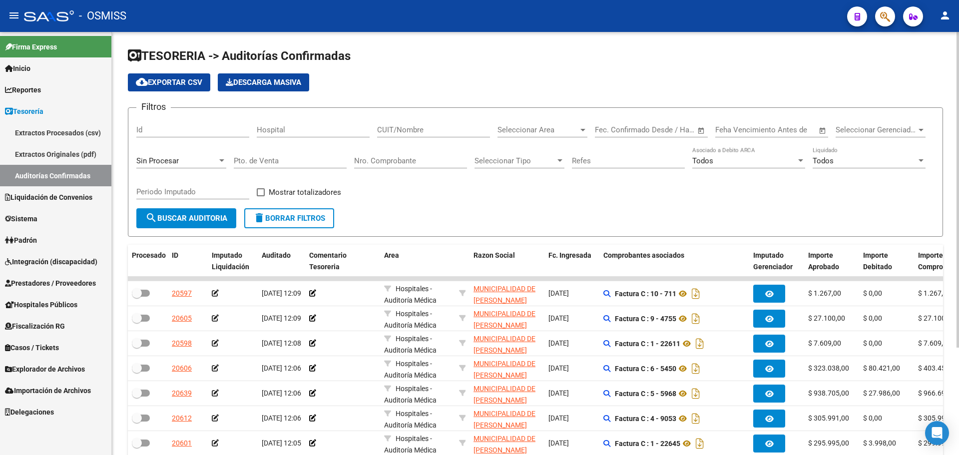
click at [172, 158] on span "Sin Procesar" at bounding box center [157, 160] width 42 height 9
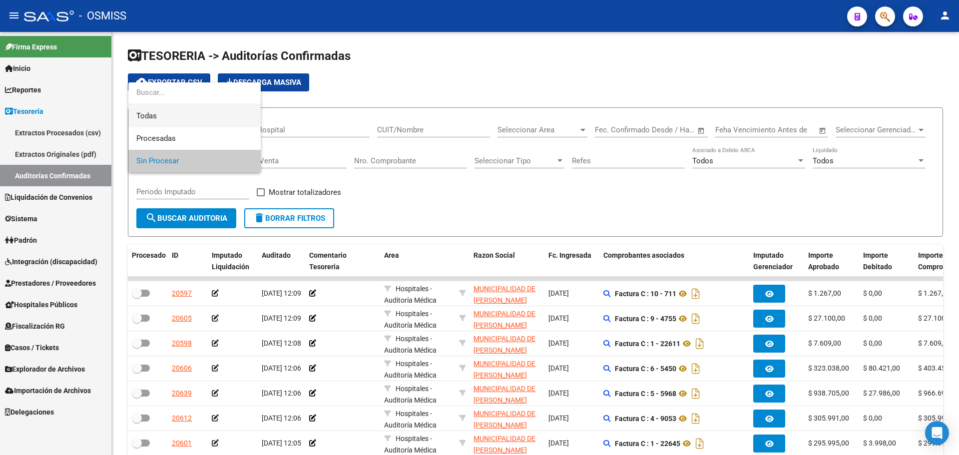
click at [170, 123] on span "Todas" at bounding box center [194, 116] width 116 height 22
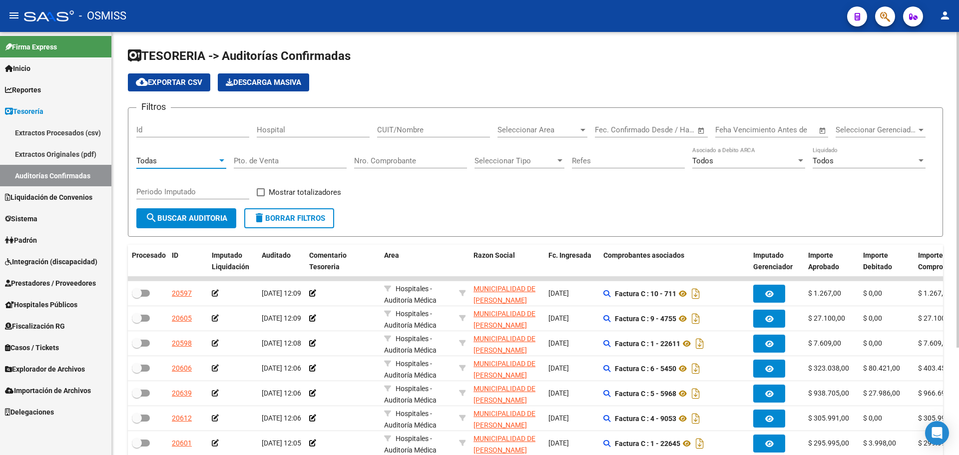
click at [362, 169] on div "Nro. Comprobante" at bounding box center [410, 162] width 113 height 31
click at [363, 159] on input "Nro. Comprobante" at bounding box center [410, 160] width 113 height 9
type input "1958"
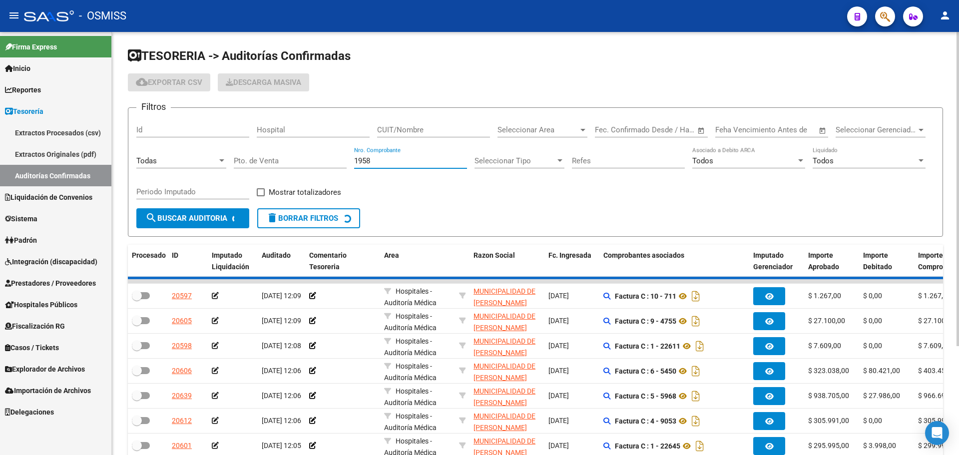
checkbox input "true"
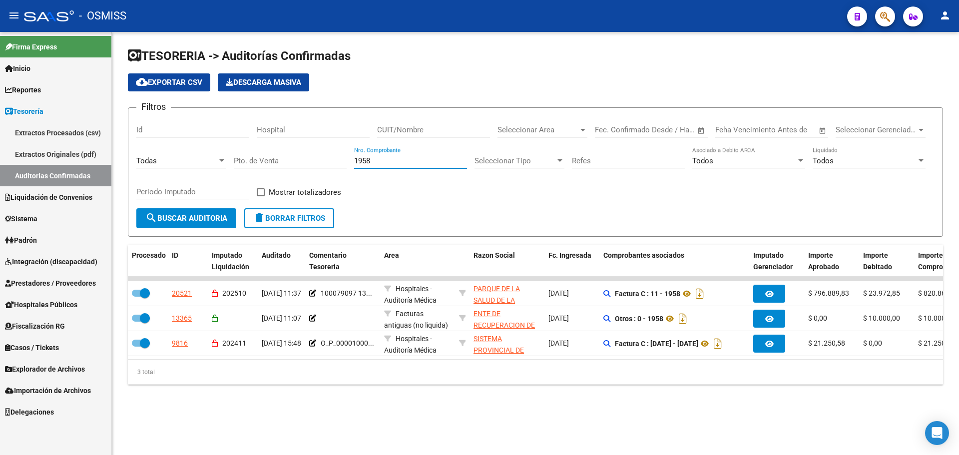
type input "1958"
click at [491, 231] on form "Filtros Id Hospital CUIT/Nombre Seleccionar Area Seleccionar Area Fecha inicio …" at bounding box center [535, 171] width 815 height 129
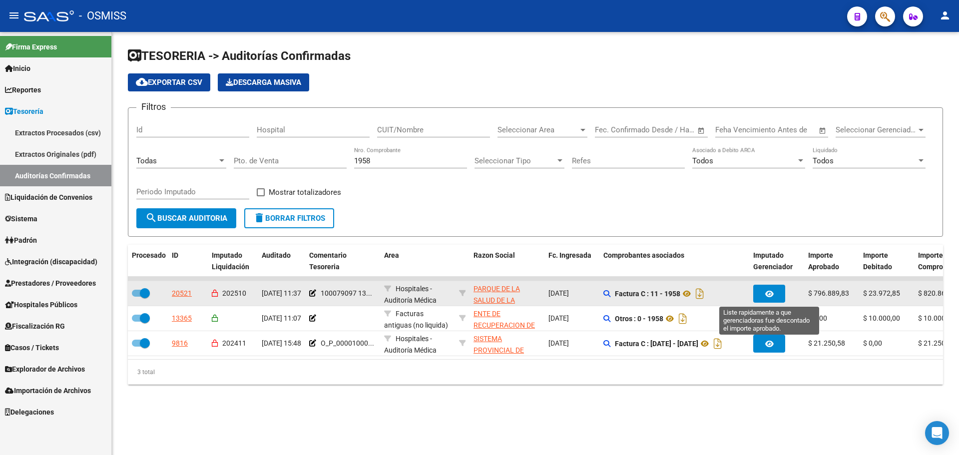
click at [762, 294] on button "button" at bounding box center [769, 294] width 32 height 18
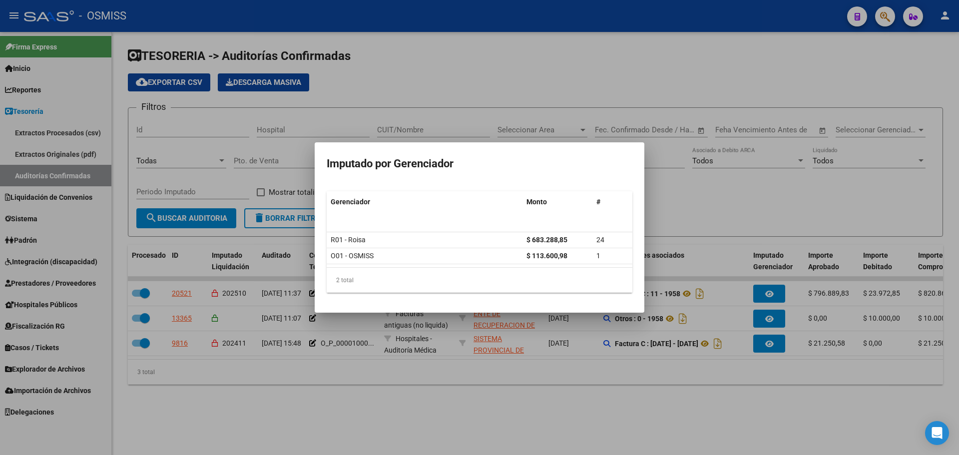
drag, startPoint x: 751, startPoint y: 223, endPoint x: 700, endPoint y: 242, distance: 54.8
click at [750, 227] on div at bounding box center [479, 227] width 959 height 455
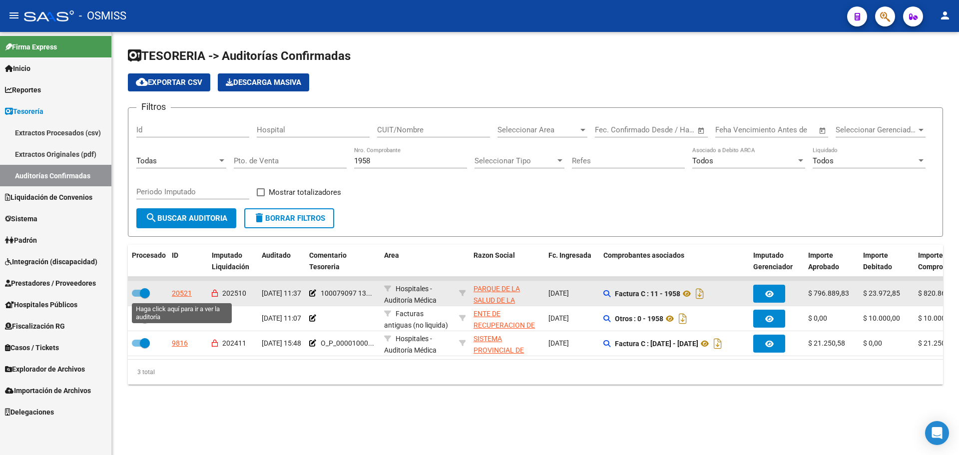
click at [187, 293] on div "20521" at bounding box center [182, 293] width 20 height 11
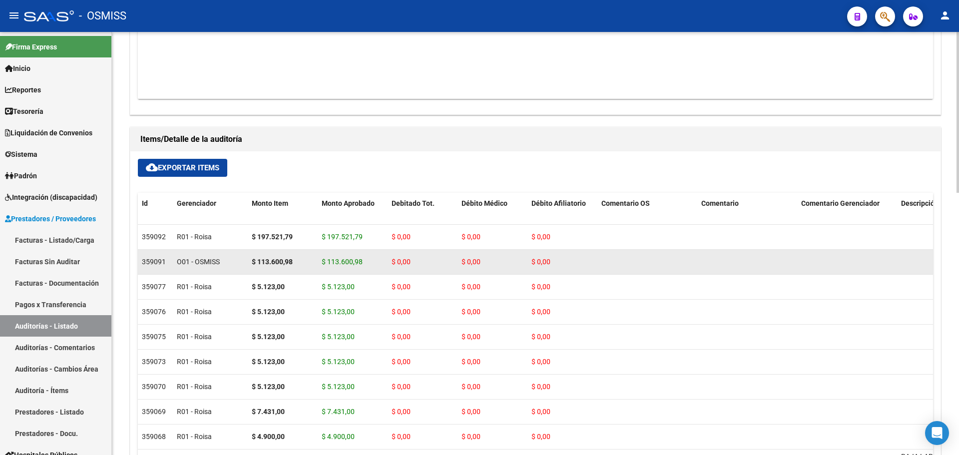
scroll to position [599, 0]
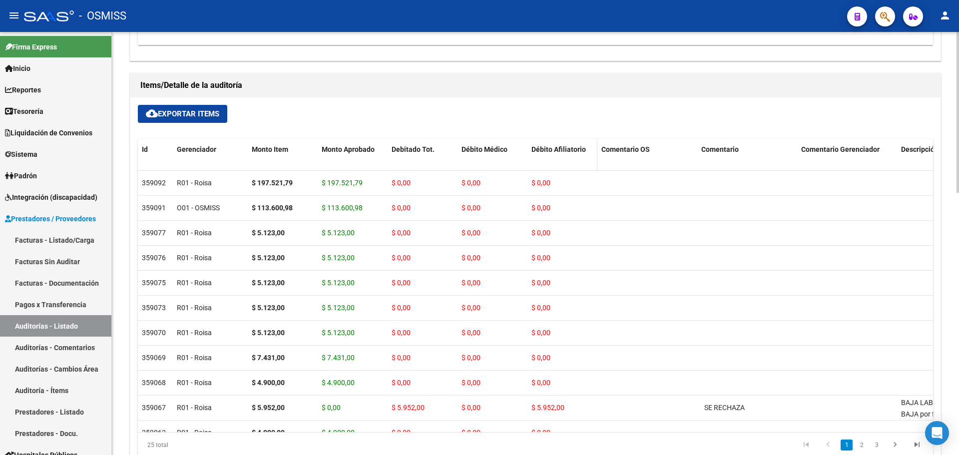
click at [551, 142] on datatable-header-cell "Débito Afiliatorio" at bounding box center [562, 161] width 70 height 44
click at [553, 150] on span "Débito Afiliatorio" at bounding box center [558, 149] width 54 height 8
